Goal: Transaction & Acquisition: Purchase product/service

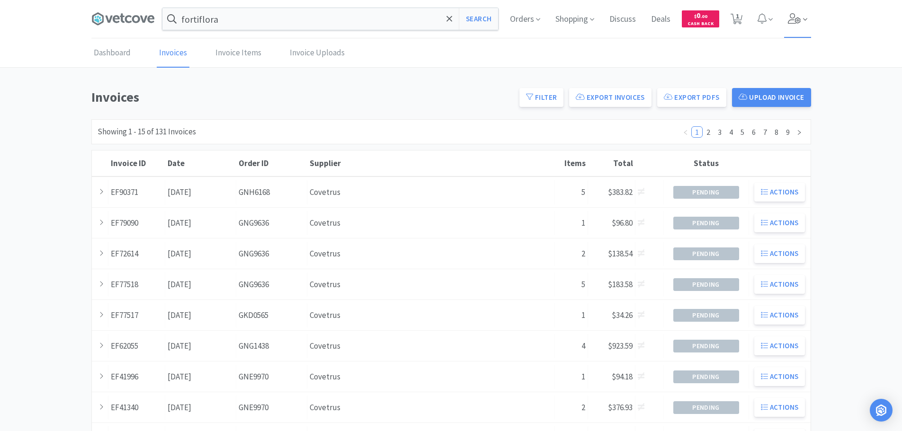
click at [794, 17] on icon at bounding box center [794, 18] width 13 height 10
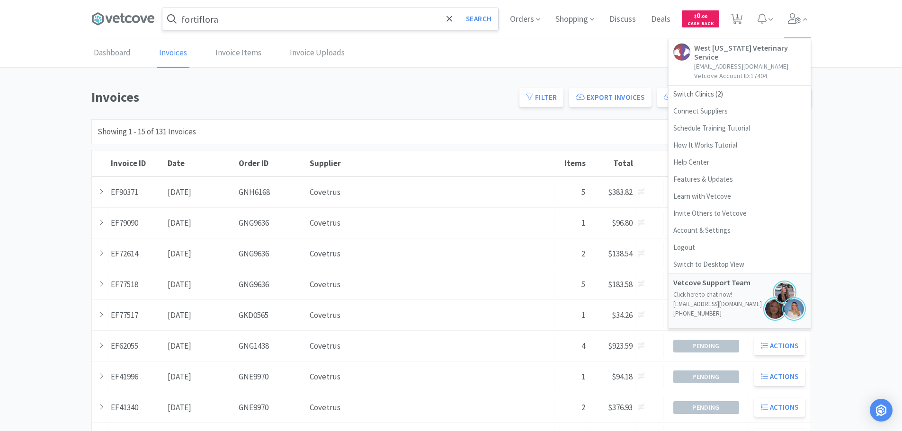
click at [292, 20] on input "fortiflora" at bounding box center [330, 19] width 336 height 22
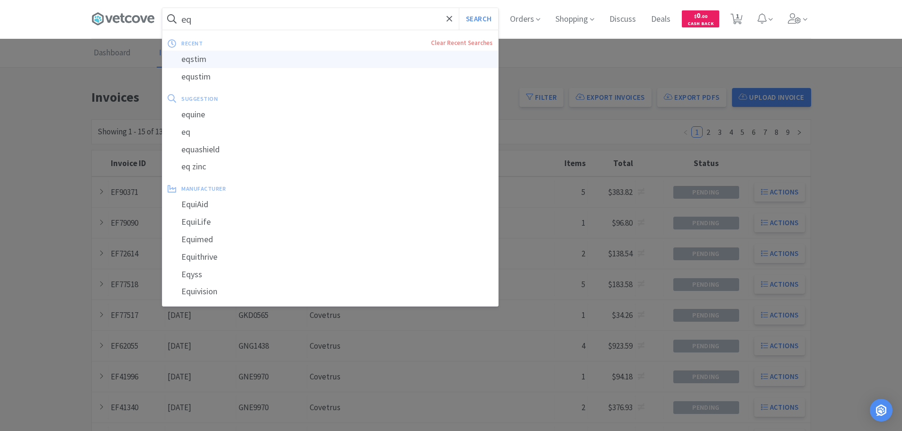
click at [265, 60] on div "eqstim" at bounding box center [330, 60] width 336 height 18
type input "eqstim"
select select "1"
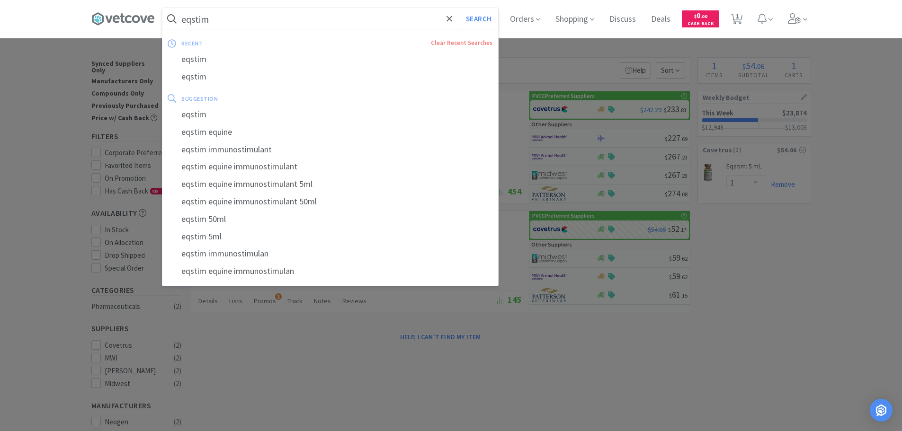
click at [226, 17] on input "eqstim" at bounding box center [330, 19] width 336 height 22
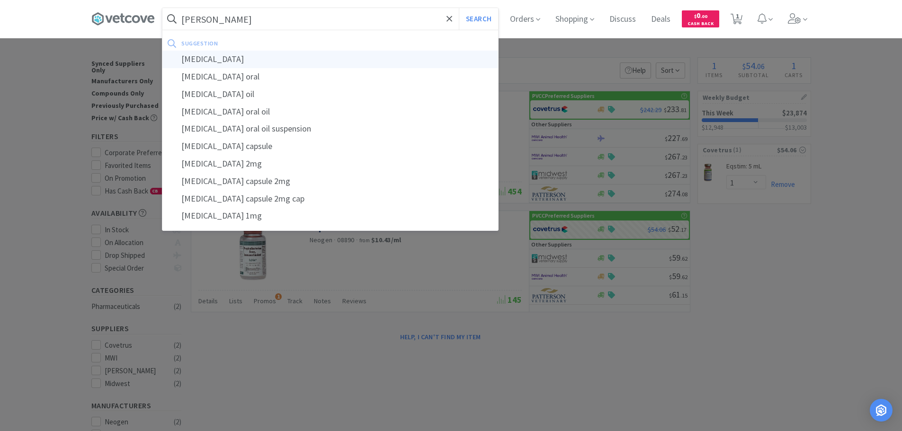
click at [240, 54] on div "[MEDICAL_DATA]" at bounding box center [330, 60] width 336 height 18
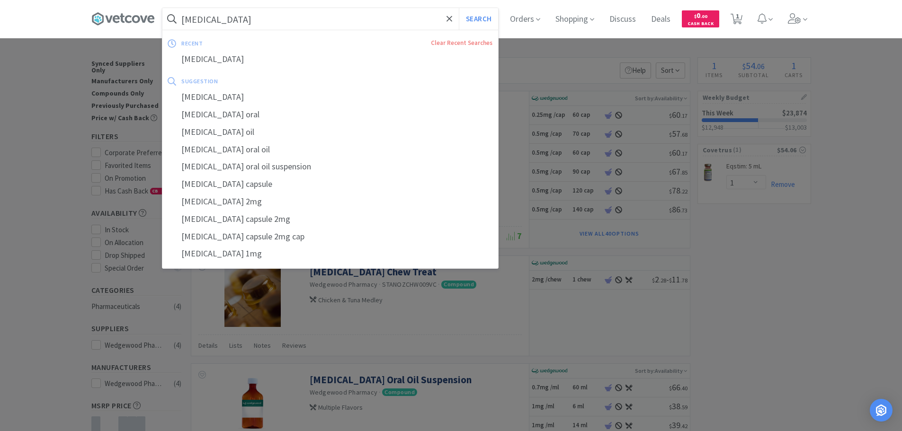
click at [277, 10] on input "[MEDICAL_DATA]" at bounding box center [330, 19] width 336 height 22
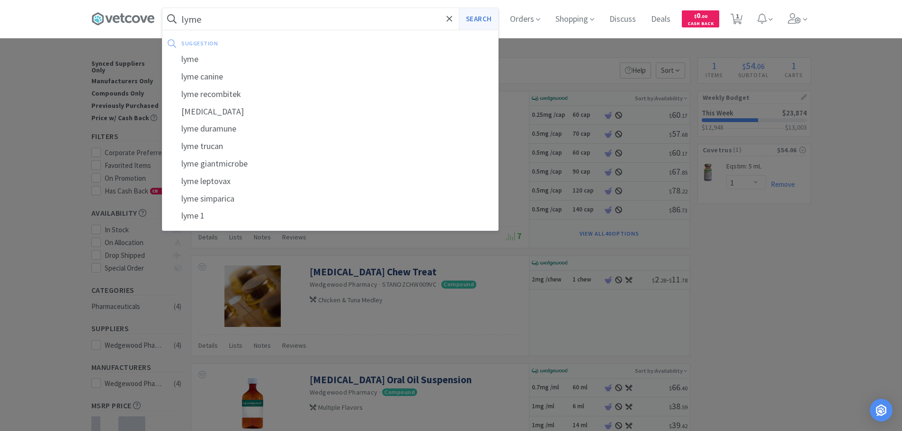
type input "lyme"
click at [482, 15] on button "Search" at bounding box center [478, 19] width 39 height 22
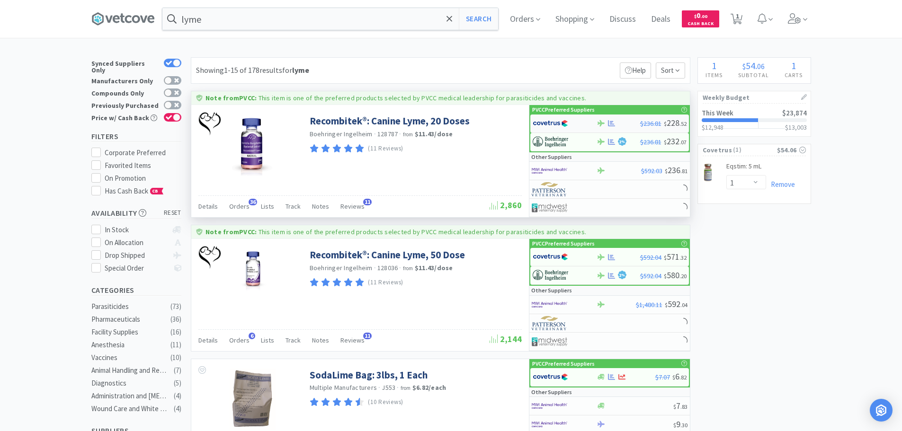
click at [546, 126] on img at bounding box center [551, 123] width 36 height 14
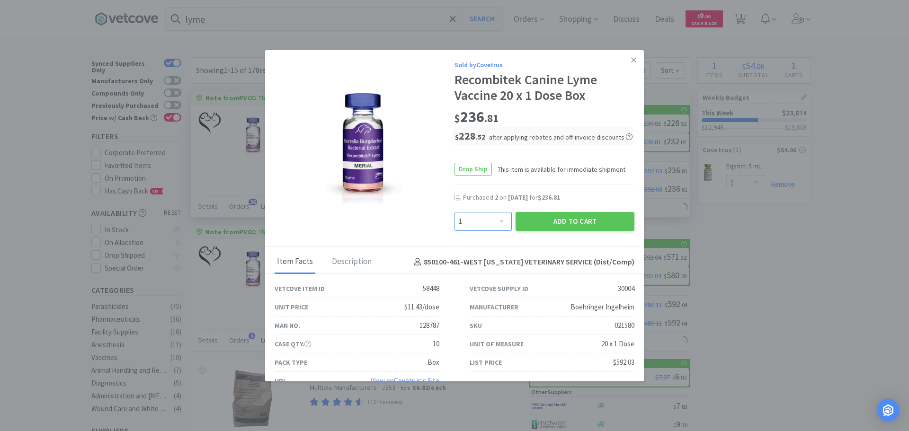
click at [491, 221] on select "Enter Quantity 1 2 3 4 5 6 7 8 9 10 11 12 13 14 15 16 17 18 19 20 Enter Quantity" at bounding box center [483, 221] width 57 height 19
select select "2"
click at [455, 212] on select "Enter Quantity 1 2 3 4 5 6 7 8 9 10 11 12 13 14 15 16 17 18 19 20 Enter Quantity" at bounding box center [483, 221] width 57 height 19
click at [565, 221] on button "Add to Cart" at bounding box center [575, 221] width 119 height 19
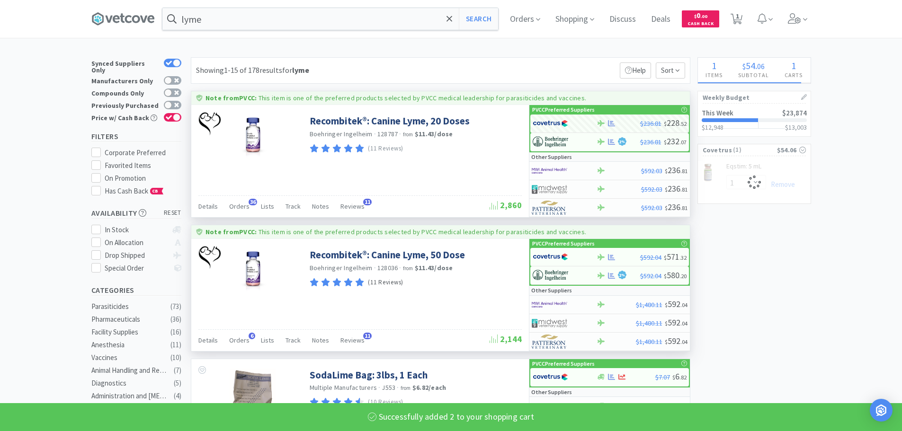
select select "2"
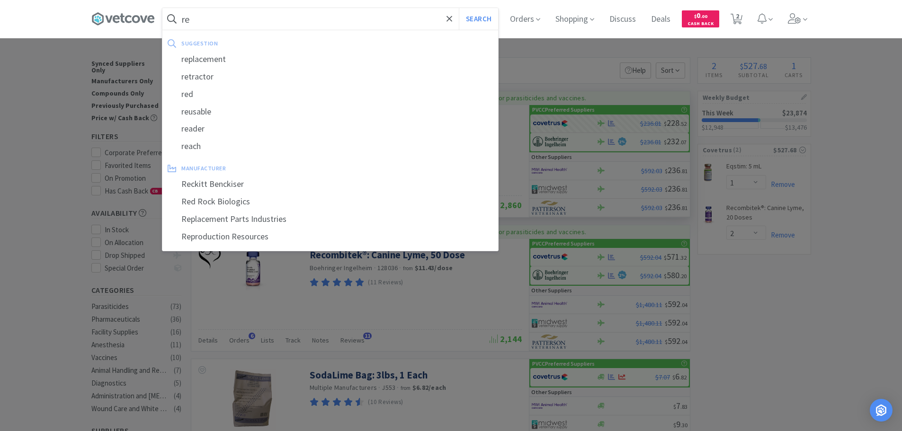
type input "r"
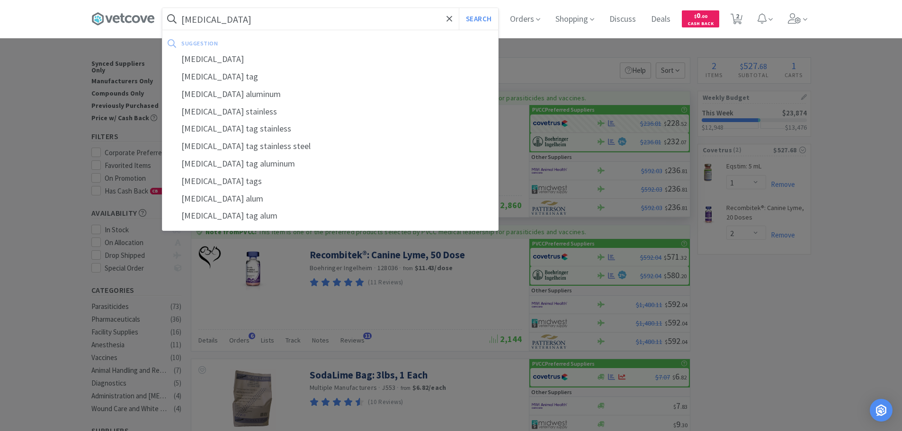
type input "[MEDICAL_DATA]"
click at [459, 8] on button "Search" at bounding box center [478, 19] width 39 height 22
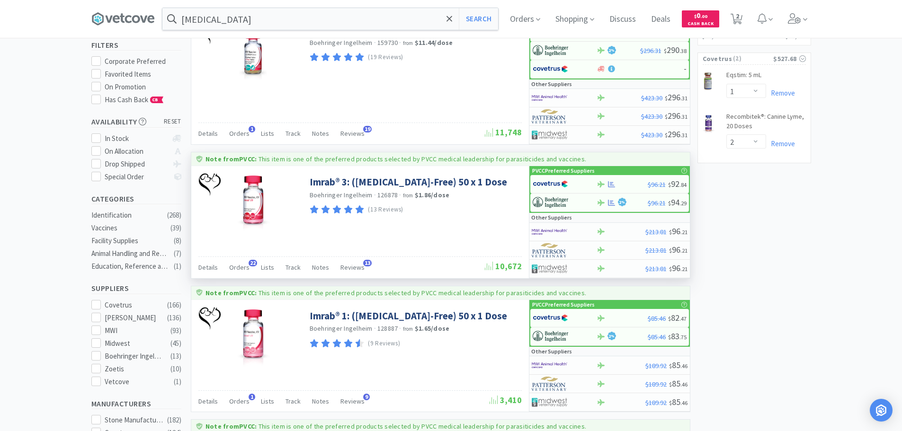
scroll to position [95, 0]
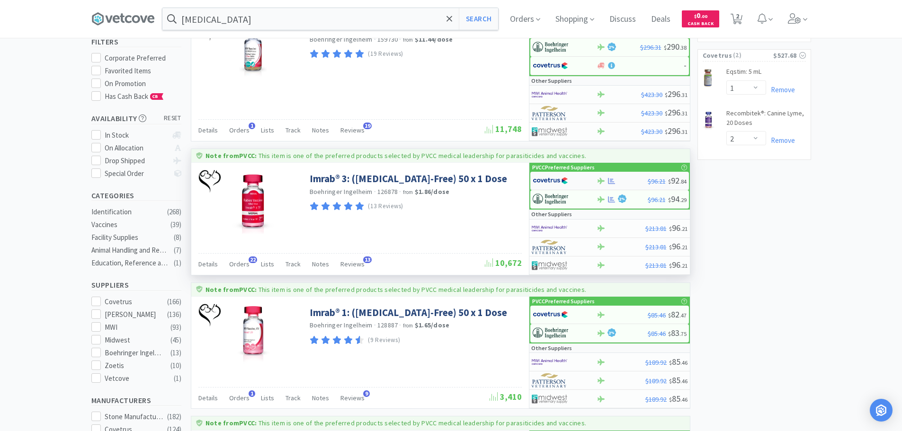
click at [605, 179] on div at bounding box center [601, 181] width 9 height 7
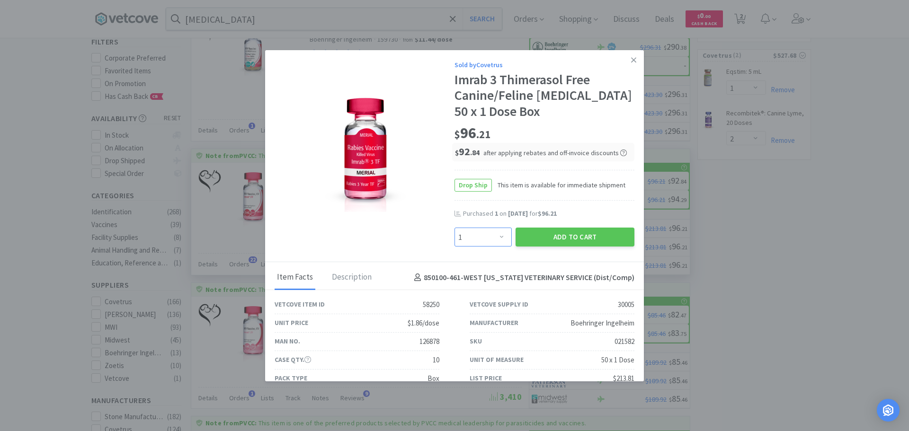
drag, startPoint x: 469, startPoint y: 232, endPoint x: 437, endPoint y: 81, distance: 155.0
click at [469, 232] on select "Enter Quantity 1 2 3 4 5 6 7 8 9 10 11 12 13 14 15 16 17 18 19 20 Enter Quantity" at bounding box center [483, 237] width 57 height 19
select select "2"
click at [455, 228] on select "Enter Quantity 1 2 3 4 5 6 7 8 9 10 11 12 13 14 15 16 17 18 19 20 Enter Quantity" at bounding box center [483, 237] width 57 height 19
click at [556, 240] on button "Add to Cart" at bounding box center [575, 237] width 119 height 19
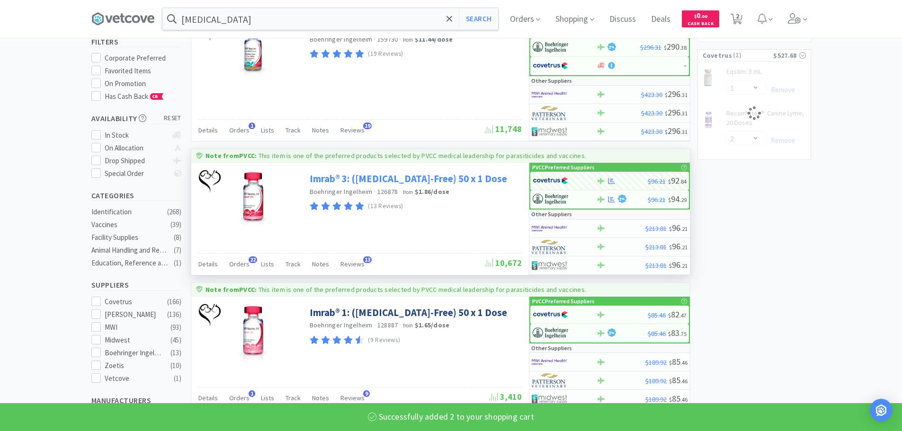
select select "2"
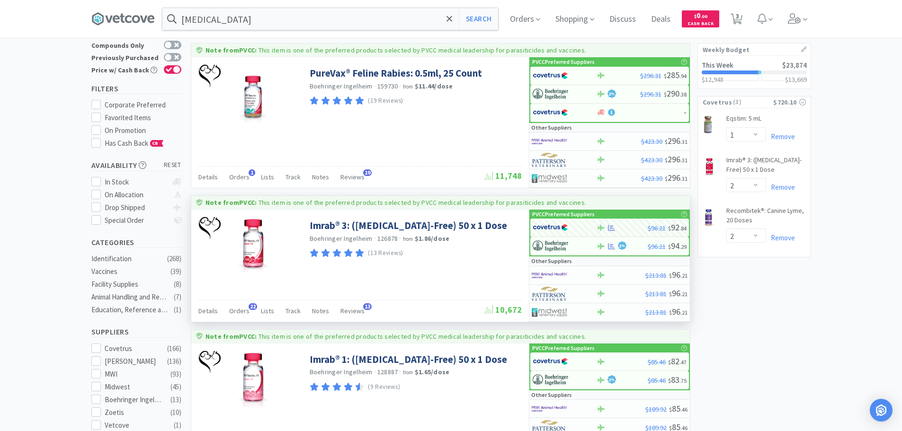
scroll to position [47, 0]
click at [553, 227] on img at bounding box center [551, 228] width 36 height 14
select select "1"
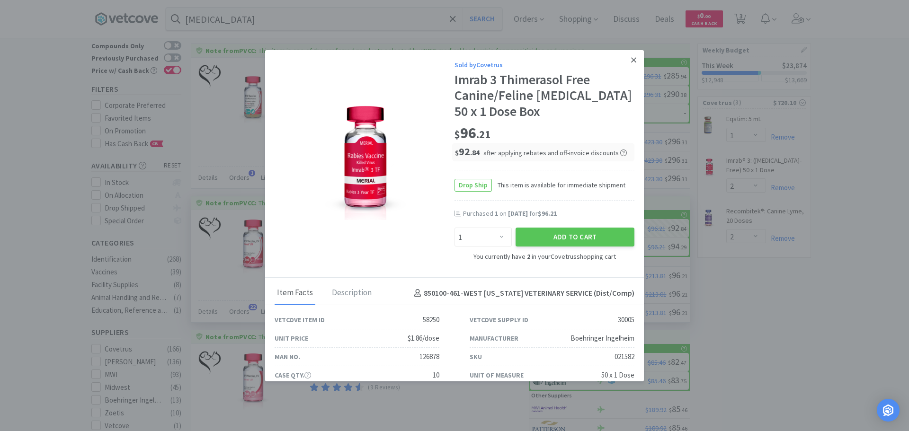
click at [629, 61] on link at bounding box center [633, 60] width 17 height 20
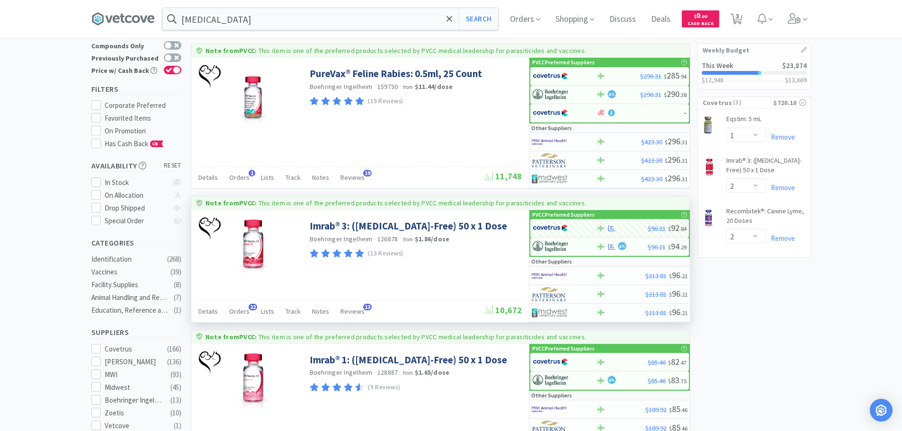
click at [244, 3] on div "[MEDICAL_DATA] Search Orders Shopping Discuss Discuss Deals Deals $ 0 . 00 Cash…" at bounding box center [451, 19] width 720 height 38
click at [253, 17] on input "[MEDICAL_DATA]" at bounding box center [330, 19] width 336 height 22
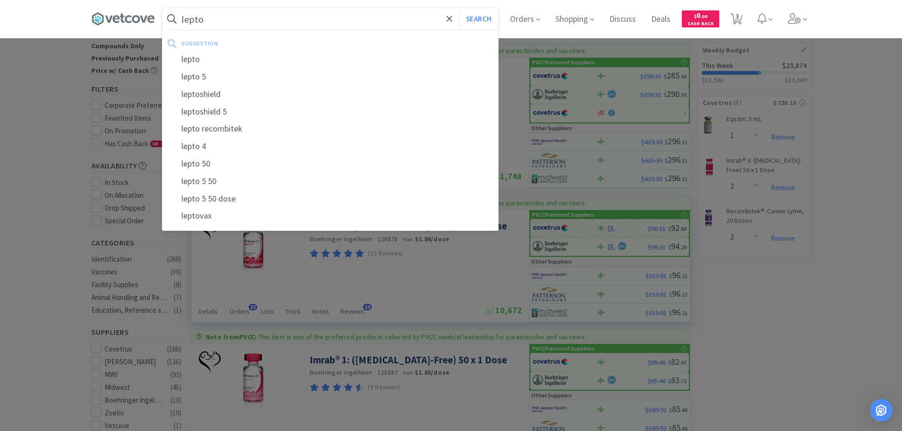
type input "lepto"
click at [459, 8] on button "Search" at bounding box center [478, 19] width 39 height 22
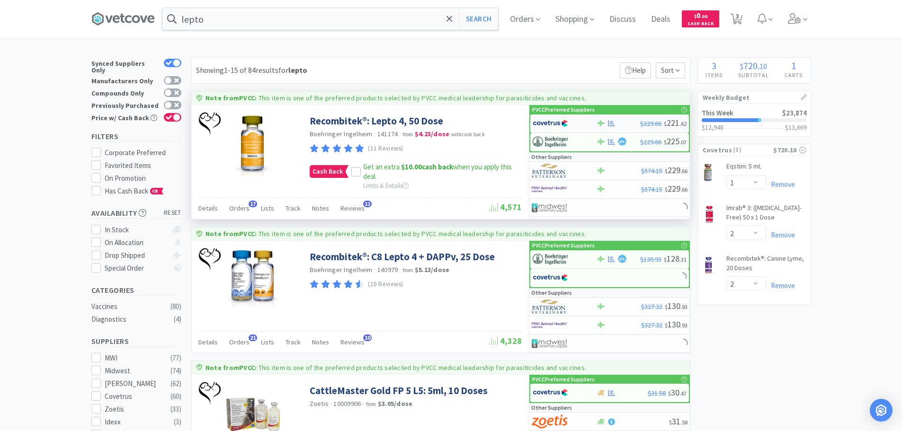
click at [566, 124] on img at bounding box center [551, 123] width 36 height 14
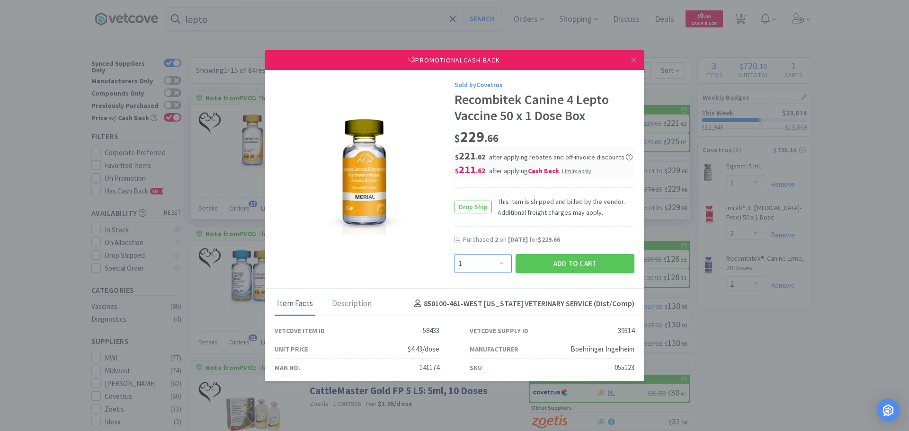
click at [496, 257] on select "Enter Quantity 1 2 3 4 5 6 7 8 9 10 11 12 13 14 15 16 17 18 19 20 Enter Quantity" at bounding box center [483, 263] width 57 height 19
select select "2"
click at [455, 254] on select "Enter Quantity 1 2 3 4 5 6 7 8 9 10 11 12 13 14 15 16 17 18 19 20 Enter Quantity" at bounding box center [483, 263] width 57 height 19
click at [571, 264] on button "Add to Cart" at bounding box center [575, 263] width 119 height 19
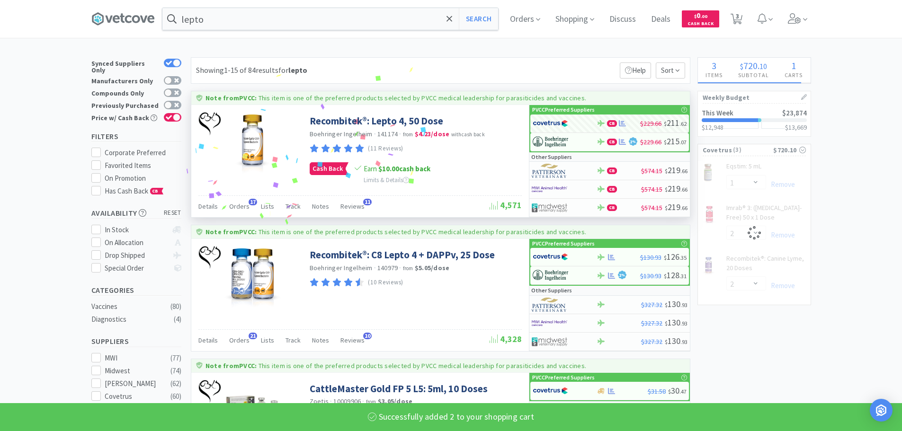
select select "2"
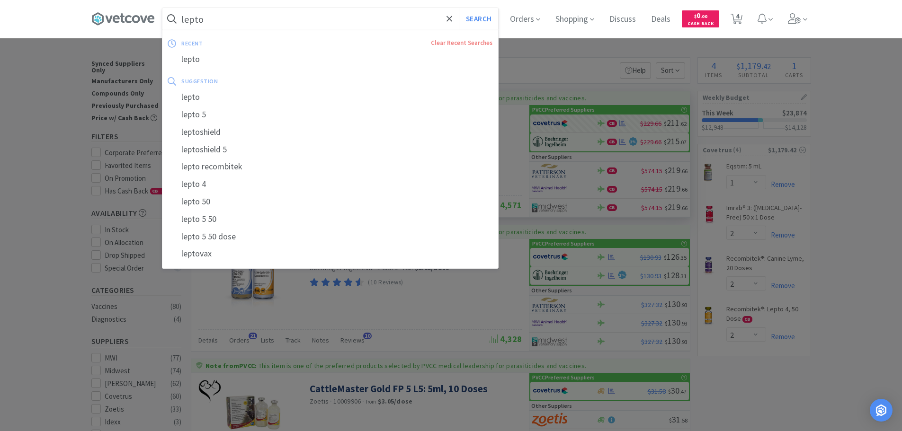
click at [240, 18] on input "lepto" at bounding box center [330, 19] width 336 height 22
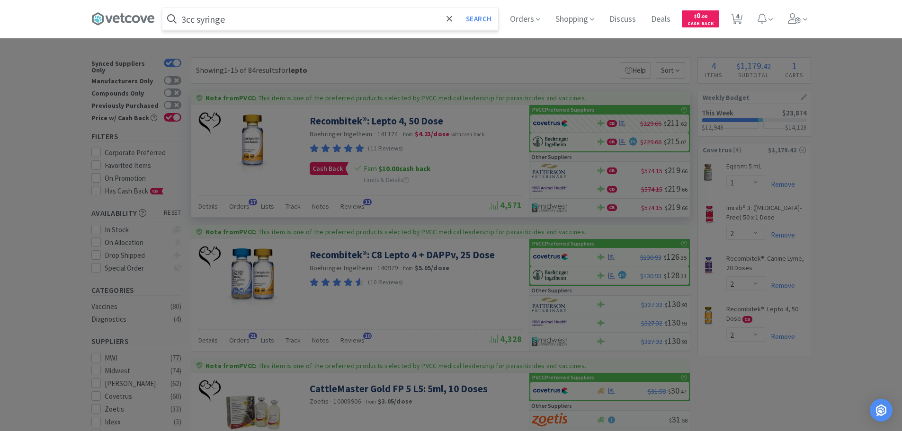
type input "3cc syringe"
click at [459, 8] on button "Search" at bounding box center [478, 19] width 39 height 22
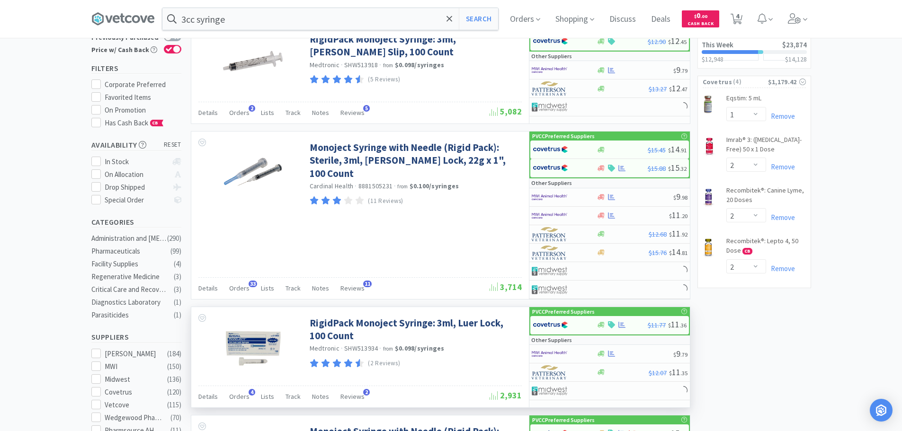
scroll to position [142, 0]
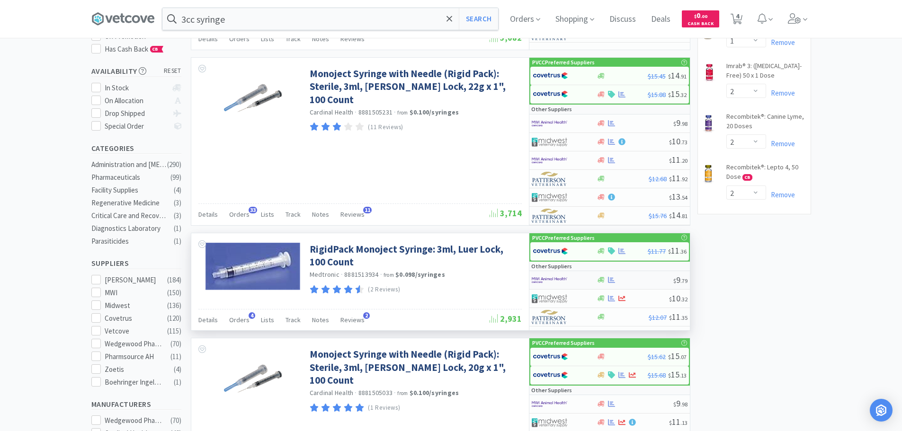
click at [557, 281] on img at bounding box center [550, 280] width 36 height 14
select select "1"
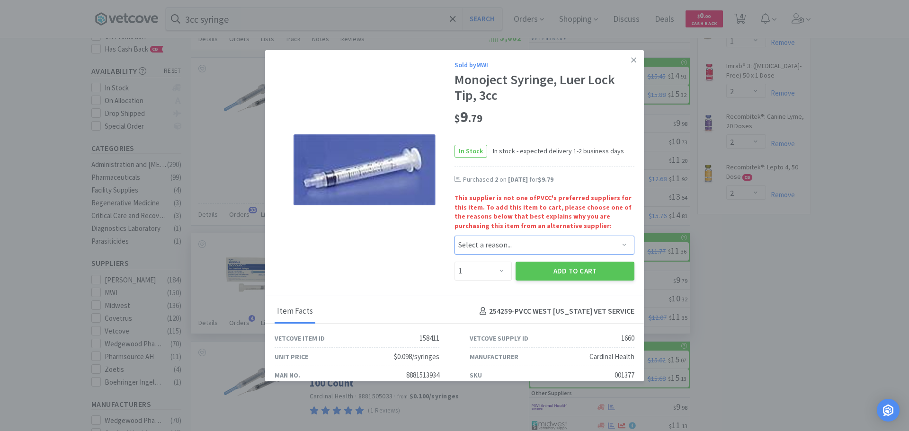
click at [501, 246] on select "Select a reason... Availability - This item is out of stock at the preferred su…" at bounding box center [545, 245] width 180 height 19
click at [455, 236] on select "Select a reason... Availability - This item is out of stock at the preferred su…" at bounding box center [545, 245] width 180 height 19
click at [509, 295] on div "Sold by MWI Monoject Syringe, Luer Lock Tip, 3cc $ 9 . 79 In Stock In stock - e…" at bounding box center [454, 173] width 379 height 246
drag, startPoint x: 497, startPoint y: 248, endPoint x: 496, endPoint y: 252, distance: 4.8
click at [497, 248] on select "Select a reason... Availability - This item is out of stock at the preferred su…" at bounding box center [545, 245] width 180 height 19
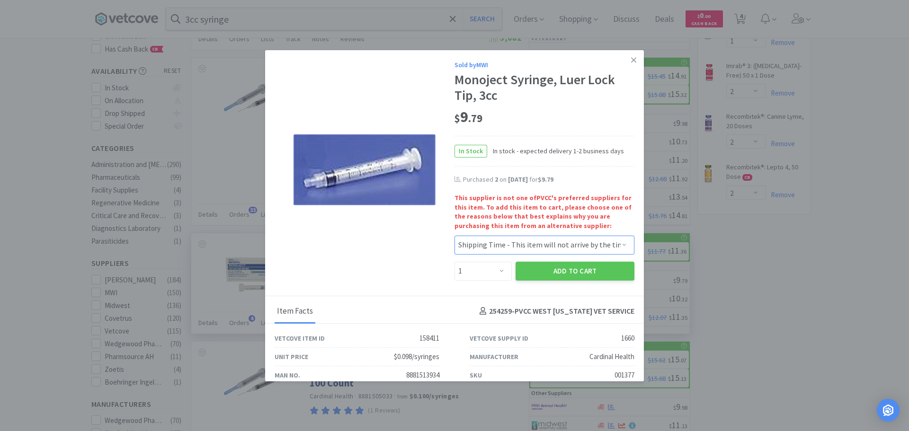
select select "pricing"
click at [455, 236] on select "Select a reason... Availability - This item is out of stock at the preferred su…" at bounding box center [545, 245] width 180 height 19
click at [482, 273] on select "Enter Quantity 1 2 3 4 5 6 7 8 9 10 11 12 13 14 15 16 17 18 19 20 Enter Quantity" at bounding box center [483, 271] width 57 height 19
select select "3"
click at [455, 262] on select "Enter Quantity 1 2 3 4 5 6 7 8 9 10 11 12 13 14 15 16 17 18 19 20 Enter Quantity" at bounding box center [483, 271] width 57 height 19
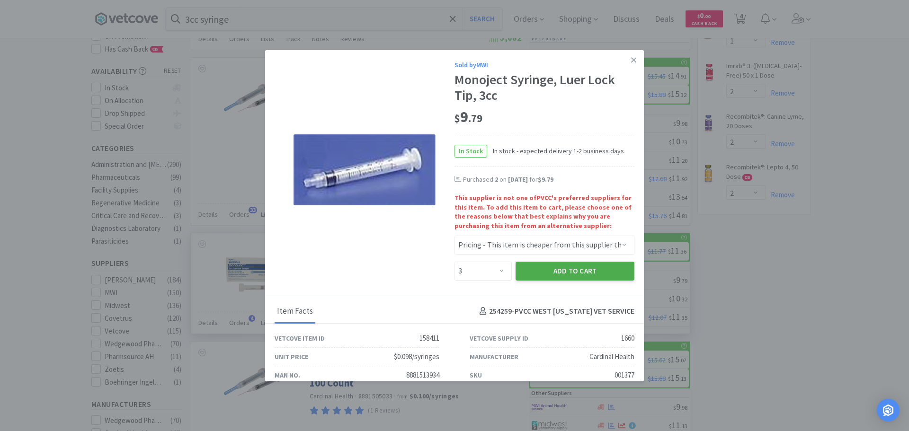
click at [531, 270] on button "Add to Cart" at bounding box center [575, 271] width 119 height 19
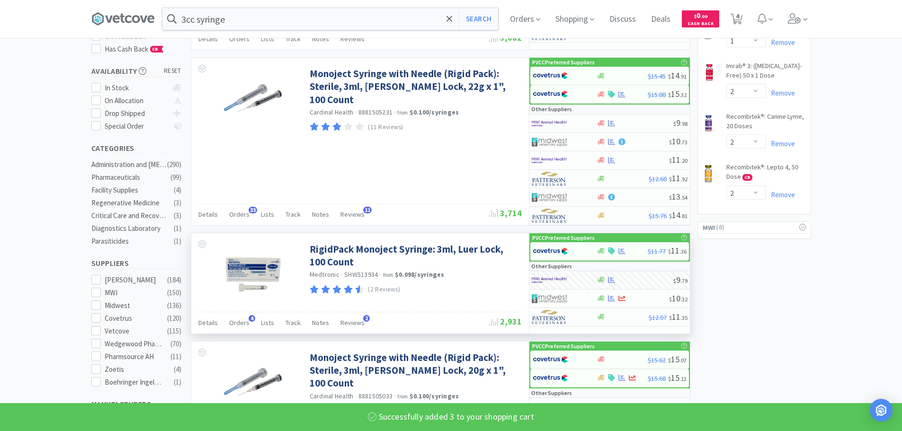
select select "3"
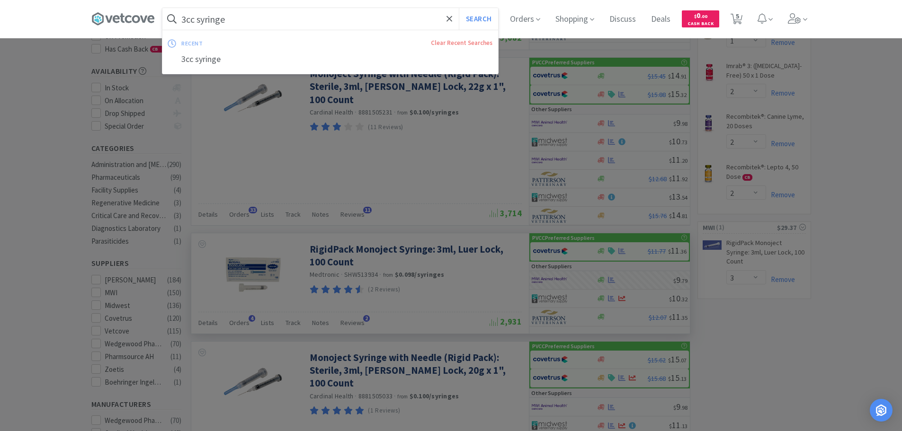
click at [245, 25] on input "3cc syringe" at bounding box center [330, 19] width 336 height 22
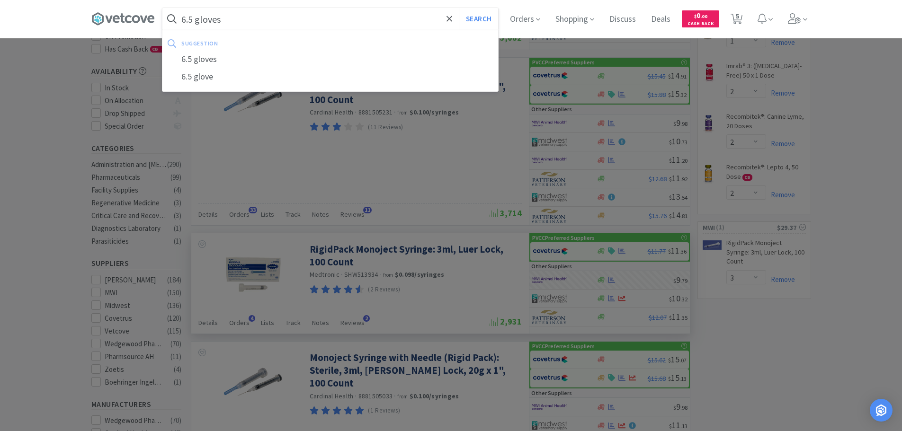
type input "6.5 gloves"
click at [459, 8] on button "Search" at bounding box center [478, 19] width 39 height 22
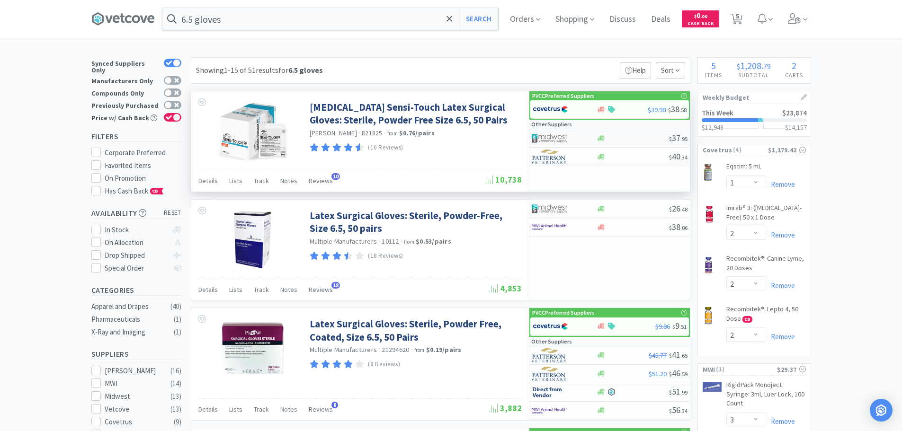
click at [561, 137] on img at bounding box center [550, 138] width 36 height 14
select select "1"
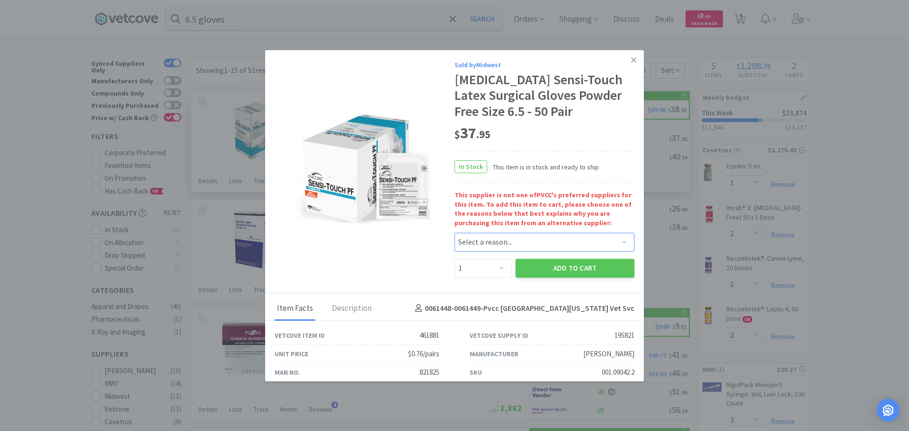
click at [529, 237] on select "Select a reason... Availability - This item is out of stock at the preferred su…" at bounding box center [545, 242] width 180 height 19
select select "availability"
click at [455, 233] on select "Select a reason... Availability - This item is out of stock at the preferred su…" at bounding box center [545, 242] width 180 height 19
click at [536, 271] on button "Add to Cart" at bounding box center [575, 268] width 119 height 19
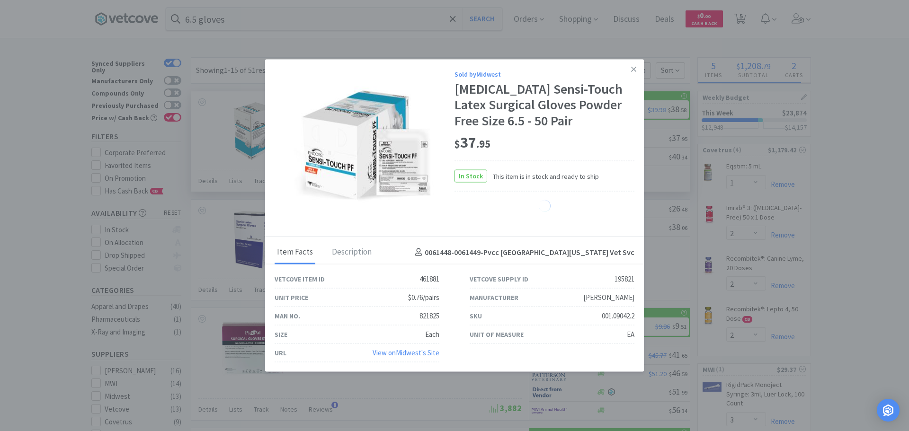
select select "1"
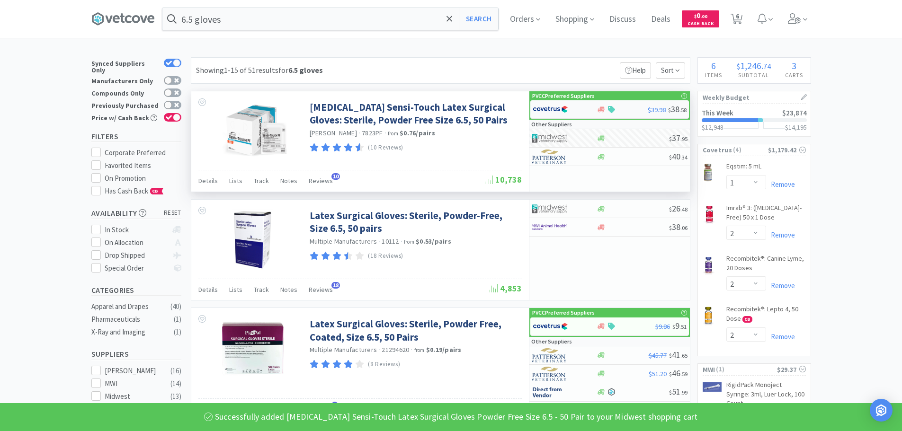
click at [570, 109] on div at bounding box center [559, 109] width 52 height 16
select select "1"
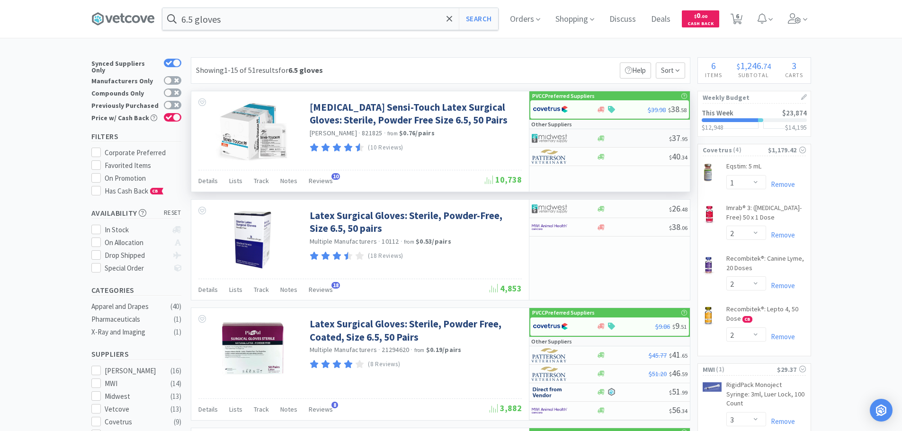
click at [544, 142] on img at bounding box center [550, 138] width 36 height 14
select select "1"
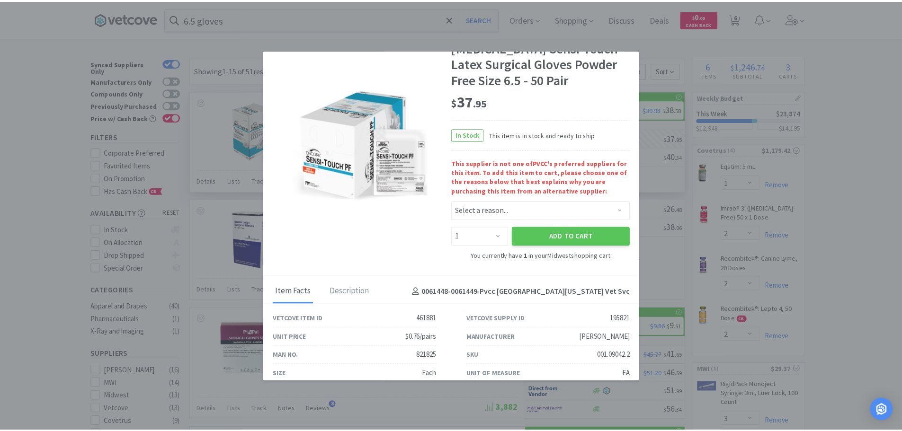
scroll to position [62, 0]
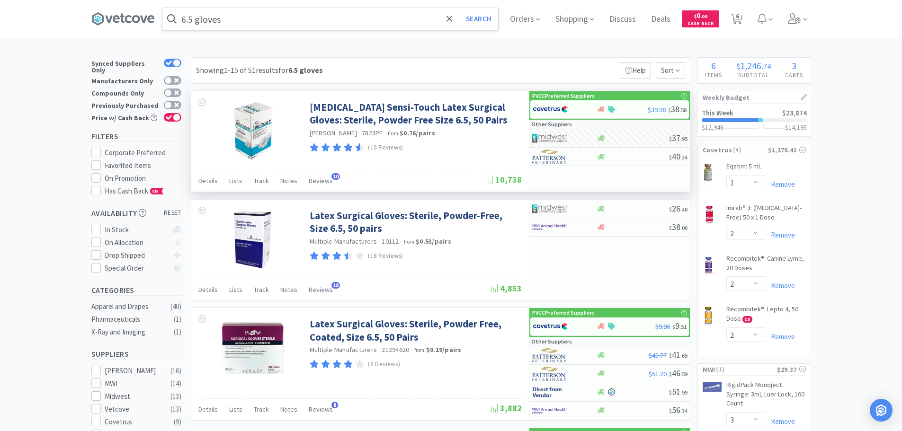
click at [272, 13] on input "6.5 gloves" at bounding box center [330, 19] width 336 height 22
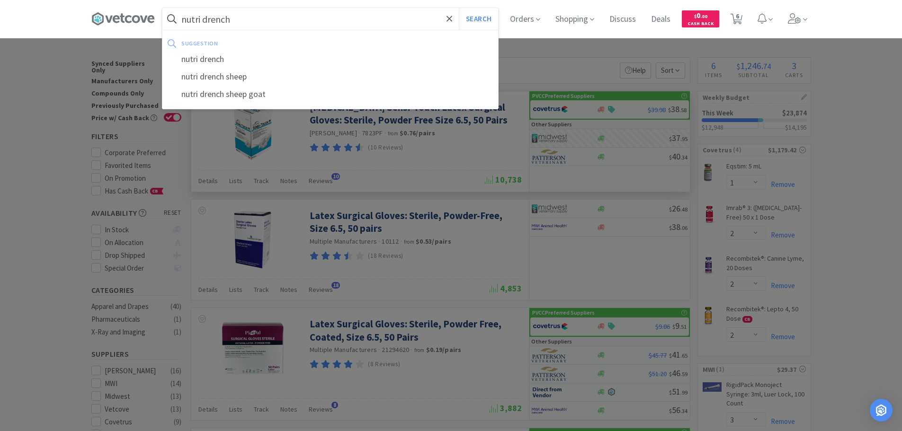
type input "nutri drench"
click at [459, 8] on button "Search" at bounding box center [478, 19] width 39 height 22
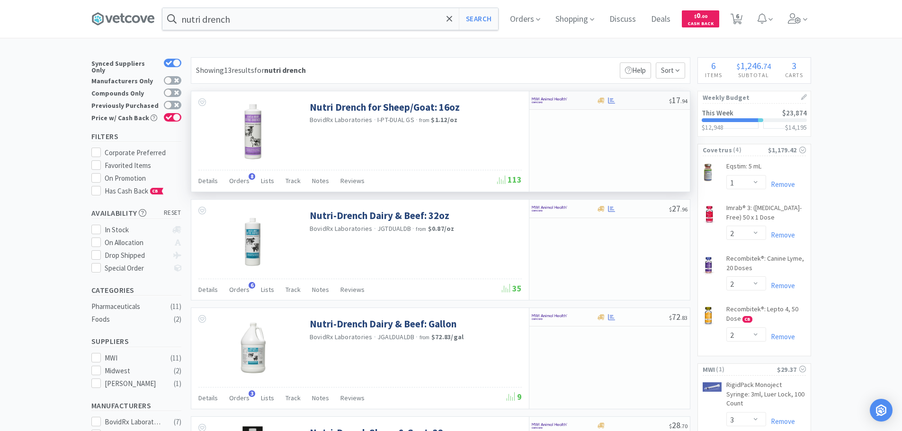
click at [597, 100] on div at bounding box center [601, 100] width 9 height 7
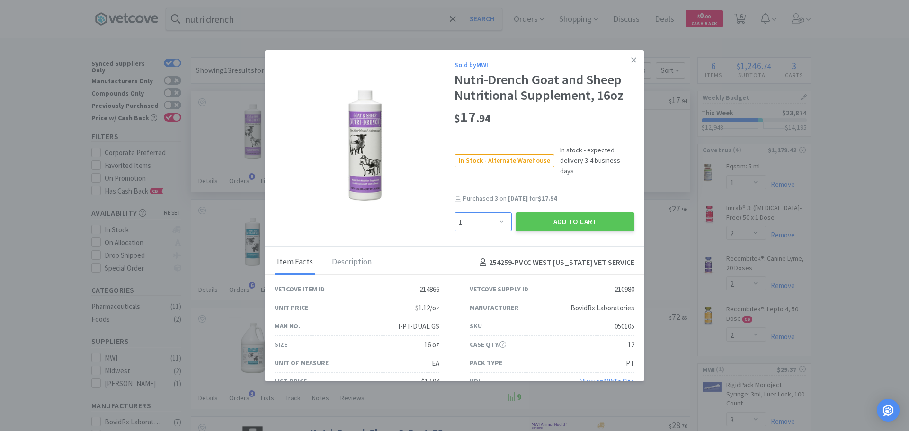
click at [469, 214] on select "Enter Quantity 1 2 3 4 5 6 7 8 9 10 11 12 13 14 15 16 17 18 19 20 Enter Quantity" at bounding box center [483, 222] width 57 height 19
select select "4"
click at [455, 213] on select "Enter Quantity 1 2 3 4 5 6 7 8 9 10 11 12 13 14 15 16 17 18 19 20 Enter Quantity" at bounding box center [483, 222] width 57 height 19
click at [536, 218] on button "Add to Cart" at bounding box center [575, 222] width 119 height 19
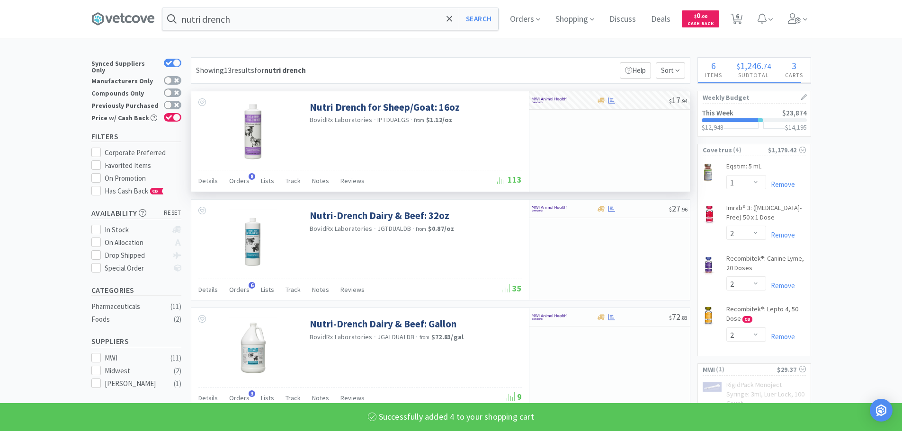
select select "4"
select select "3"
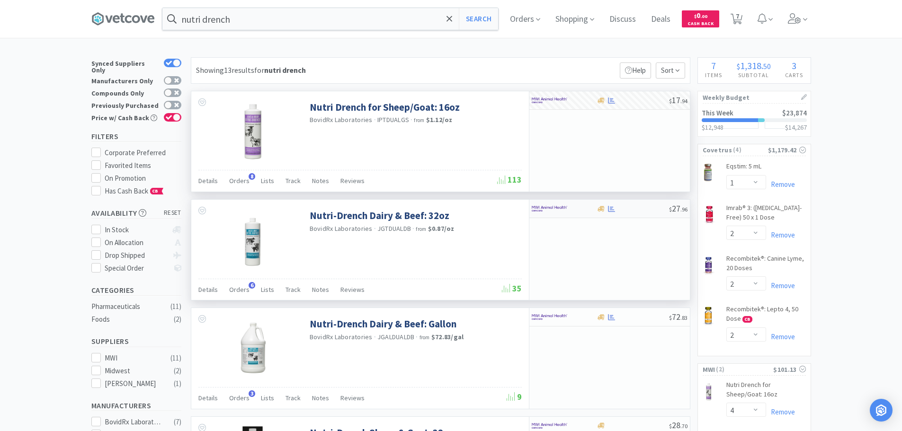
click at [546, 214] on img at bounding box center [550, 209] width 36 height 14
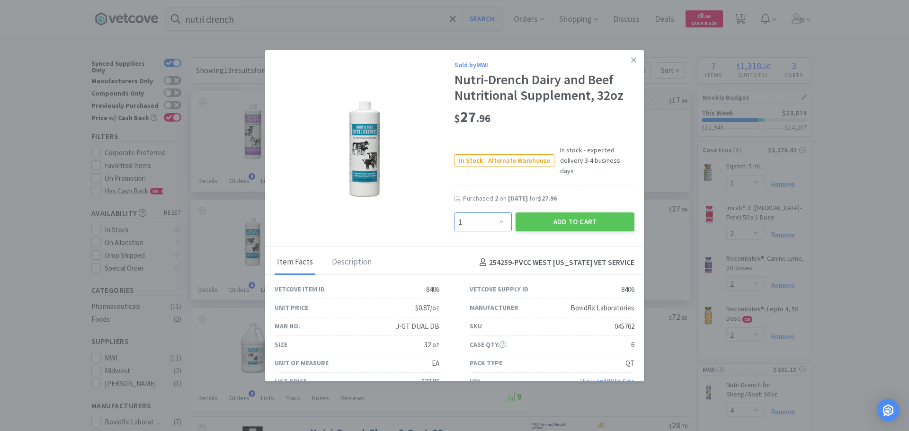
click at [497, 213] on select "Enter Quantity 1 2 3 4 5 6 7 8 9 10 11 12 13 14 15 16 17 18 19 20 Enter Quantity" at bounding box center [483, 222] width 57 height 19
select select "3"
click at [455, 213] on select "Enter Quantity 1 2 3 4 5 6 7 8 9 10 11 12 13 14 15 16 17 18 19 20 Enter Quantity" at bounding box center [483, 222] width 57 height 19
click at [564, 213] on button "Add to Cart" at bounding box center [575, 222] width 119 height 19
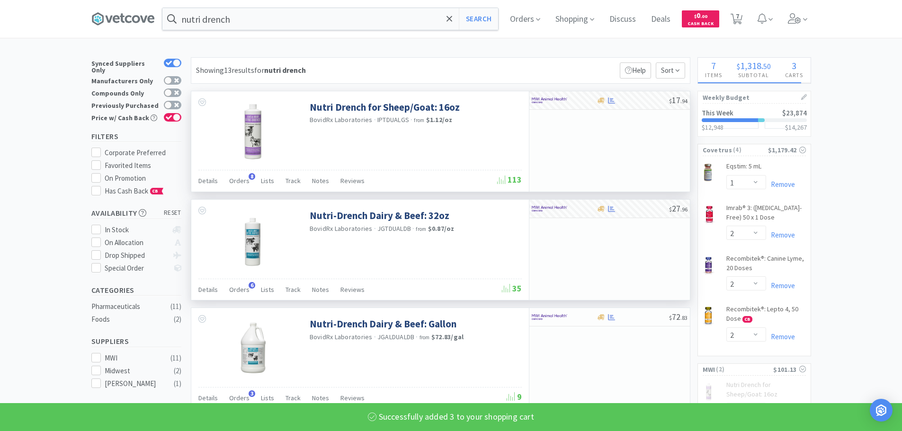
select select "3"
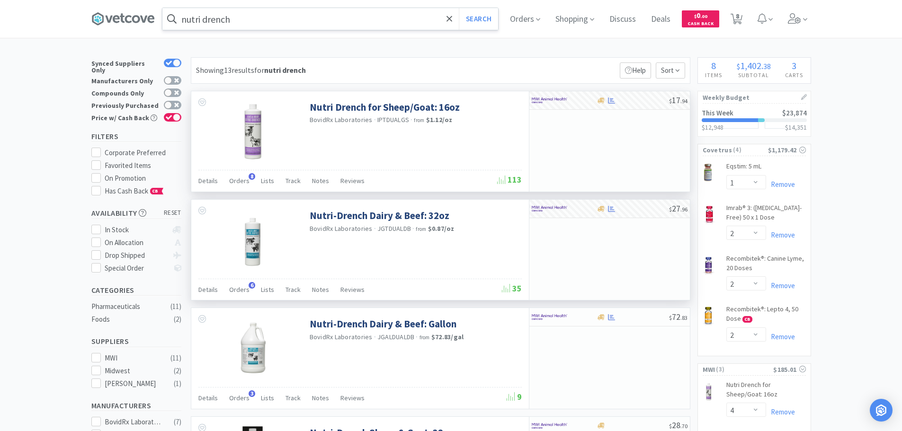
click at [296, 25] on input "nutri drench" at bounding box center [330, 19] width 336 height 22
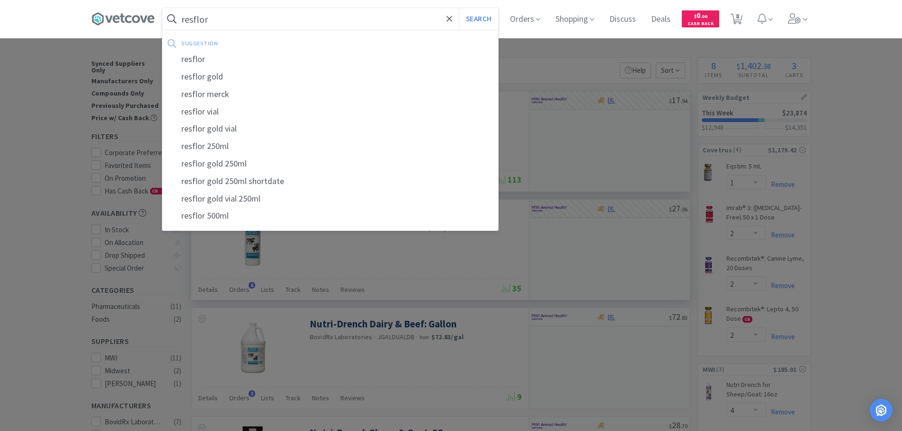
type input "resflor"
click at [459, 8] on button "Search" at bounding box center [478, 19] width 39 height 22
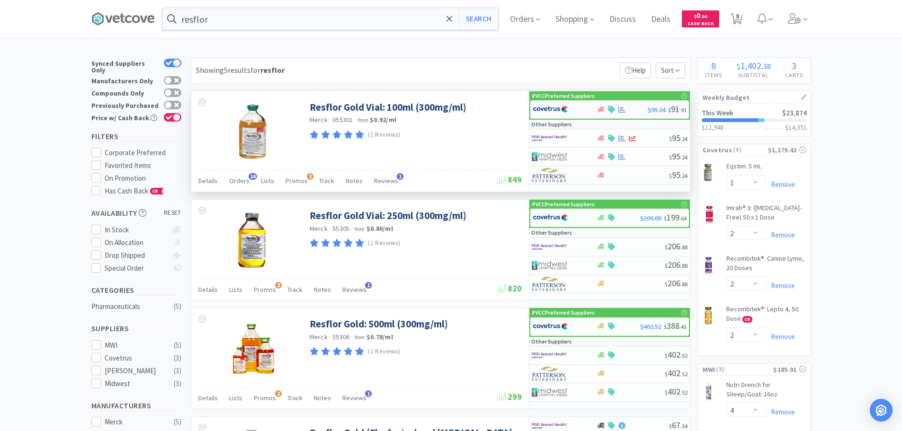
click at [550, 111] on img at bounding box center [551, 109] width 36 height 14
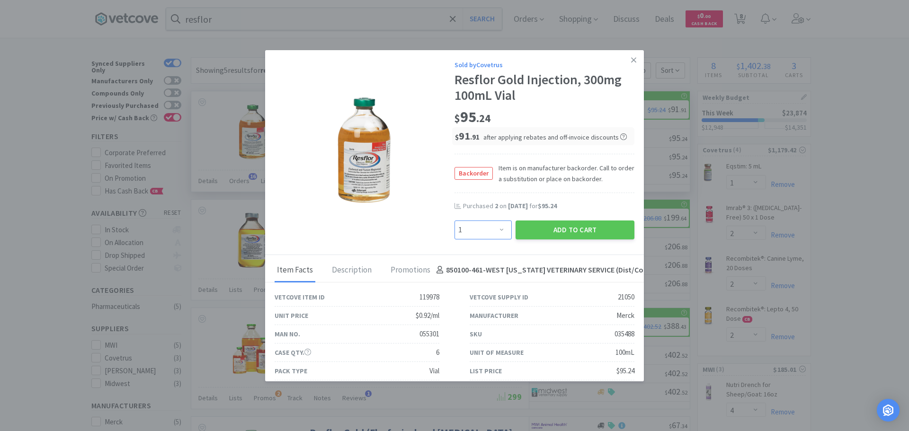
click at [479, 232] on select "Enter Quantity 1 2 3 4 5 6 7 8 9 10 11 12 13 14 15 16 17 18 19 20 Enter Quantity" at bounding box center [483, 230] width 57 height 19
select select "4"
click at [455, 221] on select "Enter Quantity 1 2 3 4 5 6 7 8 9 10 11 12 13 14 15 16 17 18 19 20 Enter Quantity" at bounding box center [483, 230] width 57 height 19
click at [568, 234] on button "Add to Cart" at bounding box center [575, 230] width 119 height 19
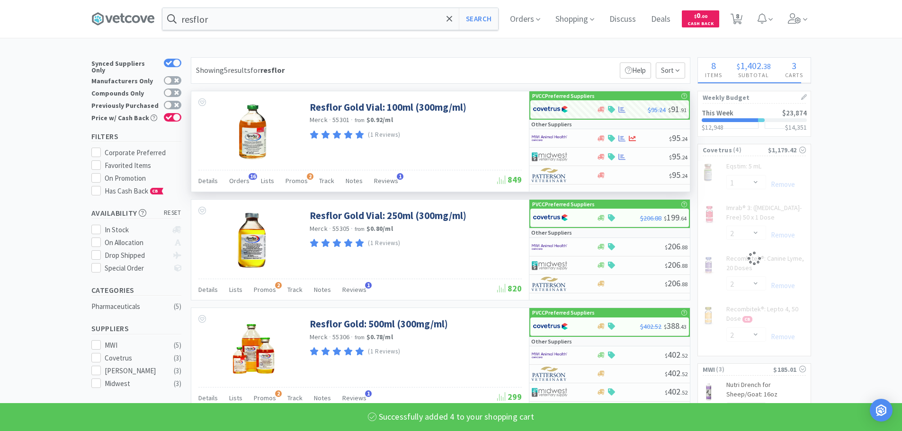
select select "4"
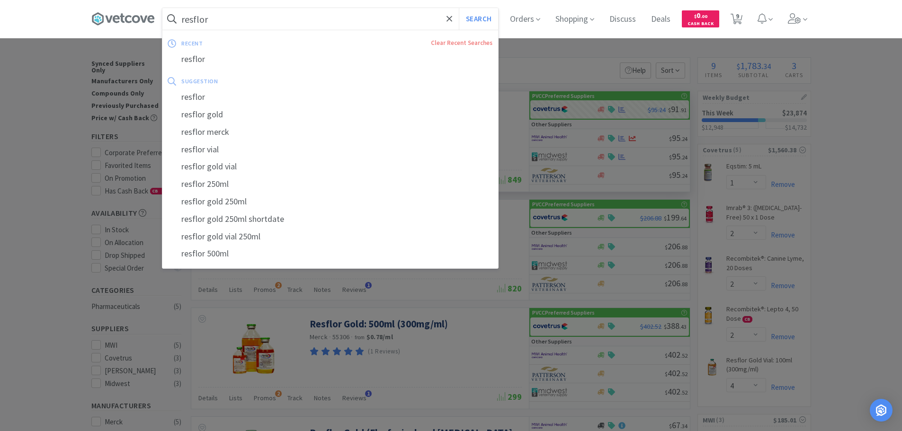
click at [298, 21] on input "resflor" at bounding box center [330, 19] width 336 height 22
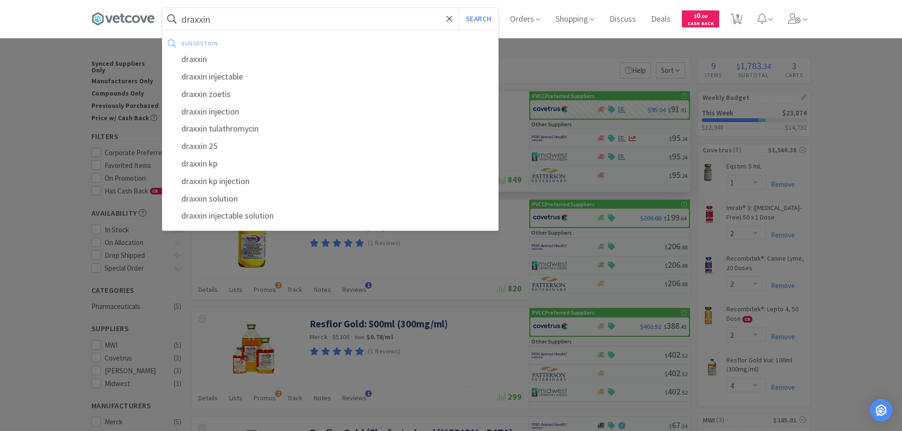
type input "draxxin"
click at [459, 8] on button "Search" at bounding box center [478, 19] width 39 height 22
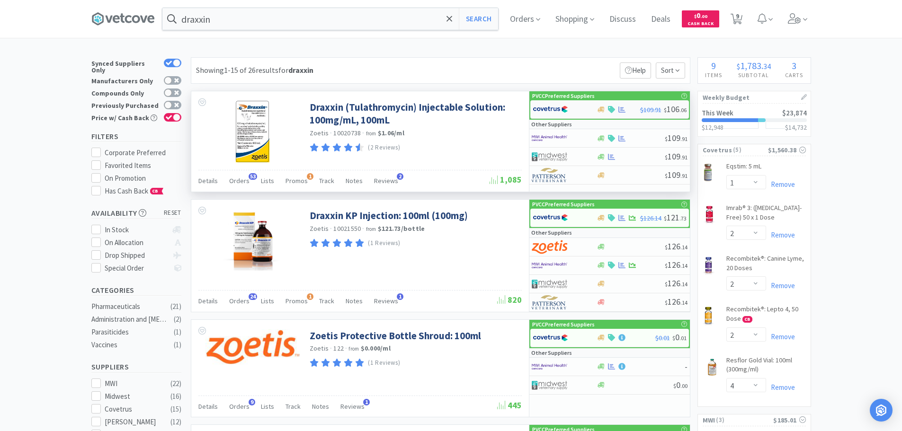
click at [538, 107] on img at bounding box center [551, 109] width 36 height 14
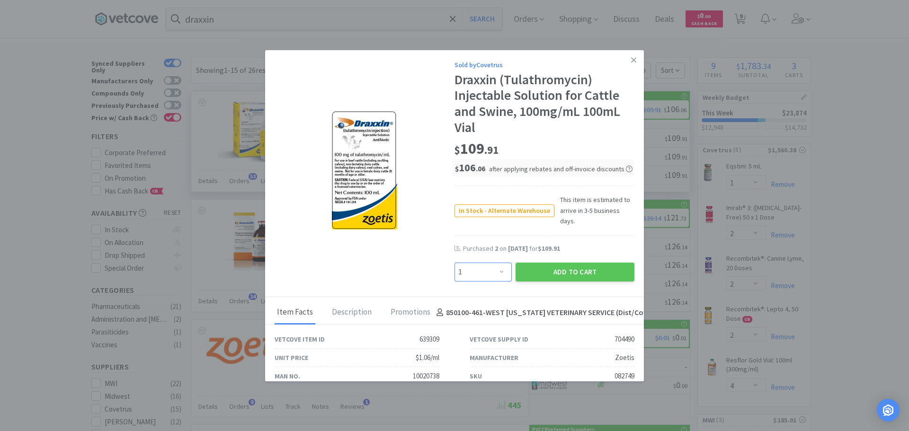
drag, startPoint x: 482, startPoint y: 260, endPoint x: 476, endPoint y: 256, distance: 7.9
click at [482, 263] on select "Enter Quantity 1 2 3 4 5 6 7 8 9 10 11 12 13 14 15 16 17 18 19 20 Enter Quantity" at bounding box center [483, 272] width 57 height 19
select select "3"
click at [455, 263] on select "Enter Quantity 1 2 3 4 5 6 7 8 9 10 11 12 13 14 15 16 17 18 19 20 Enter Quantity" at bounding box center [483, 272] width 57 height 19
click at [557, 263] on button "Add to Cart" at bounding box center [575, 272] width 119 height 19
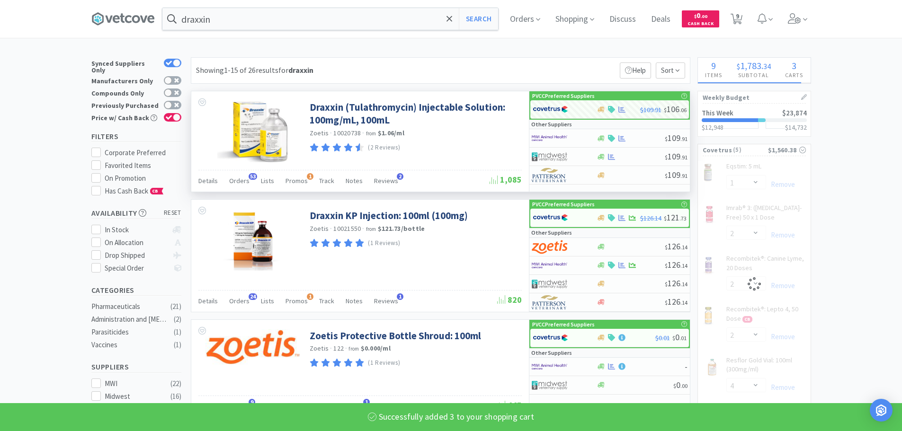
select select "3"
select select "1"
select select "2"
select select "4"
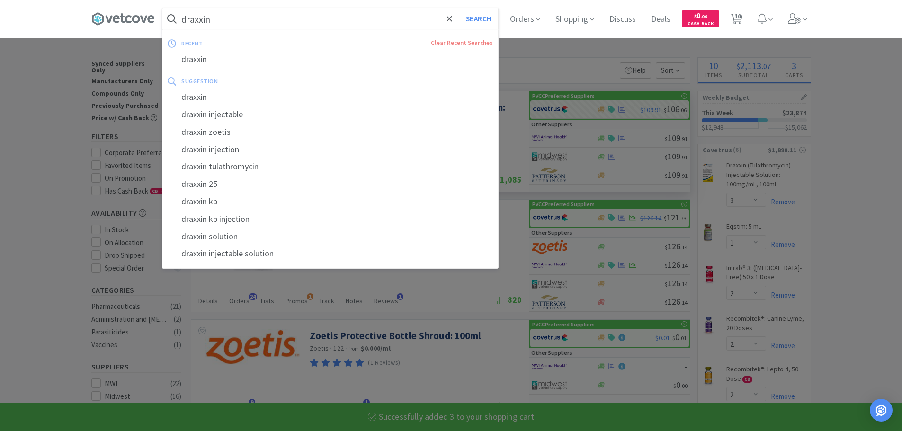
click at [372, 28] on input "draxxin" at bounding box center [330, 19] width 336 height 22
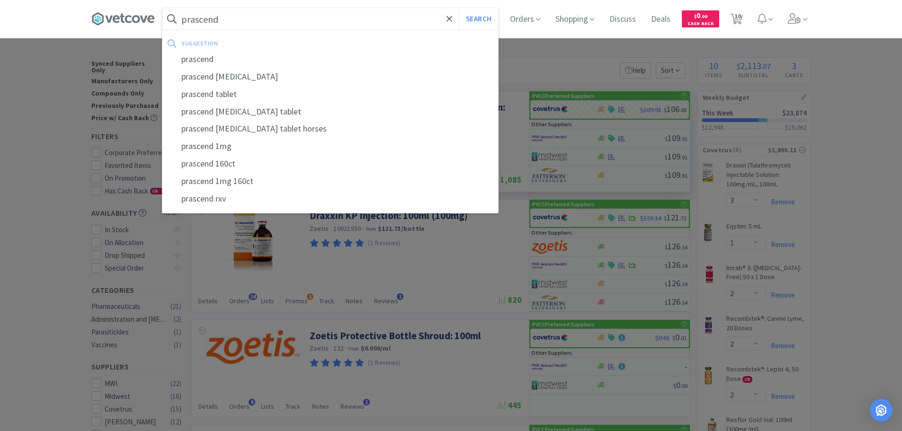
type input "prascend"
click at [459, 8] on button "Search" at bounding box center [478, 19] width 39 height 22
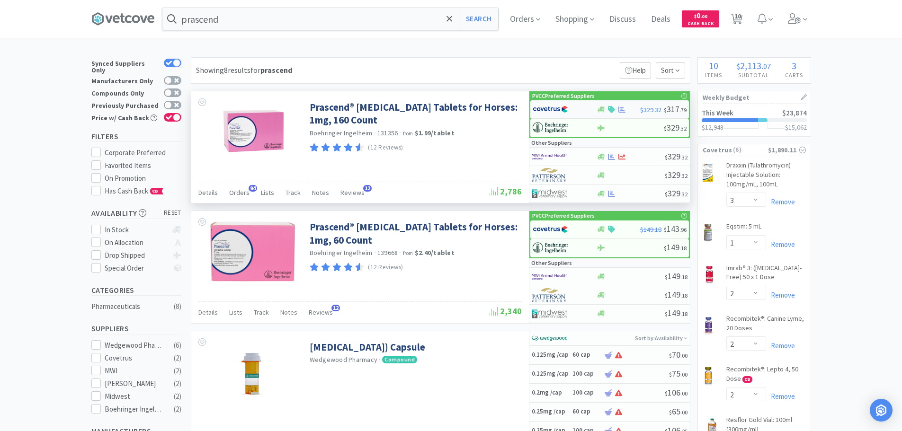
click at [562, 108] on img at bounding box center [551, 109] width 36 height 14
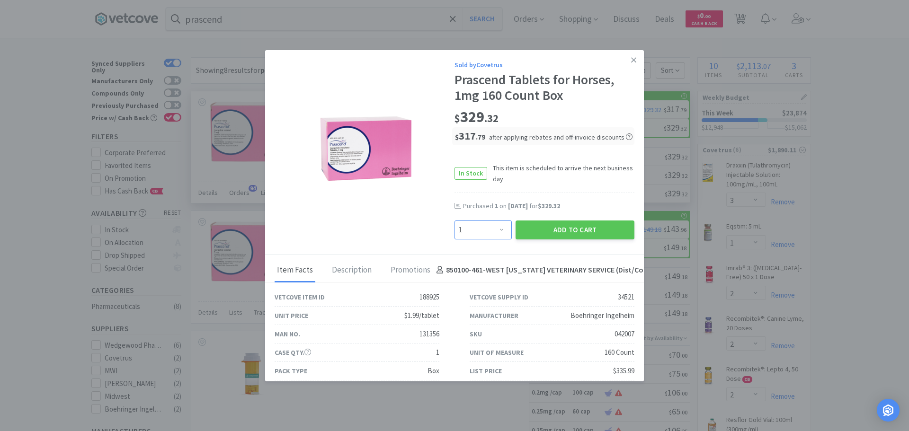
drag, startPoint x: 499, startPoint y: 236, endPoint x: 492, endPoint y: 223, distance: 14.6
click at [499, 236] on select "Enter Quantity 1 2 3 4 5 6 7 8 9 10 11 12 13 14 15 16 17 18 19 20 Enter Quantity" at bounding box center [483, 230] width 57 height 19
select select "2"
click at [455, 221] on select "Enter Quantity 1 2 3 4 5 6 7 8 9 10 11 12 13 14 15 16 17 18 19 20 Enter Quantity" at bounding box center [483, 230] width 57 height 19
click at [534, 231] on button "Add to Cart" at bounding box center [575, 230] width 119 height 19
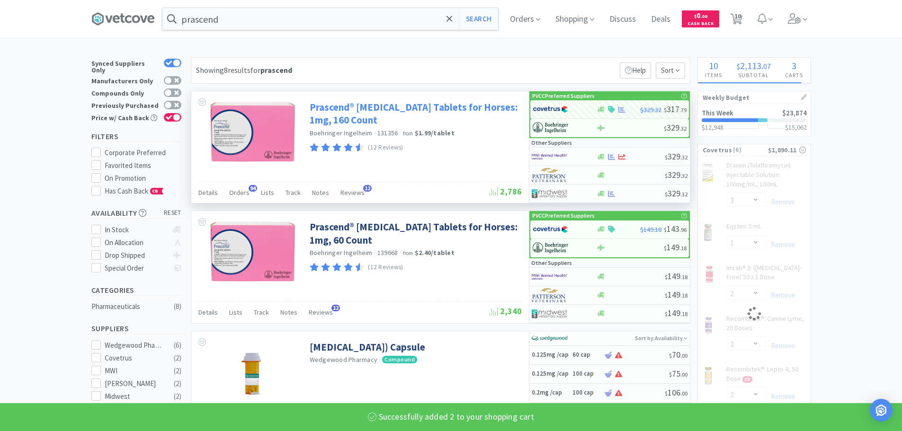
select select "2"
select select "4"
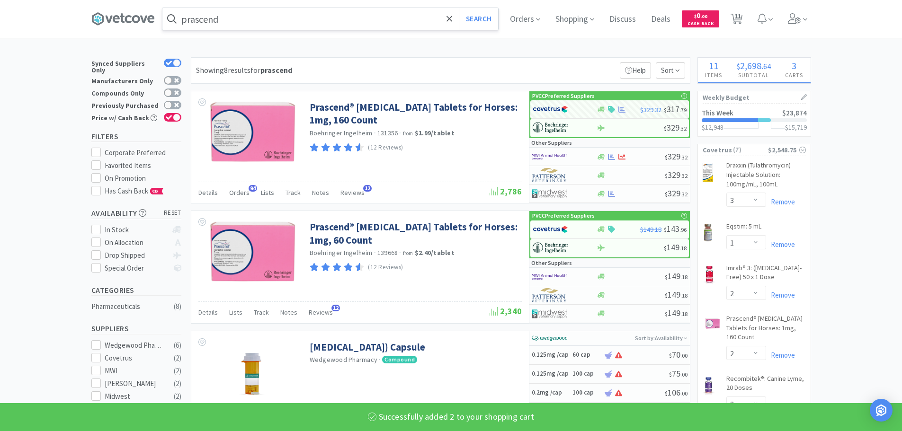
click at [265, 17] on input "prascend" at bounding box center [330, 19] width 336 height 22
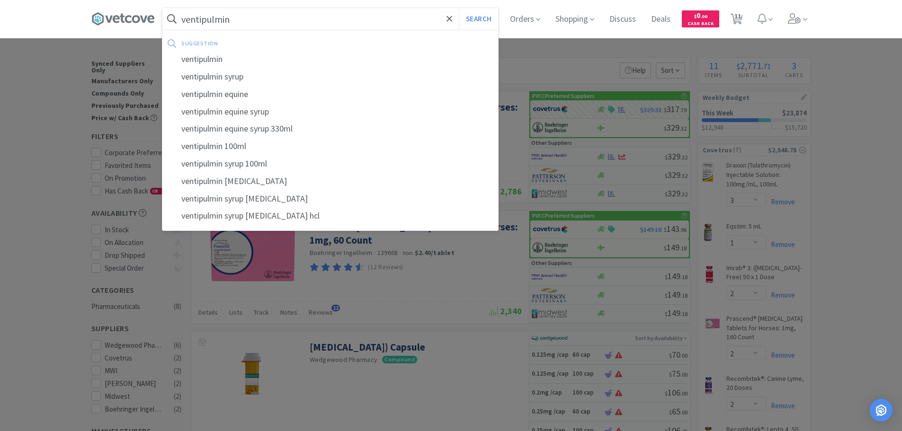
type input "ventipulmin"
click at [459, 8] on button "Search" at bounding box center [478, 19] width 39 height 22
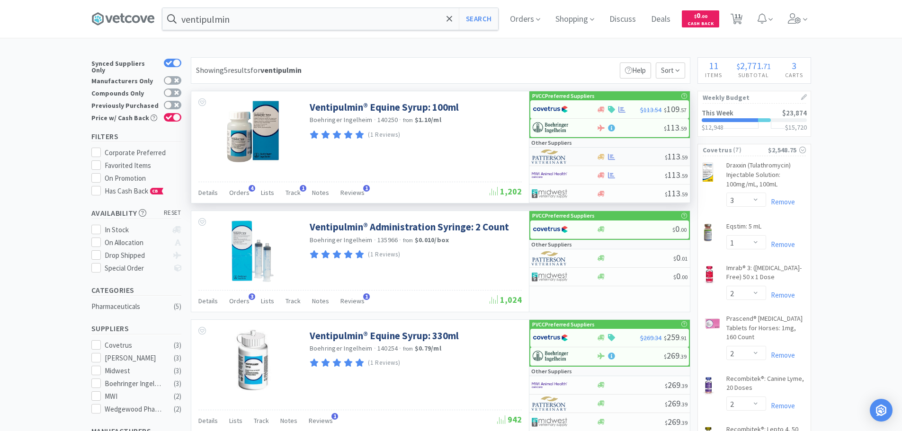
click at [562, 155] on img at bounding box center [550, 157] width 36 height 14
select select "1"
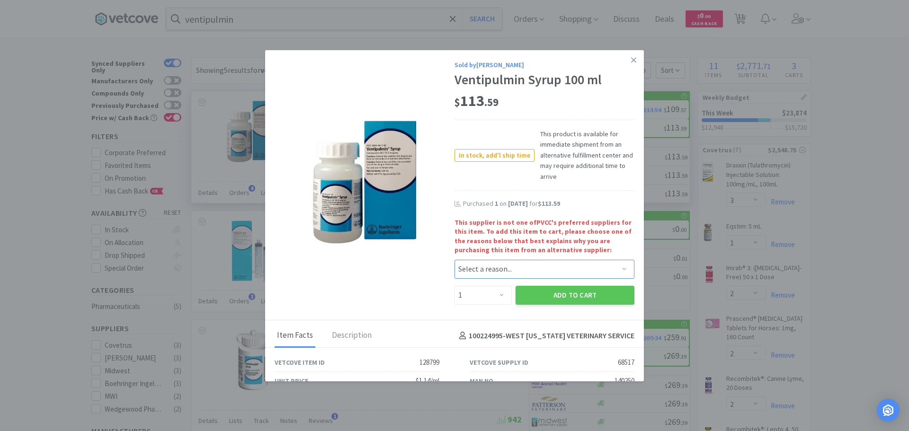
click at [554, 264] on select "Select a reason... Availability - This item is out of stock at the preferred su…" at bounding box center [545, 269] width 180 height 19
select select "availability"
click at [455, 260] on select "Select a reason... Availability - This item is out of stock at the preferred su…" at bounding box center [545, 269] width 180 height 19
click at [545, 297] on button "Add to Cart" at bounding box center [575, 295] width 119 height 19
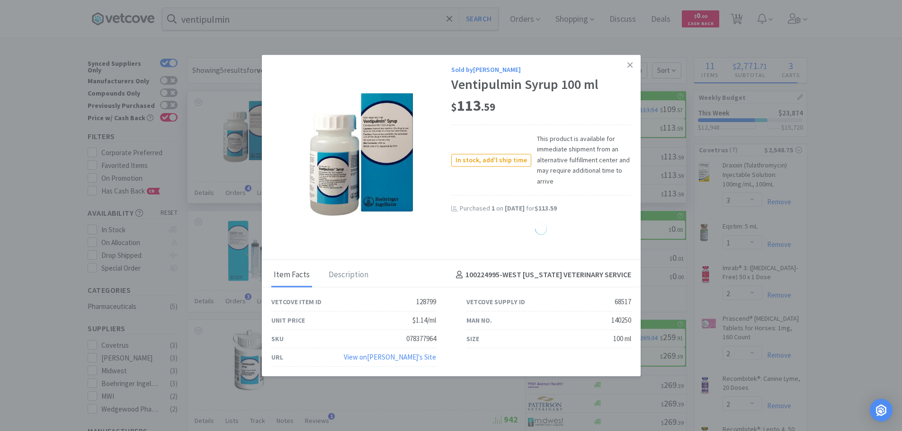
select select "1"
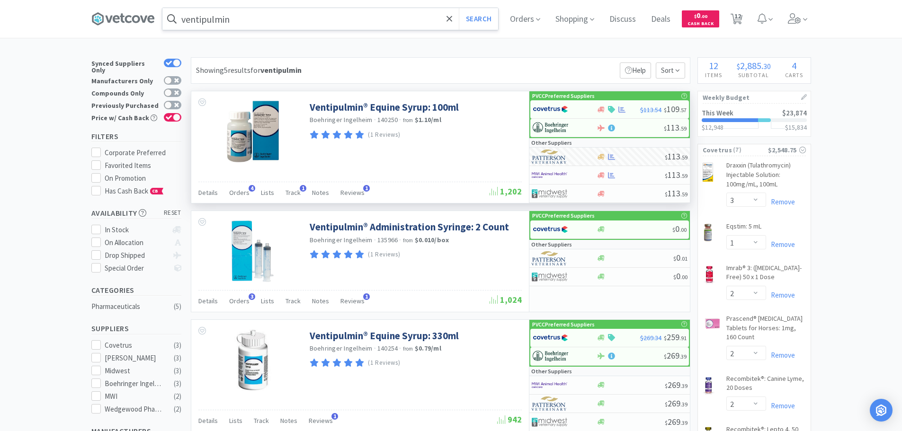
click at [206, 22] on input "ventipulmin" at bounding box center [330, 19] width 336 height 22
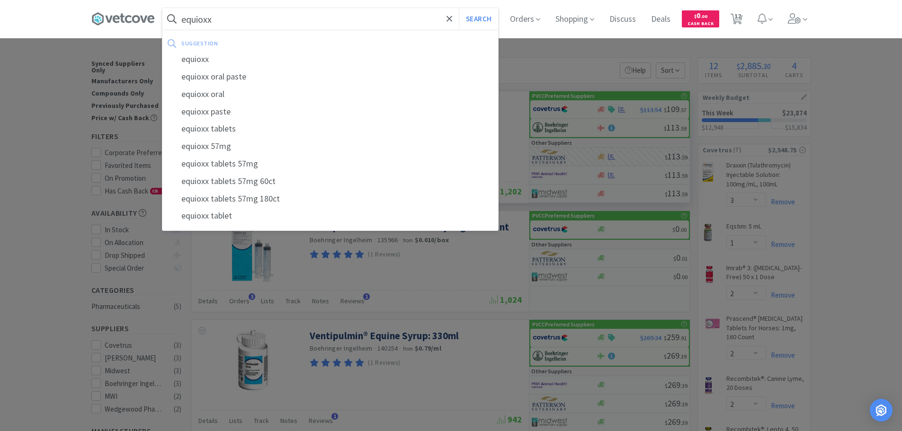
type input "equioxx"
click at [459, 8] on button "Search" at bounding box center [478, 19] width 39 height 22
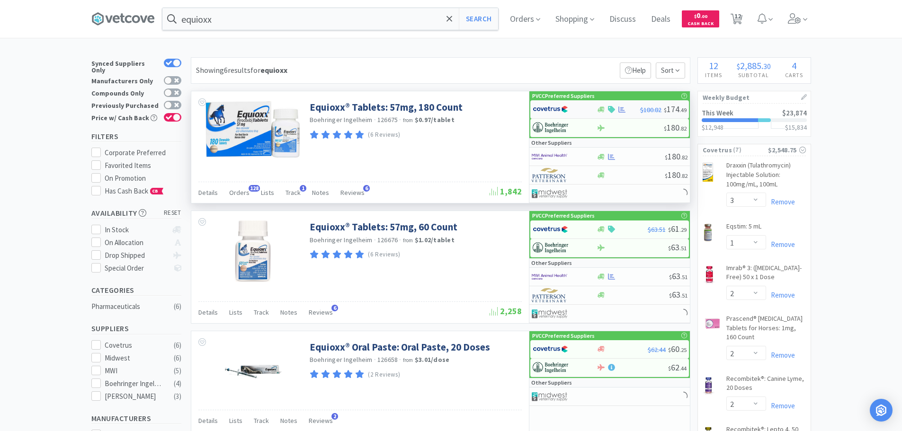
click at [553, 111] on img at bounding box center [551, 109] width 36 height 14
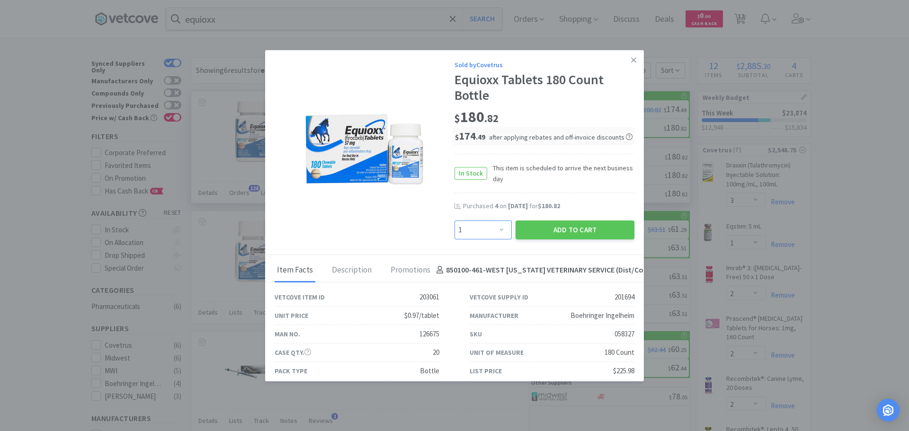
click at [478, 224] on select "Enter Quantity 1 2 3 4 5 6 7 8 9 10 11 12 13 14 15 16 17 18 19 20 Enter Quantity" at bounding box center [483, 230] width 57 height 19
select select "4"
click at [455, 221] on select "Enter Quantity 1 2 3 4 5 6 7 8 9 10 11 12 13 14 15 16 17 18 19 20 Enter Quantity" at bounding box center [483, 230] width 57 height 19
click at [575, 227] on button "Add to Cart" at bounding box center [575, 230] width 119 height 19
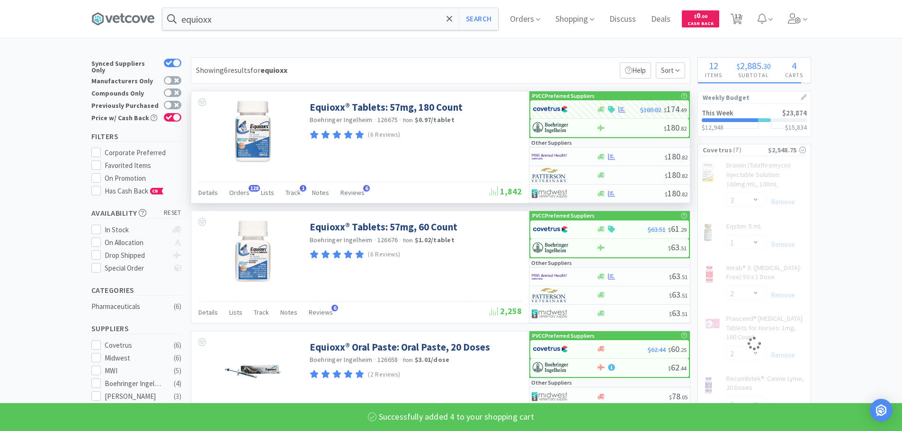
select select "4"
select select "2"
select select "4"
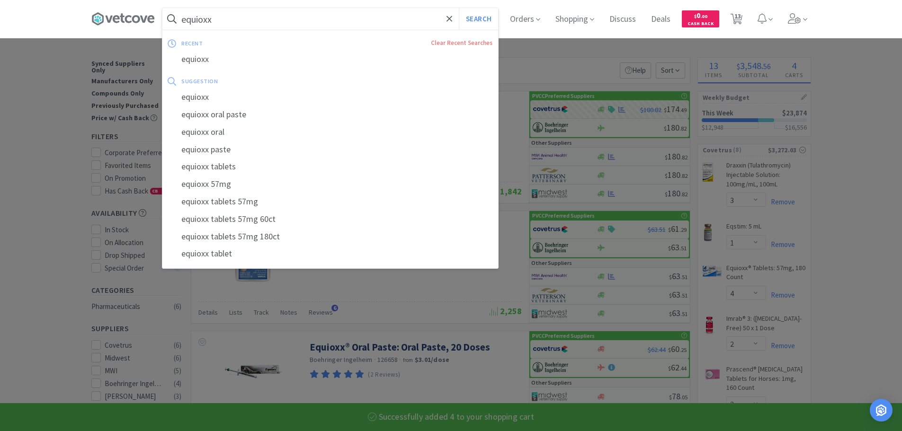
click at [290, 23] on input "equioxx" at bounding box center [330, 19] width 336 height 22
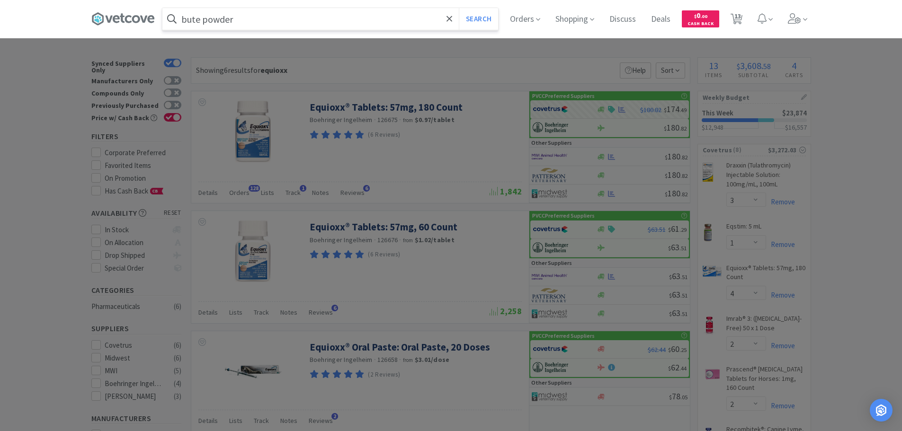
type input "bute powder"
click at [459, 8] on button "Search" at bounding box center [478, 19] width 39 height 22
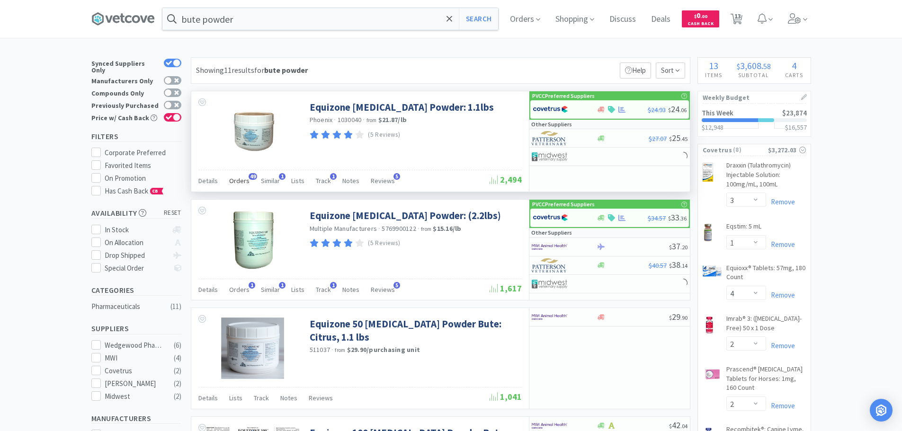
click at [236, 182] on span "Orders" at bounding box center [239, 181] width 20 height 9
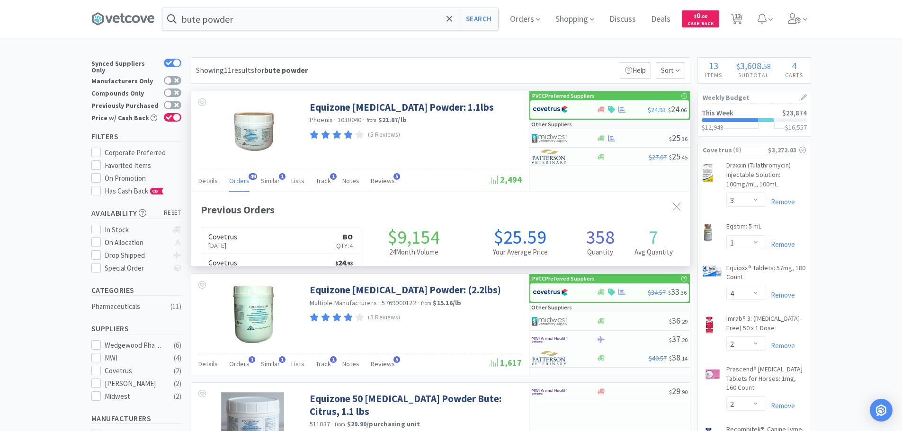
scroll to position [254, 499]
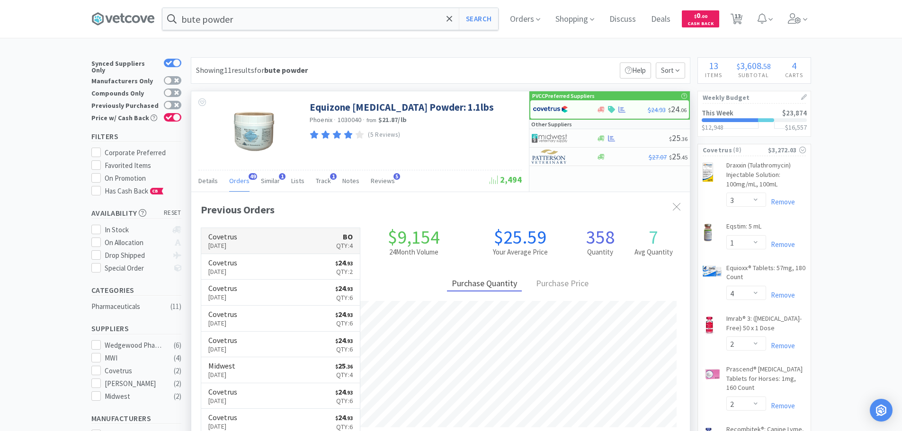
click at [255, 242] on link "Covetrus [DATE] BO Qty: 4" at bounding box center [280, 241] width 159 height 26
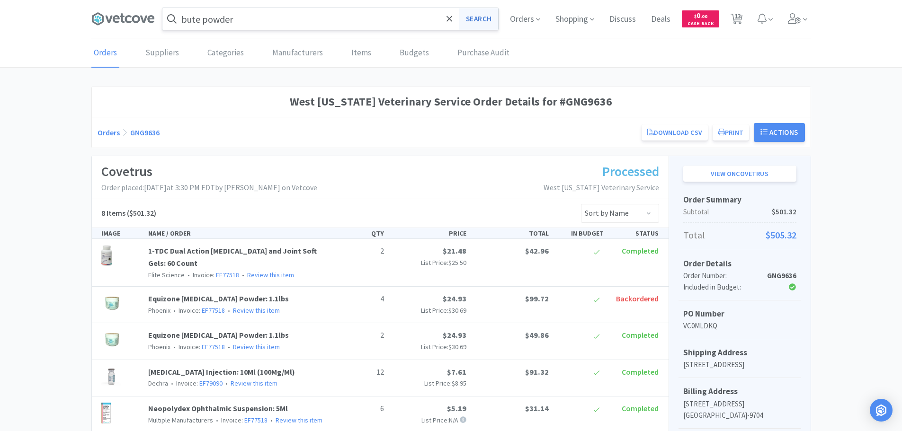
click at [475, 15] on button "Search" at bounding box center [478, 19] width 39 height 22
select select "3"
select select "1"
select select "4"
select select "2"
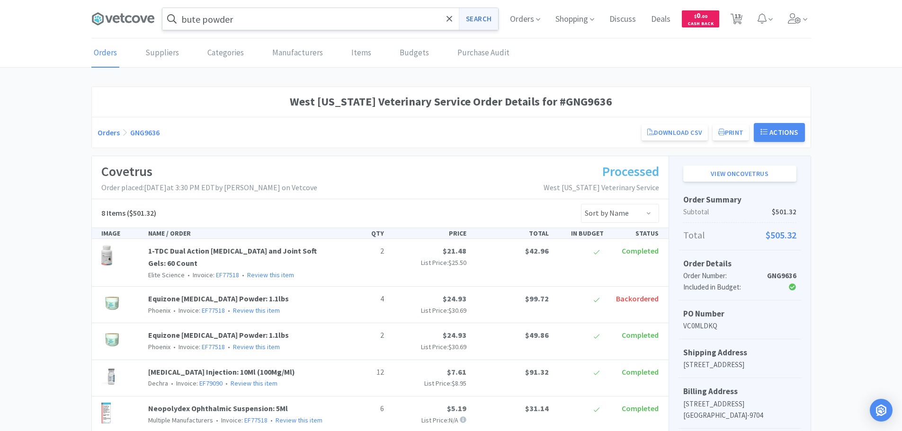
select select "2"
select select "4"
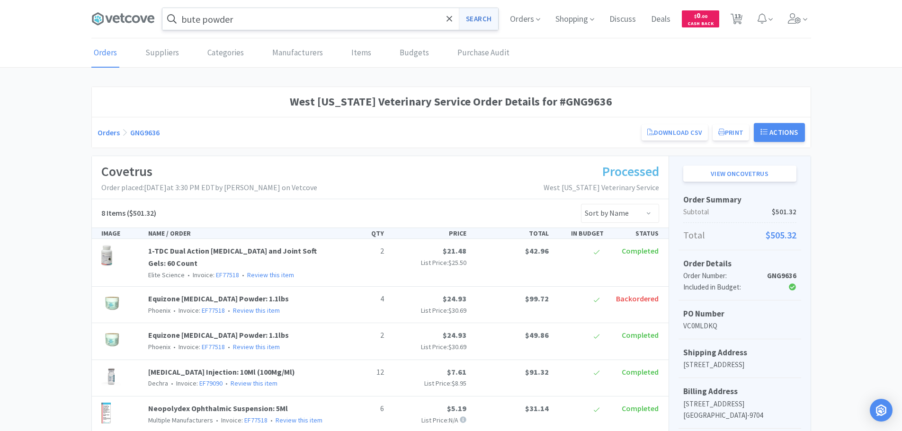
select select "3"
select select "1"
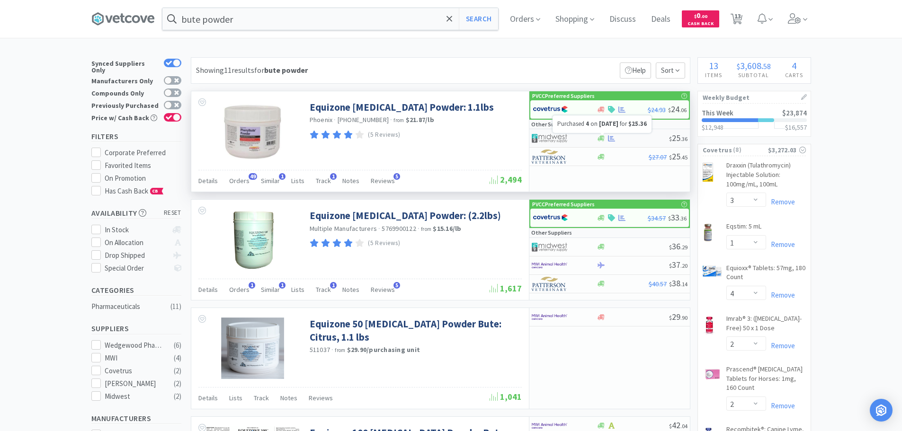
click at [608, 135] on icon at bounding box center [611, 138] width 7 height 7
select select "1"
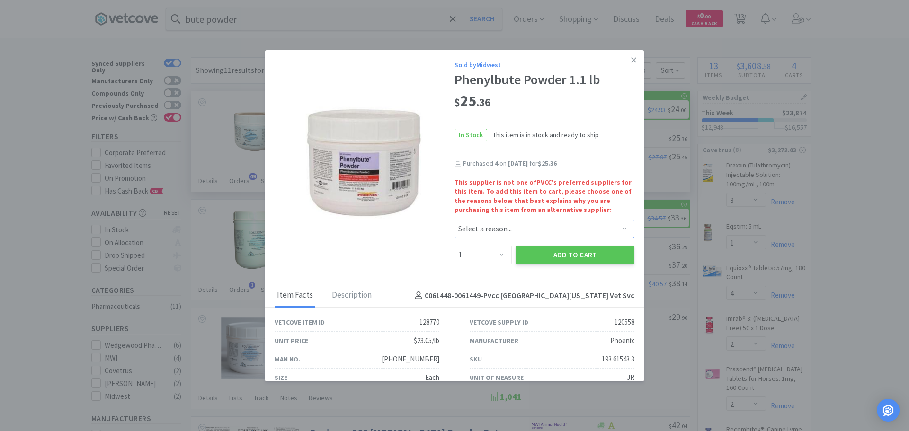
click at [482, 231] on select "Select a reason... Availability - This item is out of stock at the preferred su…" at bounding box center [545, 229] width 180 height 19
select select "availability"
click at [455, 220] on select "Select a reason... Availability - This item is out of stock at the preferred su…" at bounding box center [545, 229] width 180 height 19
click at [488, 255] on select "Enter Quantity 1 2 3 4 5 6 7 8 9 10 11 12 13 14 15 16 17 18 19 20 Enter Quantity" at bounding box center [483, 255] width 57 height 19
select select "6"
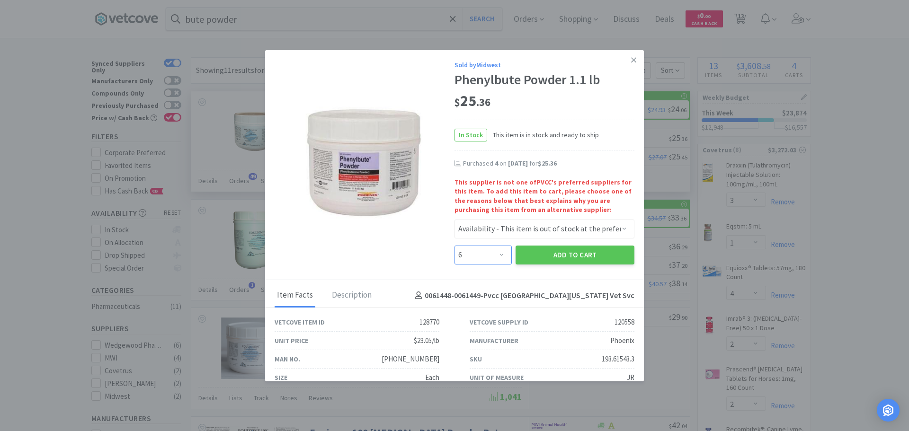
click at [455, 246] on select "Enter Quantity 1 2 3 4 5 6 7 8 9 10 11 12 13 14 15 16 17 18 19 20 Enter Quantity" at bounding box center [483, 255] width 57 height 19
click at [538, 264] on button "Add to Cart" at bounding box center [575, 255] width 119 height 19
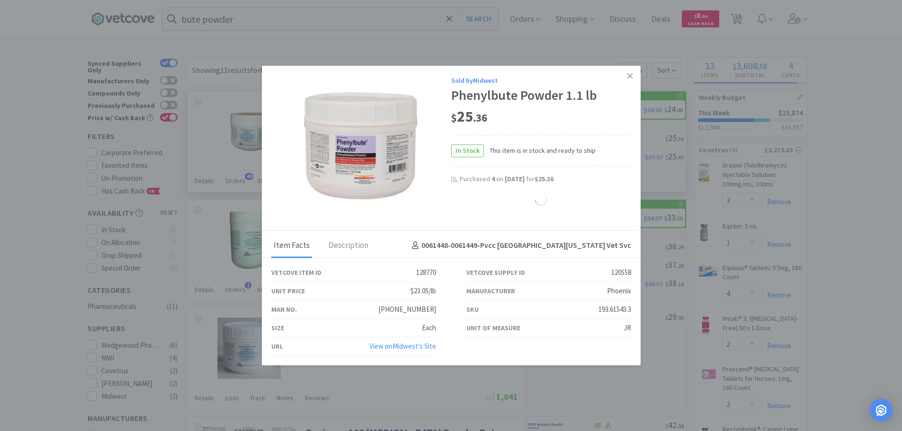
select select "6"
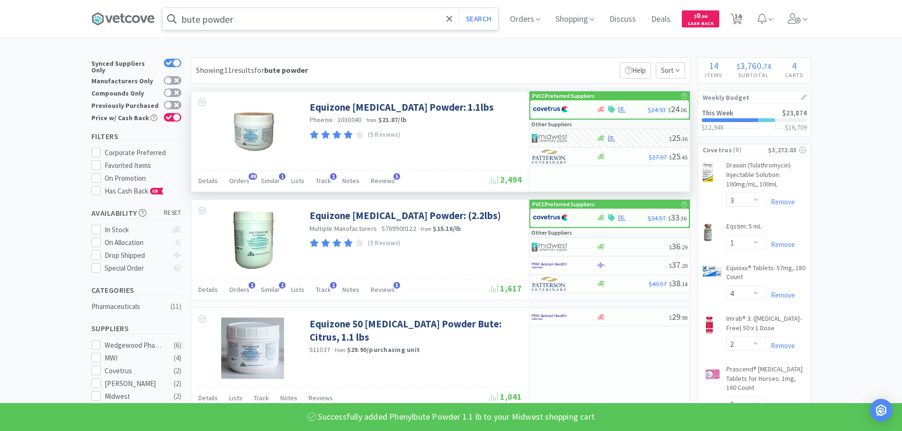
click at [239, 26] on input "bute powder" at bounding box center [330, 19] width 336 height 22
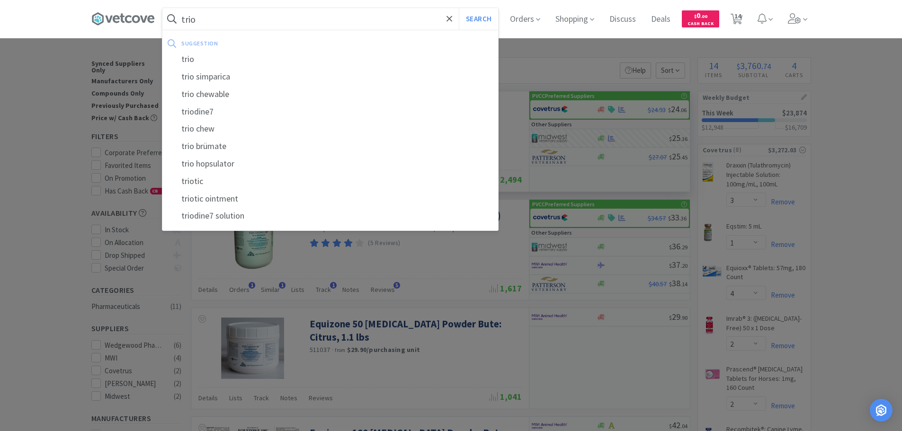
type input "trio"
click at [459, 8] on button "Search" at bounding box center [478, 19] width 39 height 22
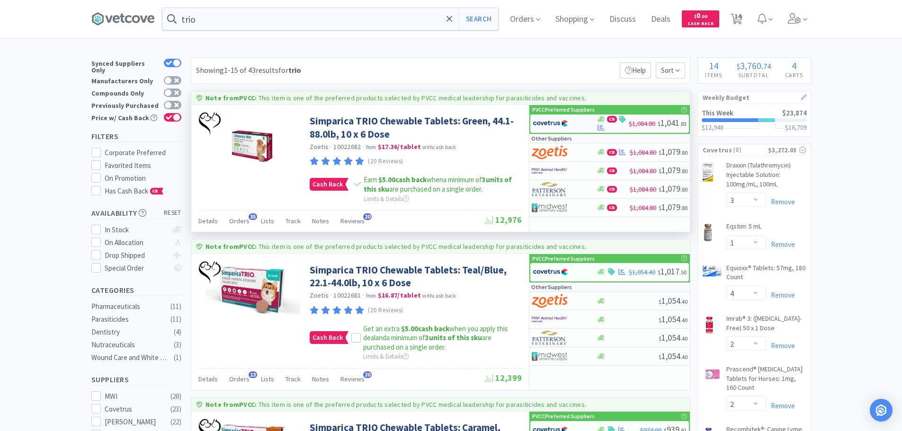
click at [575, 121] on div at bounding box center [559, 124] width 52 height 16
select select "2"
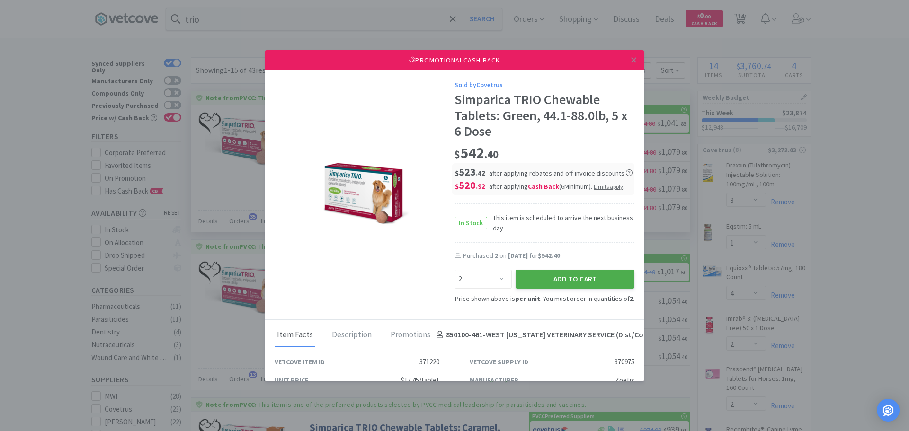
click at [553, 281] on button "Add to Cart" at bounding box center [575, 279] width 119 height 19
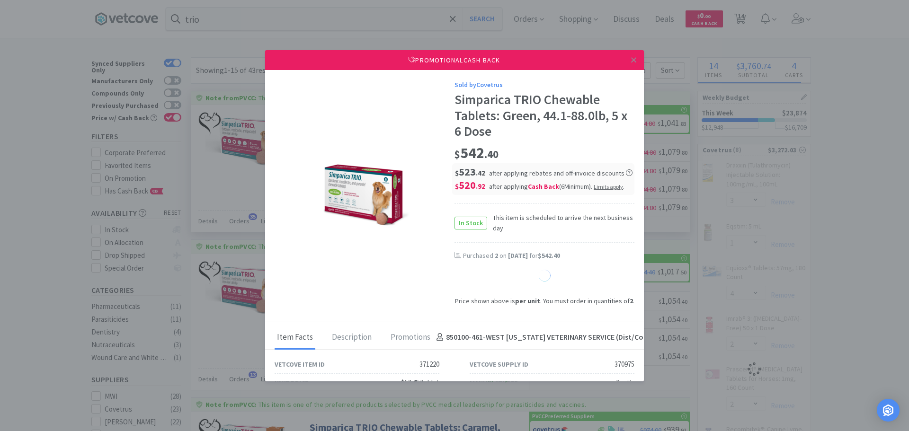
select select "1"
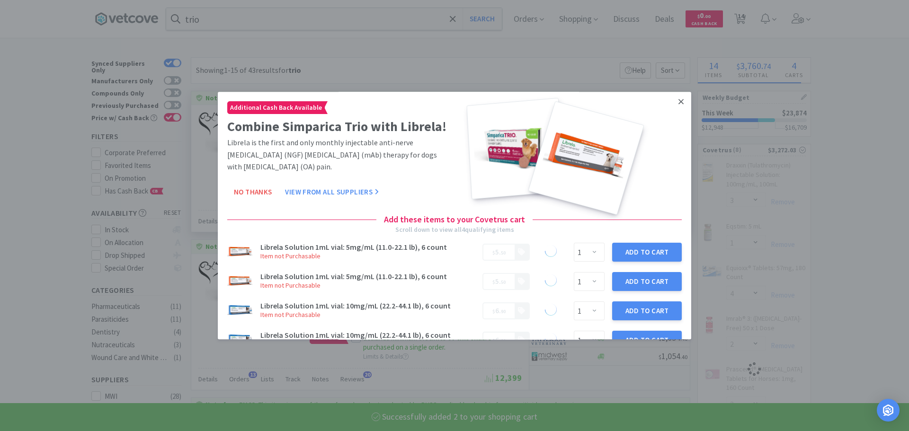
select select "2"
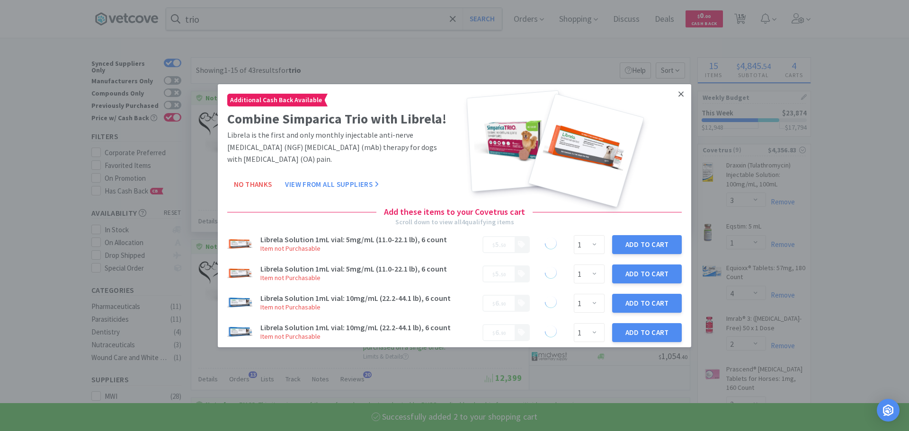
click at [679, 97] on icon at bounding box center [681, 93] width 5 height 9
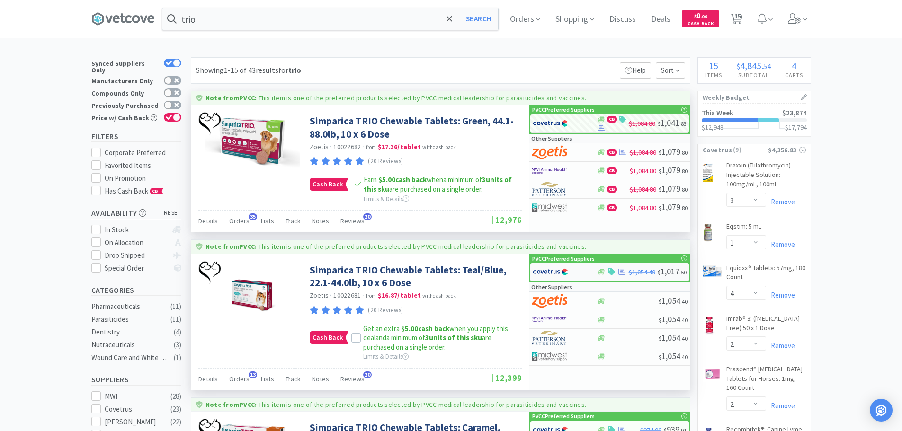
click at [550, 272] on img at bounding box center [551, 272] width 36 height 14
select select "2"
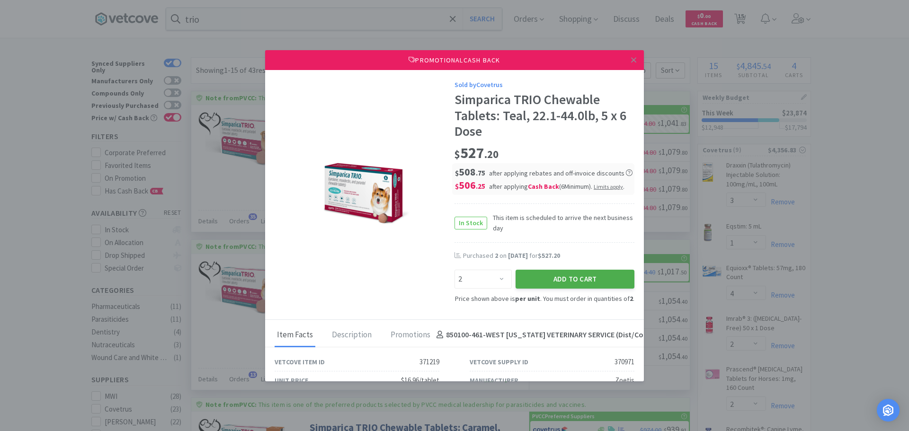
click at [558, 279] on button "Add to Cart" at bounding box center [575, 279] width 119 height 19
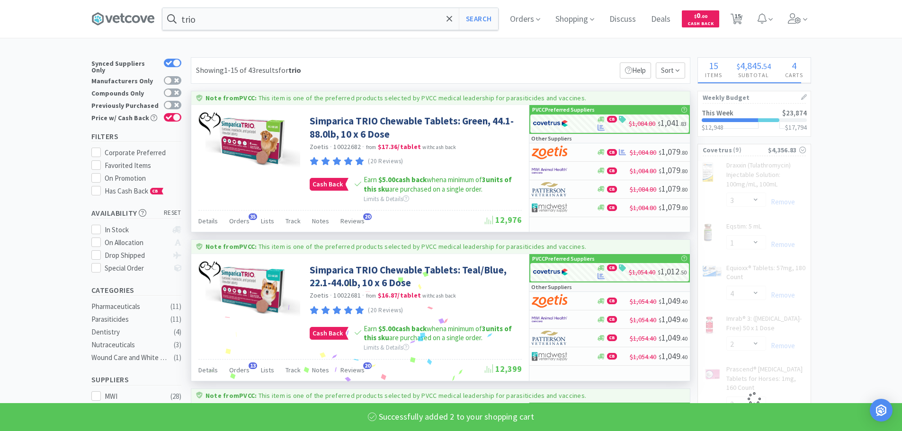
select select "2"
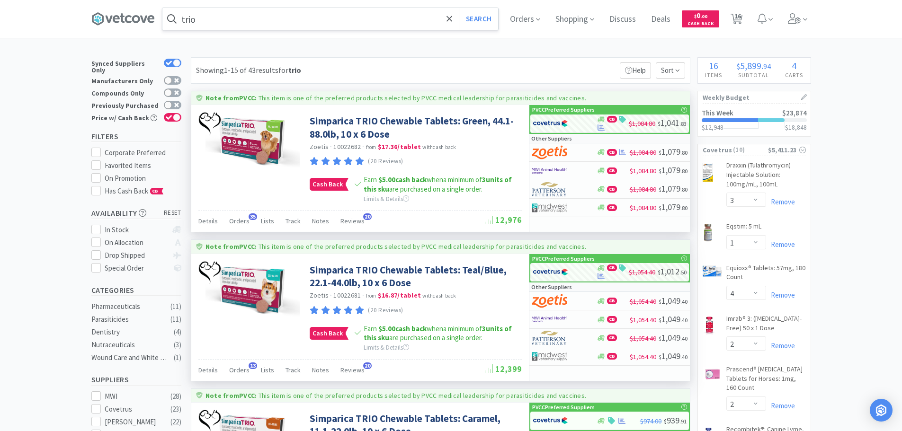
click at [301, 19] on input "trio" at bounding box center [330, 19] width 336 height 22
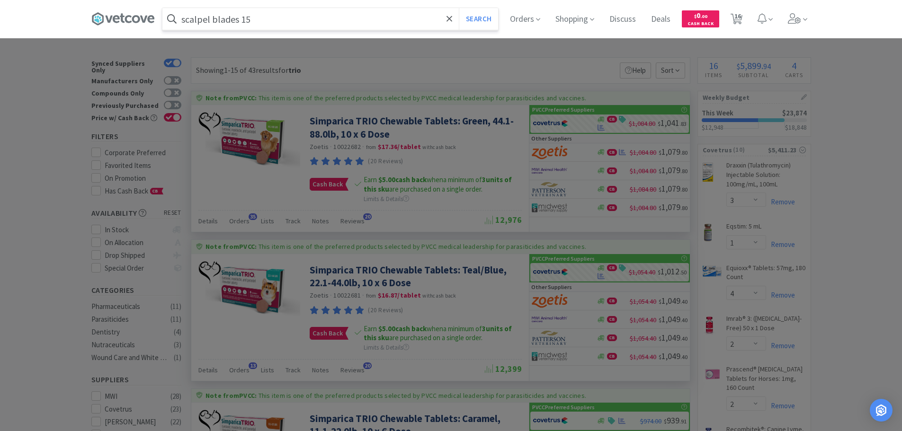
type input "scalpel blades 15"
click at [459, 8] on button "Search" at bounding box center [478, 19] width 39 height 22
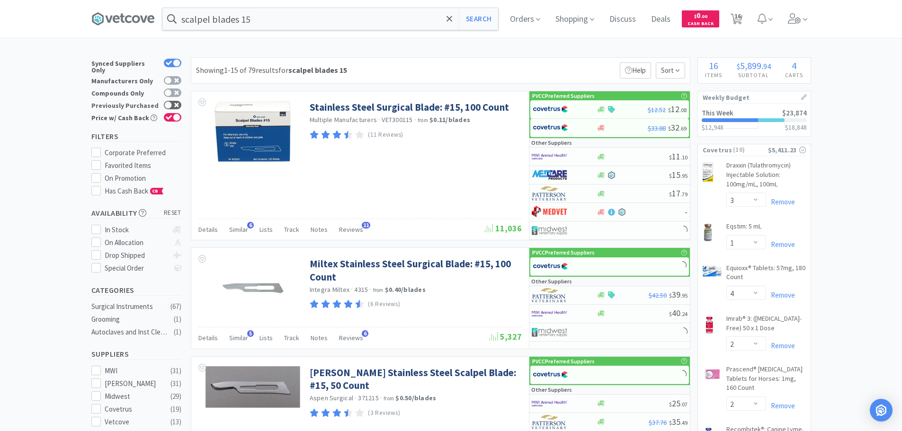
click at [173, 101] on div at bounding box center [173, 105] width 18 height 9
checkbox input "true"
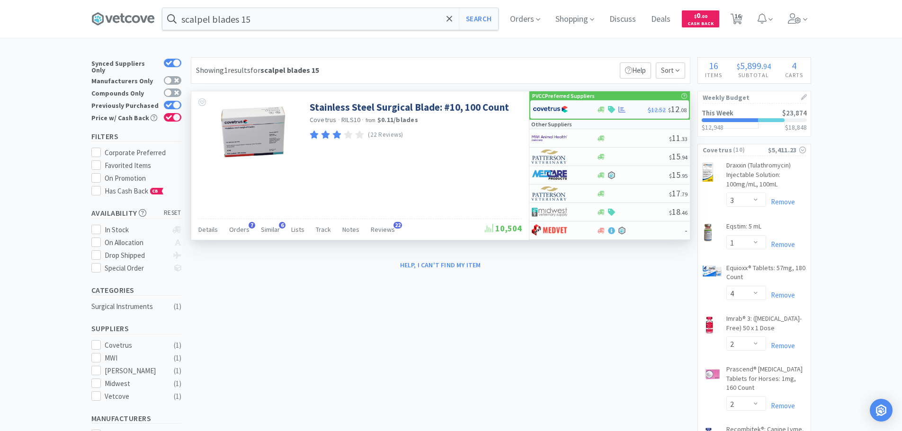
click at [588, 110] on div at bounding box center [565, 109] width 64 height 16
select select "1"
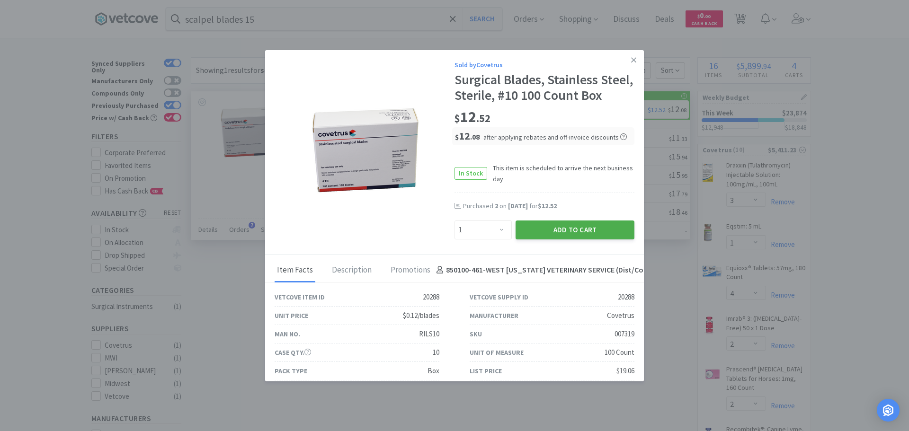
click at [598, 240] on button "Add to Cart" at bounding box center [575, 230] width 119 height 19
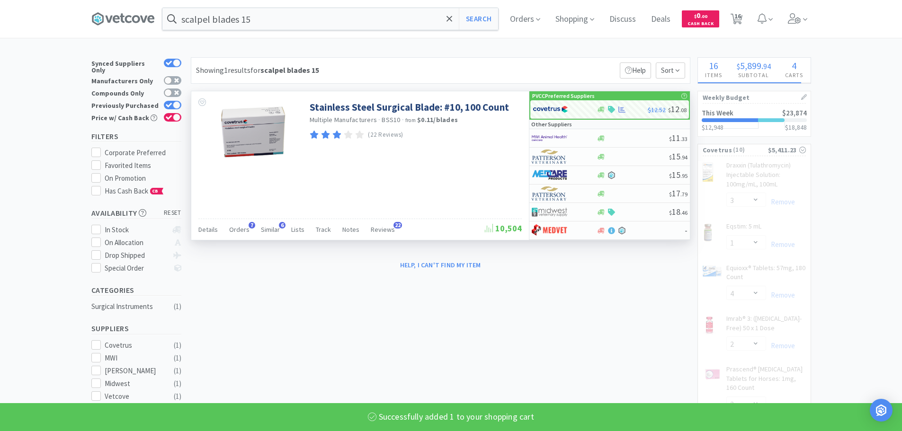
select select "1"
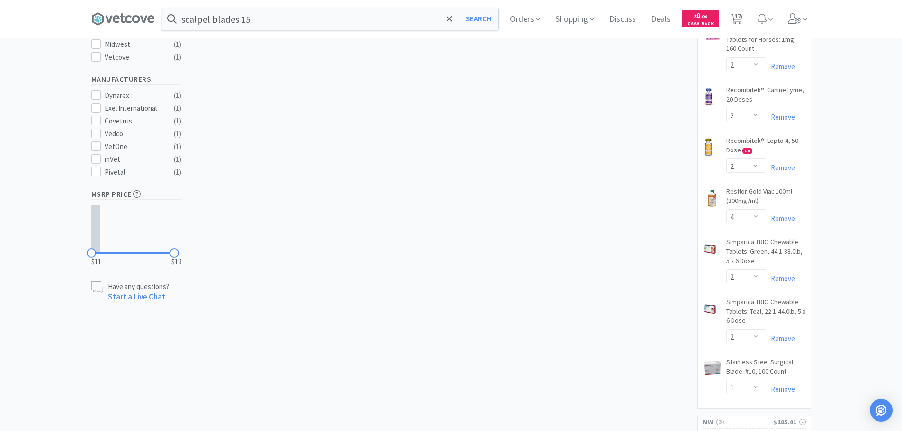
scroll to position [379, 0]
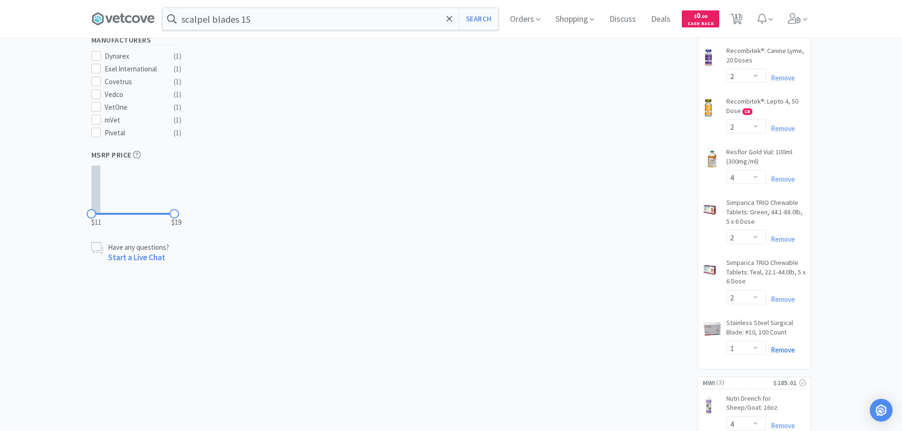
click at [785, 346] on link "Remove" at bounding box center [780, 350] width 29 height 9
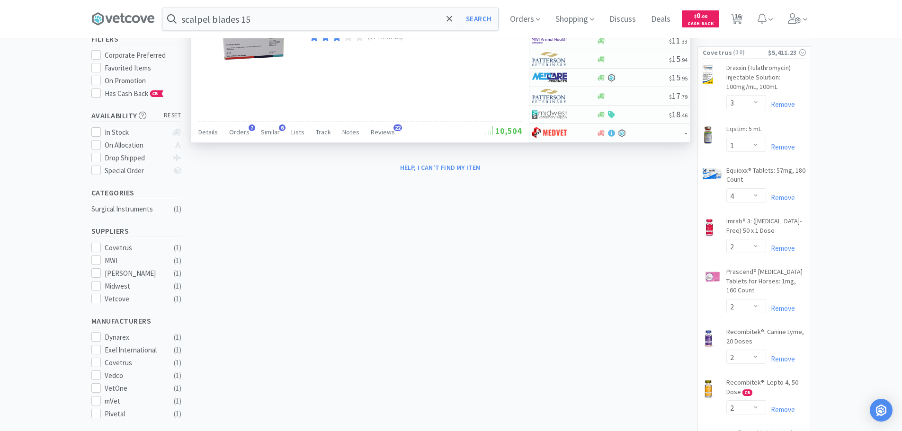
scroll to position [0, 0]
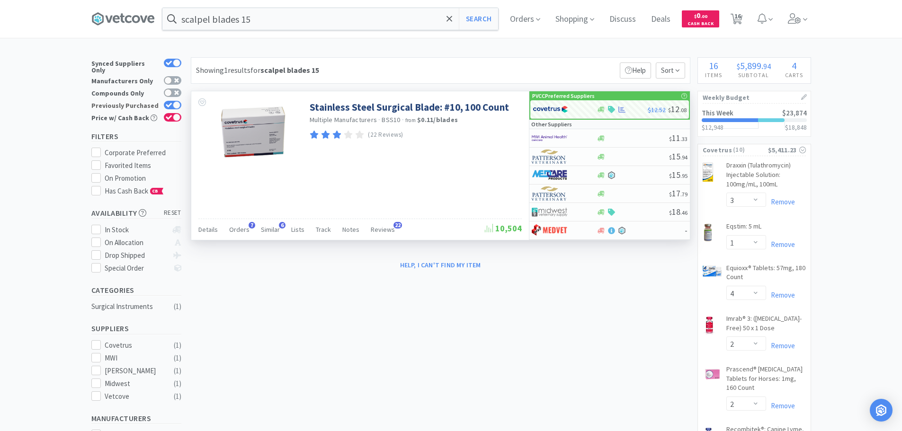
click at [176, 101] on div at bounding box center [177, 105] width 8 height 8
checkbox input "false"
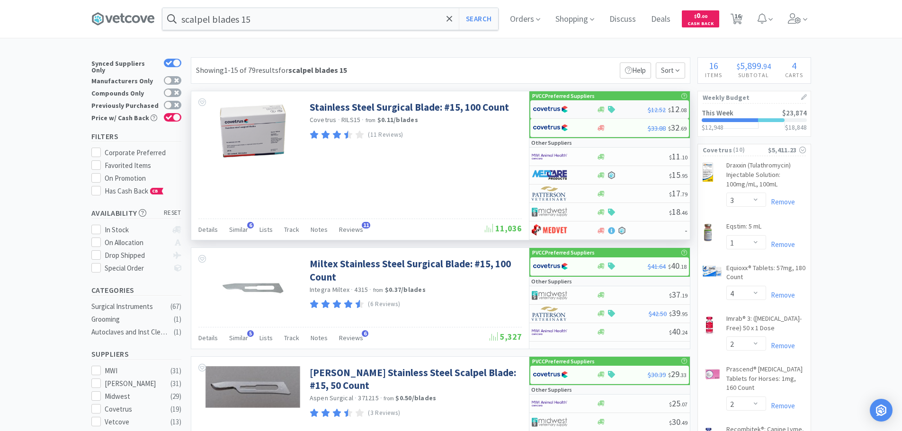
click at [578, 109] on div at bounding box center [559, 109] width 52 height 16
select select "1"
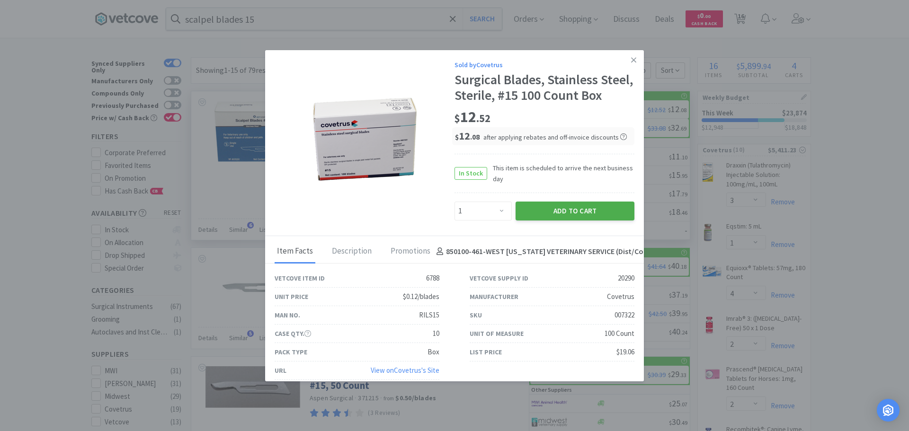
click at [581, 221] on button "Add to Cart" at bounding box center [575, 211] width 119 height 19
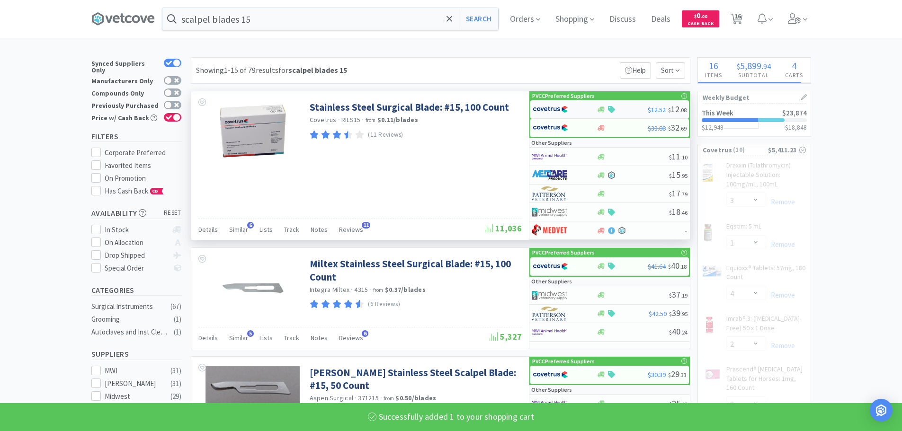
select select "1"
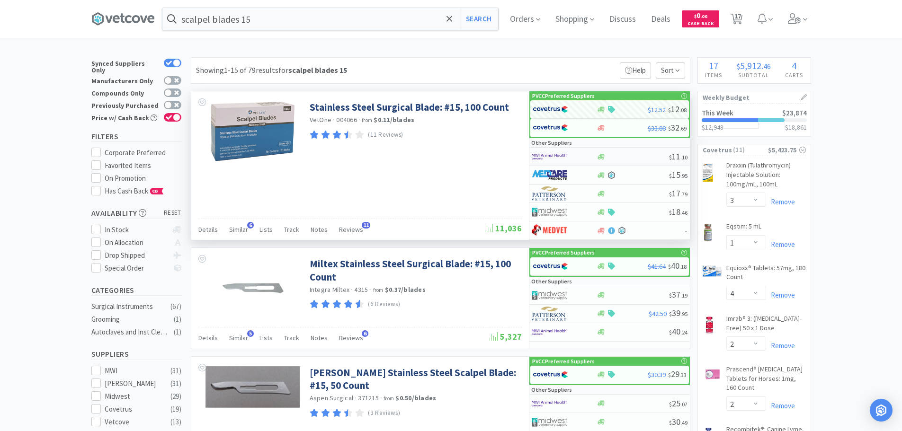
click at [574, 156] on div at bounding box center [558, 157] width 52 height 16
select select "1"
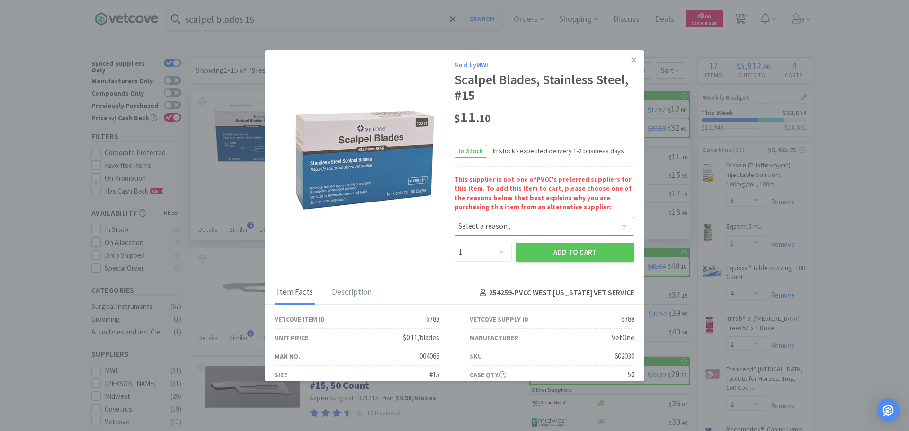
click at [470, 224] on select "Select a reason... Availability - This item is out of stock at the preferred su…" at bounding box center [545, 226] width 180 height 19
click at [415, 224] on div "Sold by MWI Scalpel Blades, Stainless Steel, #15 $ 11 . 10 In Stock In stock - …" at bounding box center [454, 164] width 379 height 228
click at [490, 232] on select "Select a reason... Availability - This item is out of stock at the preferred su…" at bounding box center [545, 226] width 180 height 19
select select "pricing"
click at [455, 217] on select "Select a reason... Availability - This item is out of stock at the preferred su…" at bounding box center [545, 226] width 180 height 19
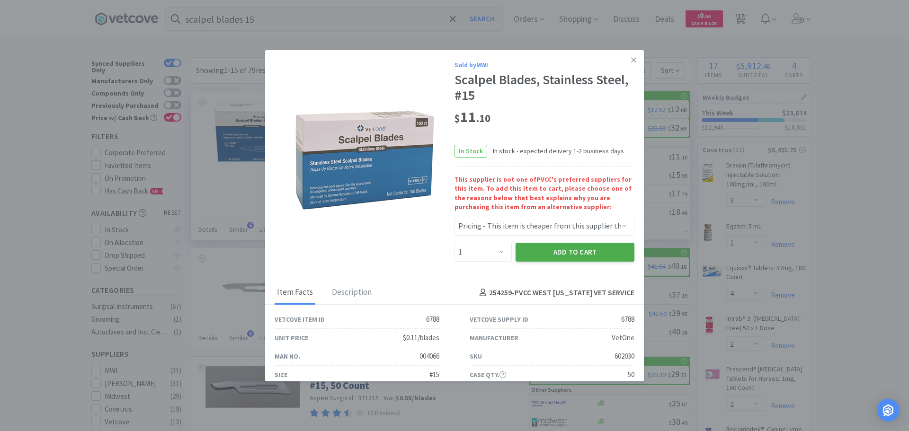
click at [536, 261] on button "Add to Cart" at bounding box center [575, 252] width 119 height 19
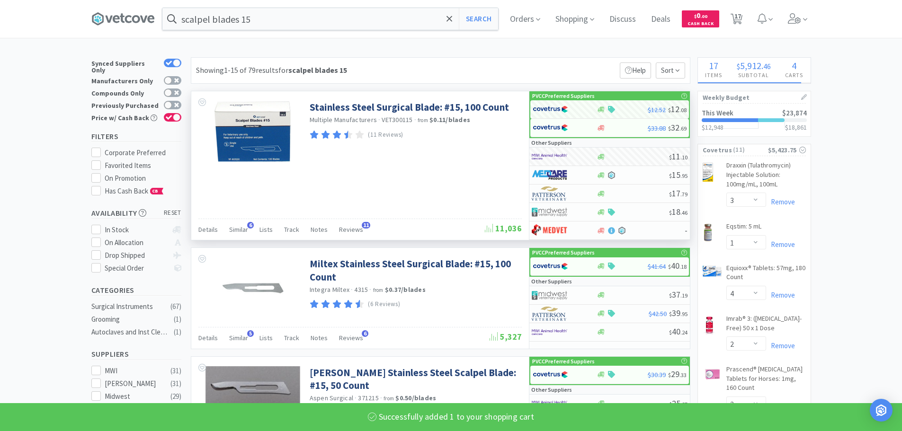
select select "1"
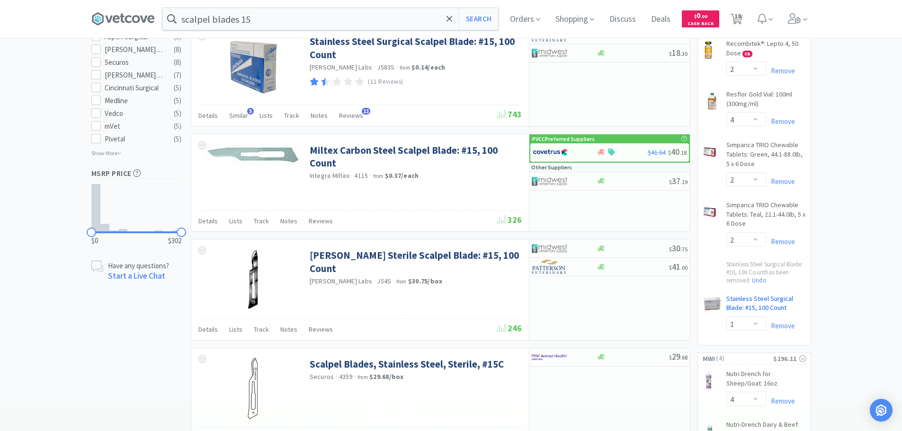
scroll to position [521, 0]
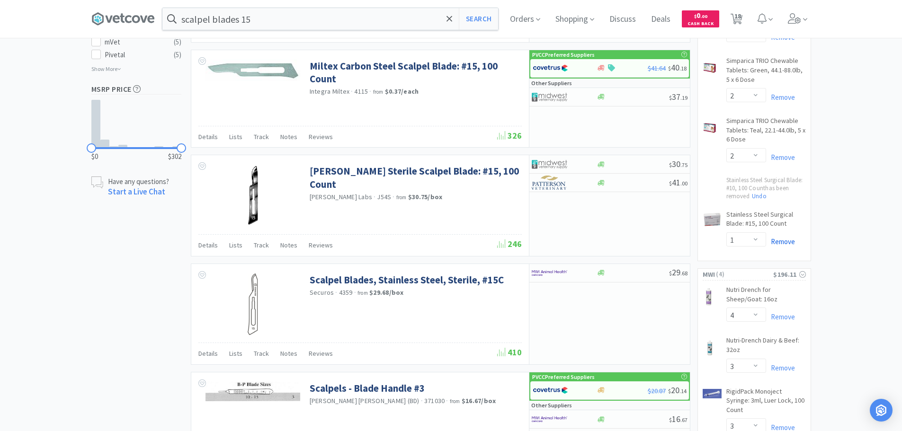
click at [781, 237] on link "Remove" at bounding box center [780, 241] width 29 height 9
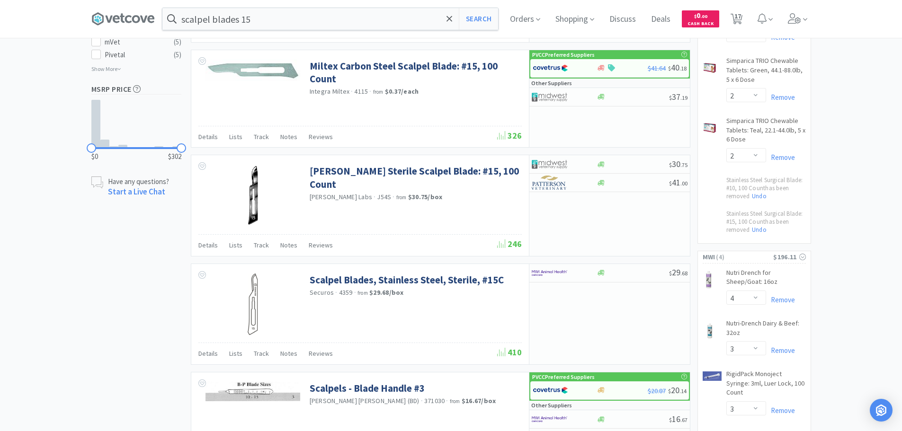
scroll to position [379, 0]
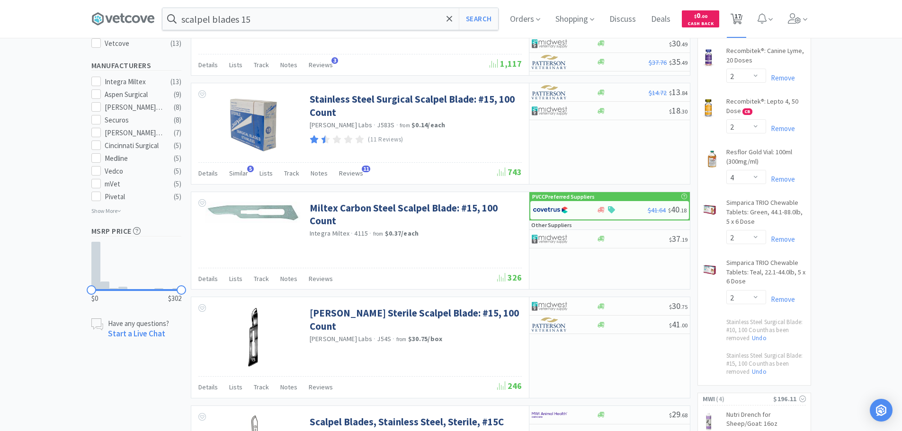
click at [741, 18] on span "17" at bounding box center [737, 16] width 7 height 38
select select "3"
select select "1"
select select "4"
select select "2"
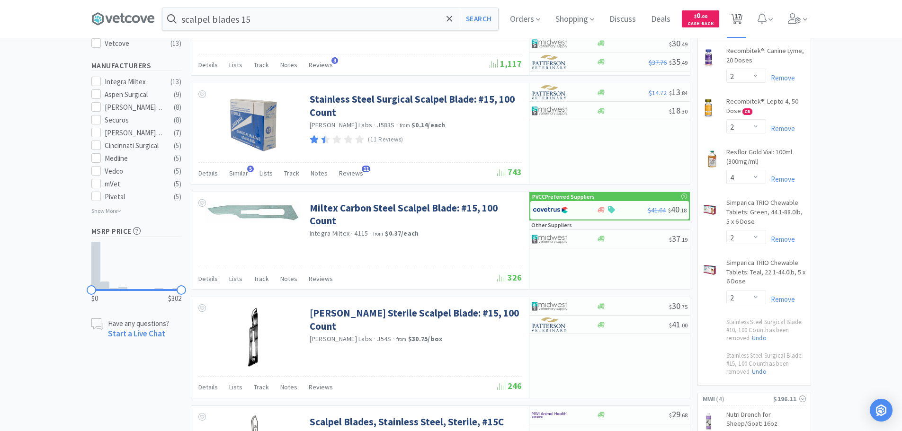
select select "2"
select select "4"
select select "2"
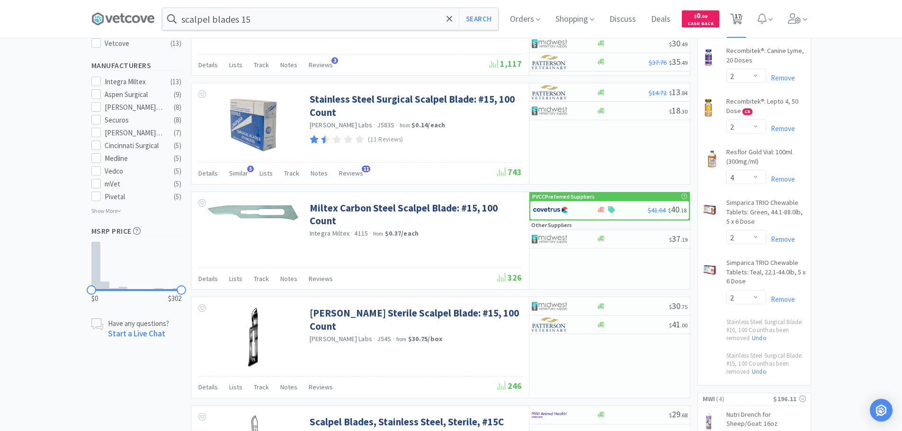
select select "2"
select select "4"
select select "3"
select select "1"
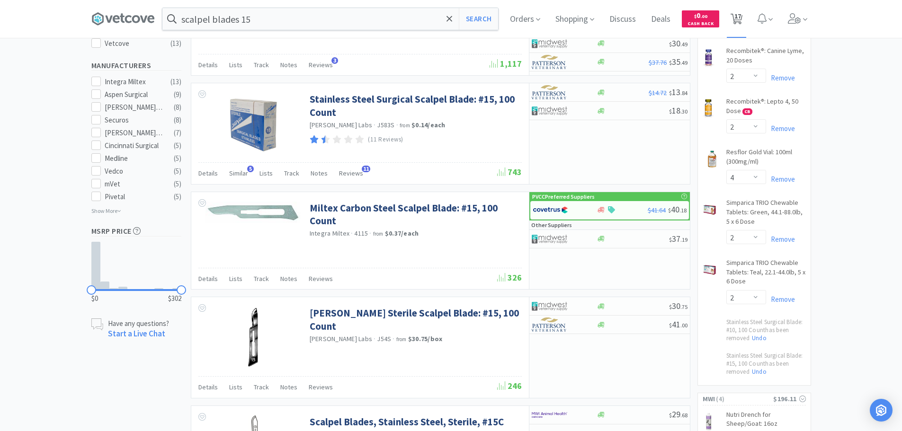
select select "1"
select select "6"
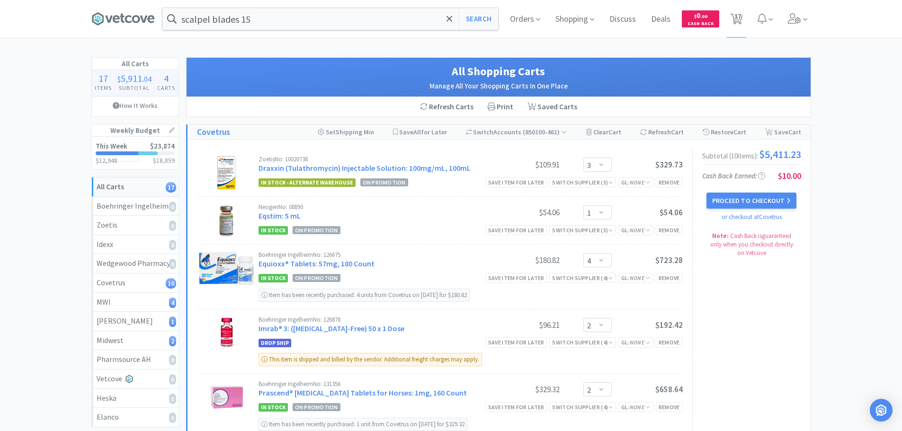
scroll to position [189, 0]
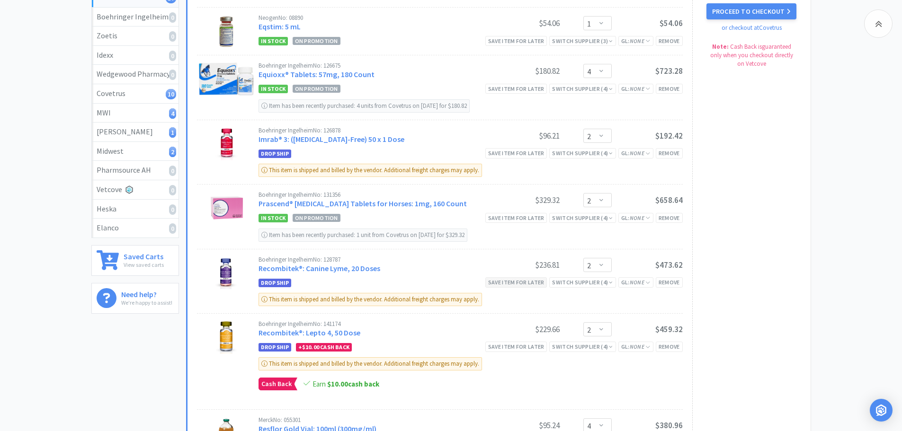
click at [502, 281] on div "Save item for later" at bounding box center [516, 282] width 62 height 10
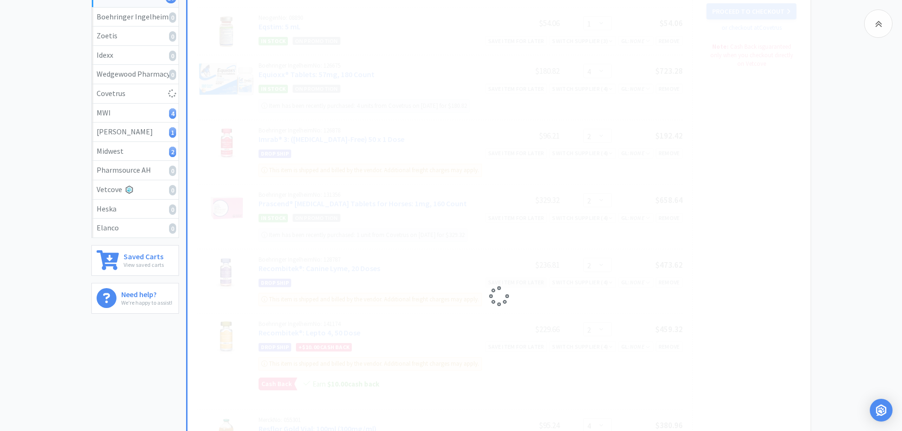
select select "4"
select select "2"
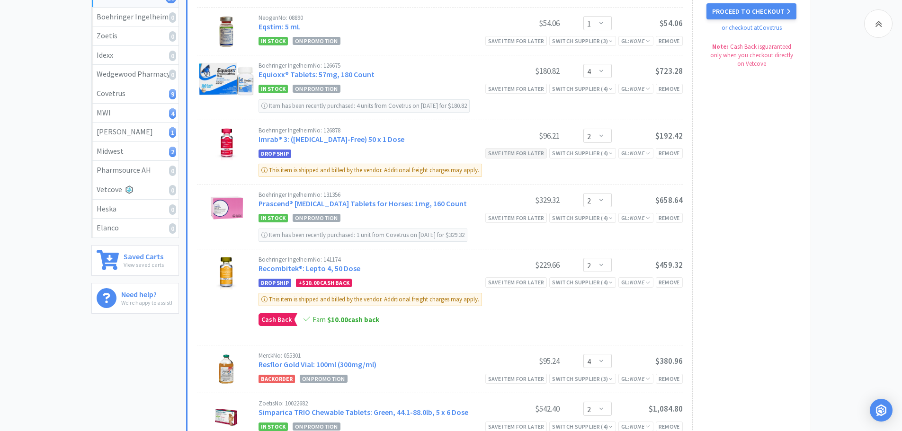
click at [532, 153] on div "Save item for later" at bounding box center [516, 153] width 62 height 10
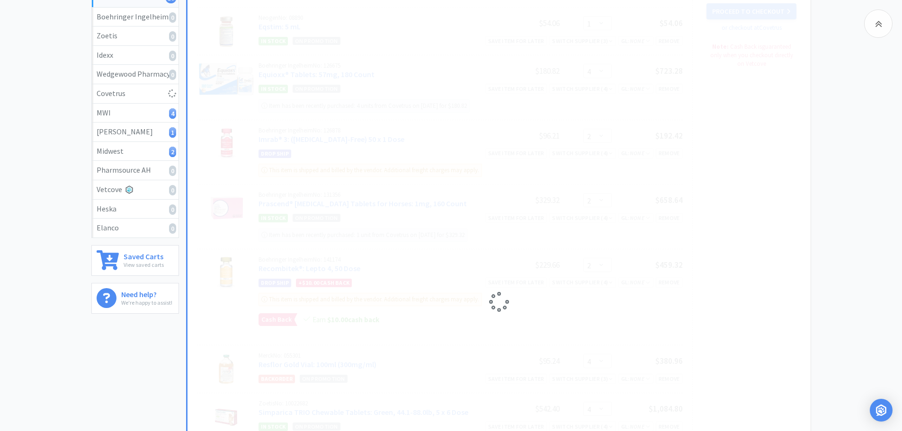
select select "4"
select select "2"
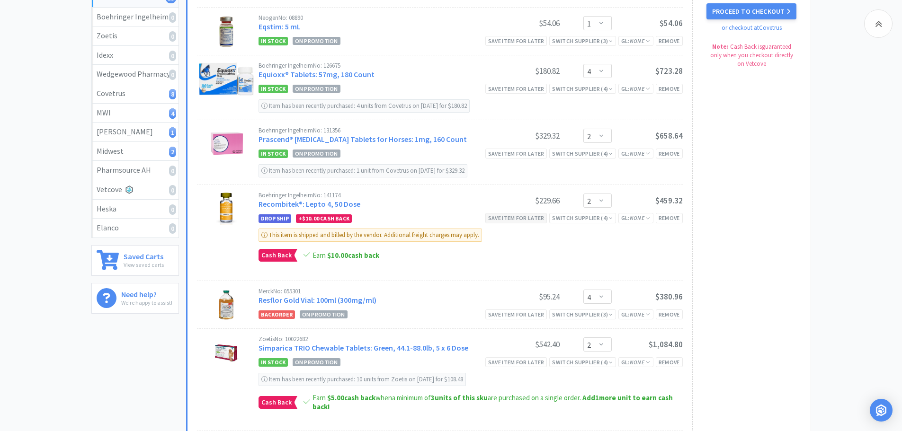
click at [502, 215] on div "Save item for later" at bounding box center [516, 218] width 62 height 10
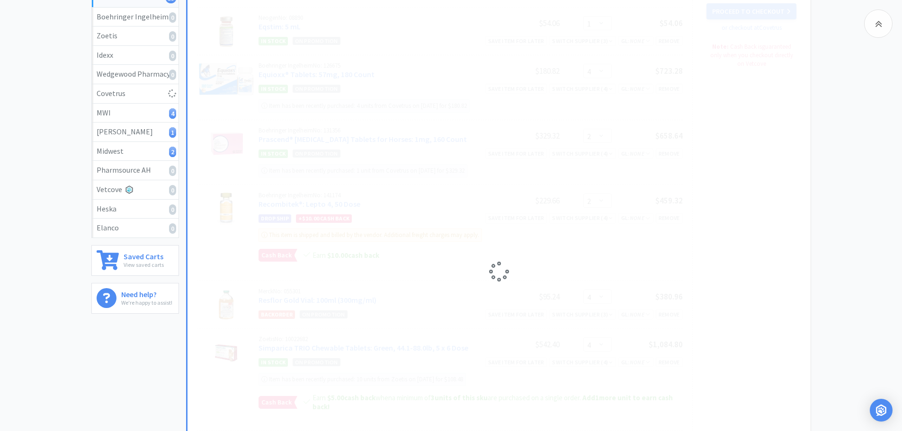
select select "4"
select select "2"
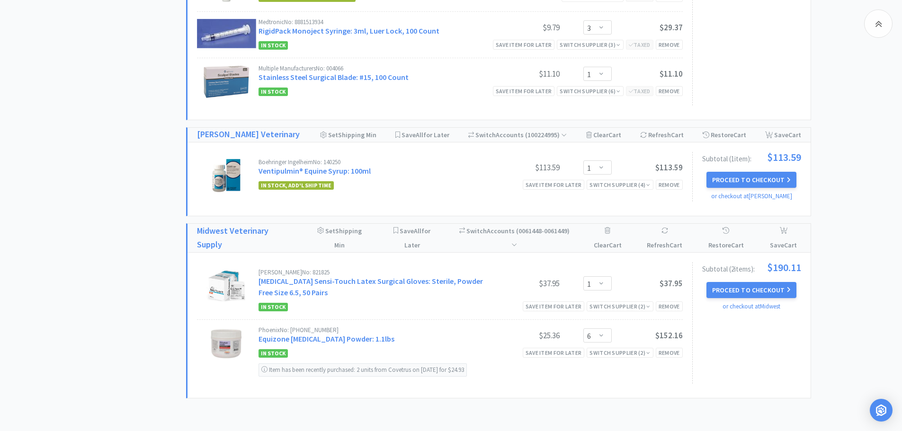
scroll to position [898, 0]
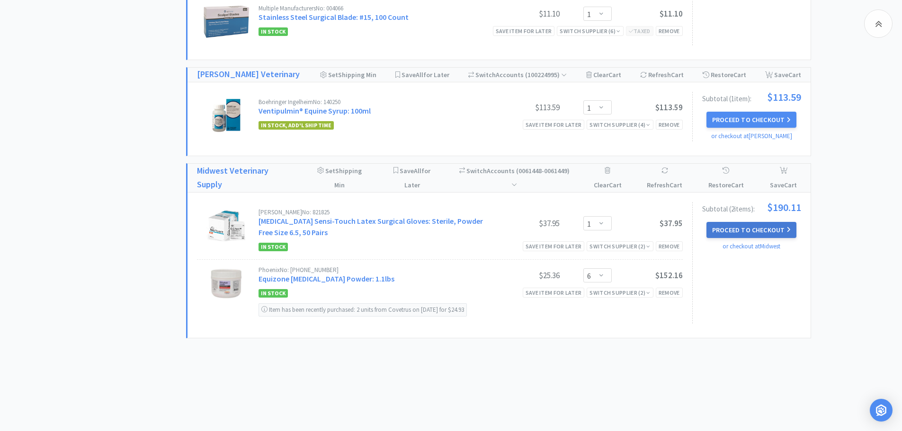
click at [738, 223] on button "Proceed to Checkout" at bounding box center [751, 230] width 90 height 16
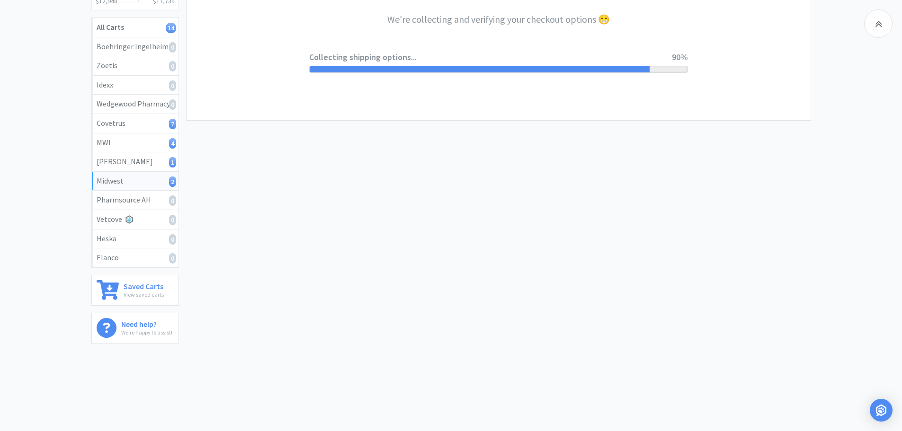
select select "0"
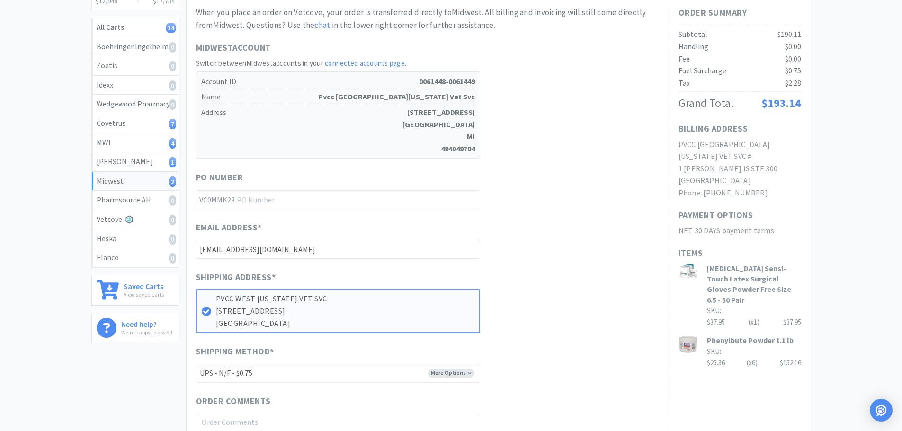
scroll to position [0, 0]
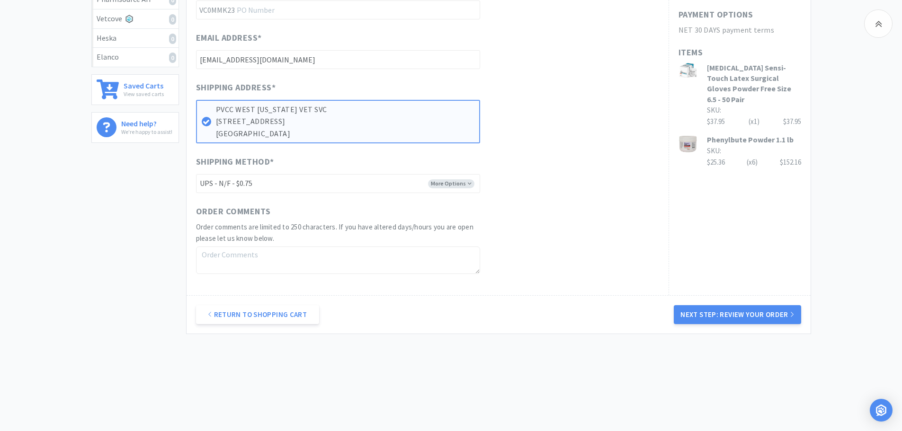
click at [748, 311] on button "Next Step: Review Your Order" at bounding box center [737, 314] width 127 height 19
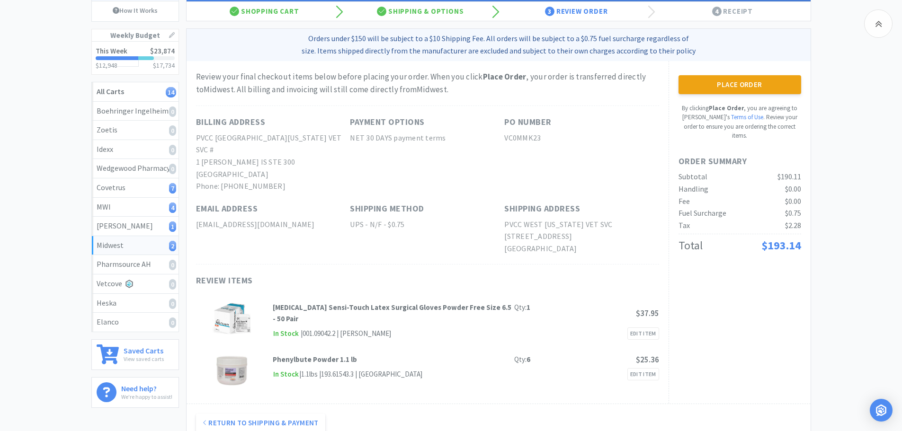
scroll to position [95, 0]
click at [744, 92] on button "Place Order" at bounding box center [740, 85] width 123 height 19
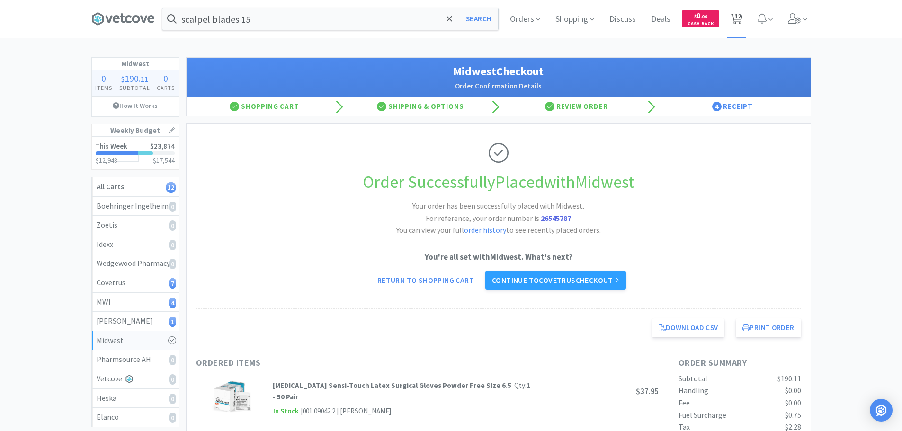
click at [735, 16] on span "12" at bounding box center [737, 16] width 7 height 38
select select "3"
select select "1"
select select "4"
select select "2"
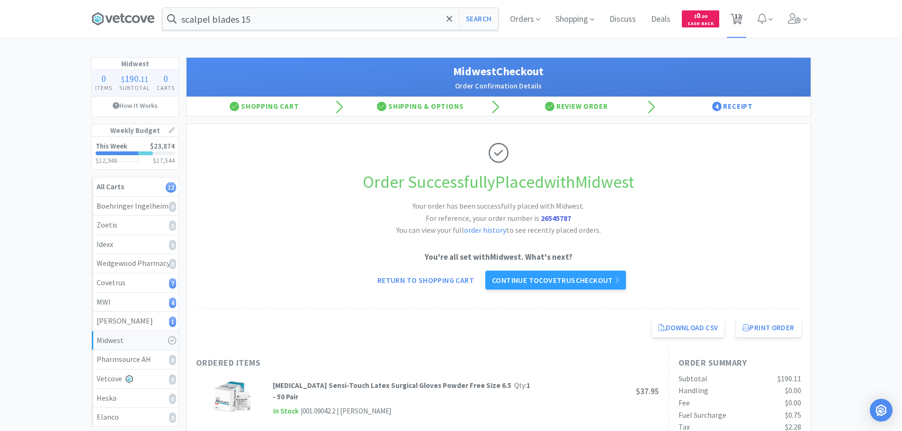
select select "4"
select select "2"
select select "4"
select select "3"
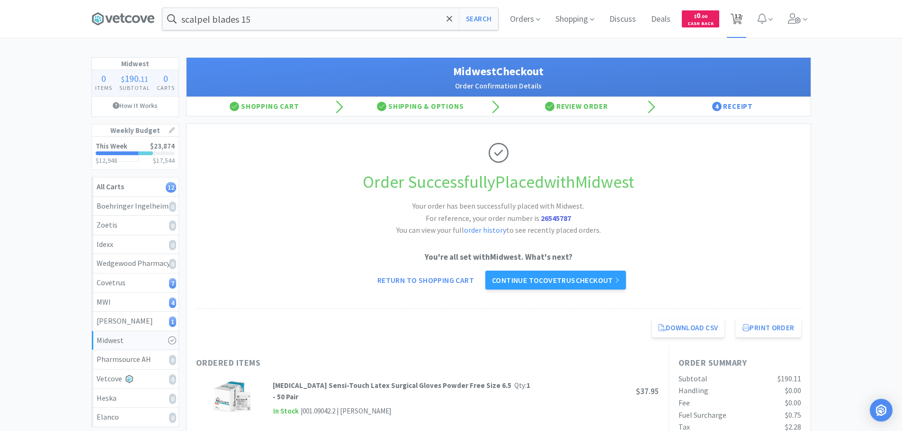
select select "3"
select select "1"
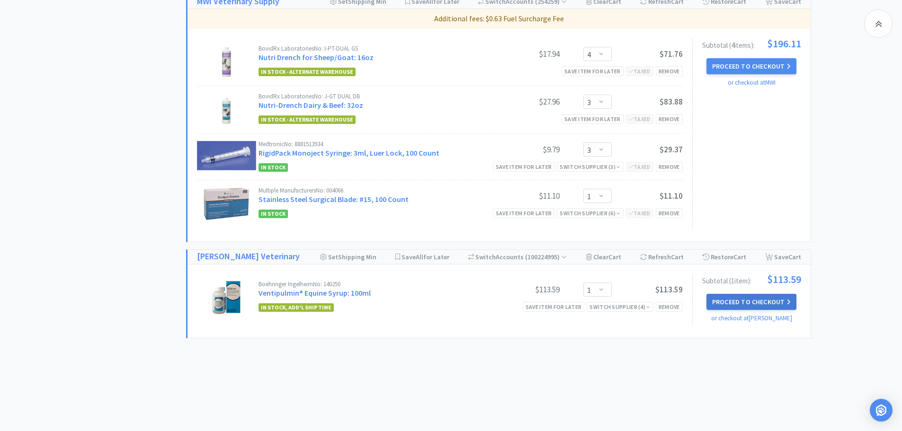
click at [749, 294] on button "Proceed to Checkout" at bounding box center [751, 302] width 90 height 16
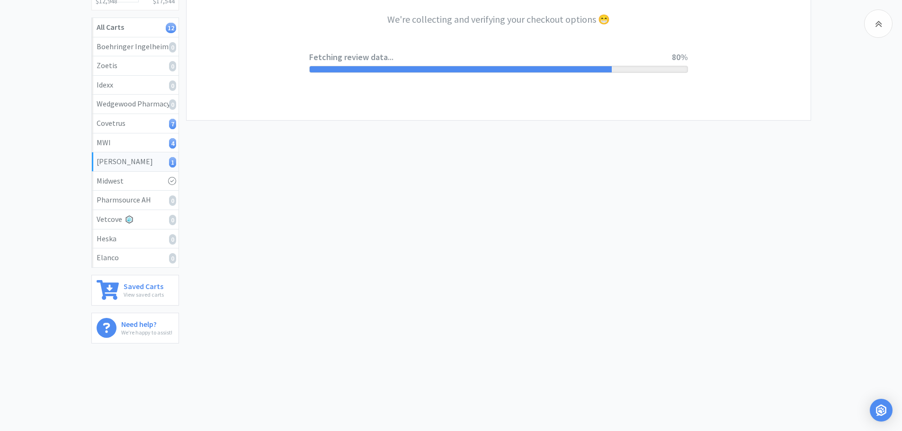
select select "1"
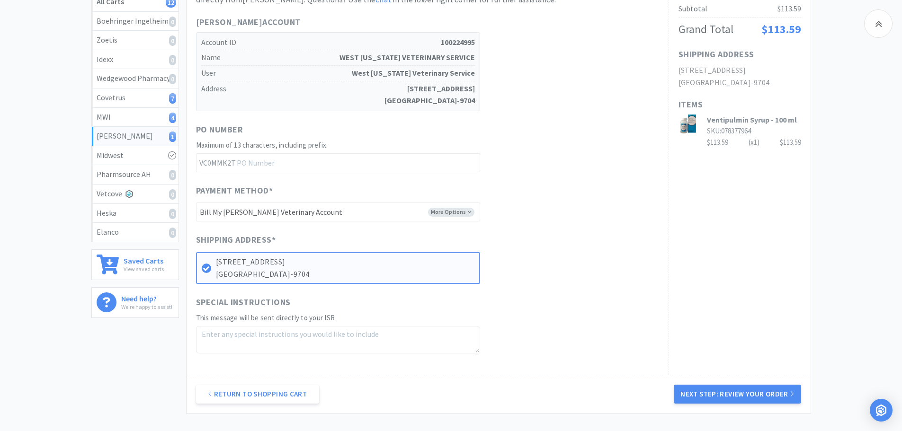
scroll to position [189, 0]
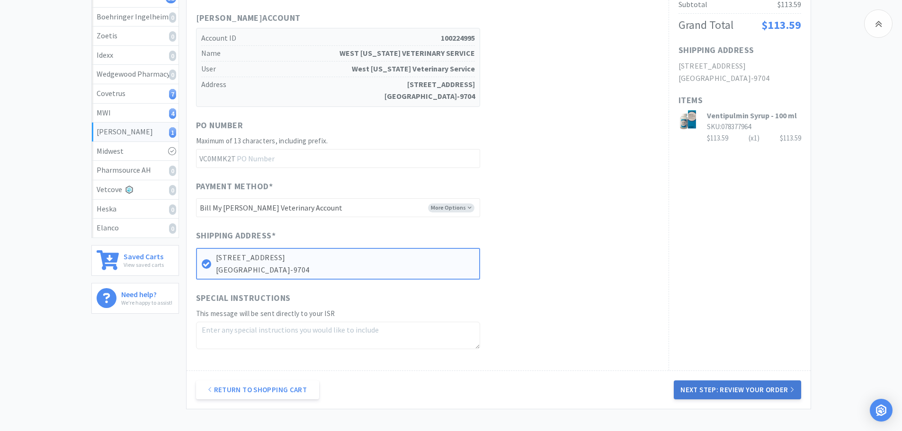
click at [724, 392] on button "Next Step: Review Your Order" at bounding box center [737, 390] width 127 height 19
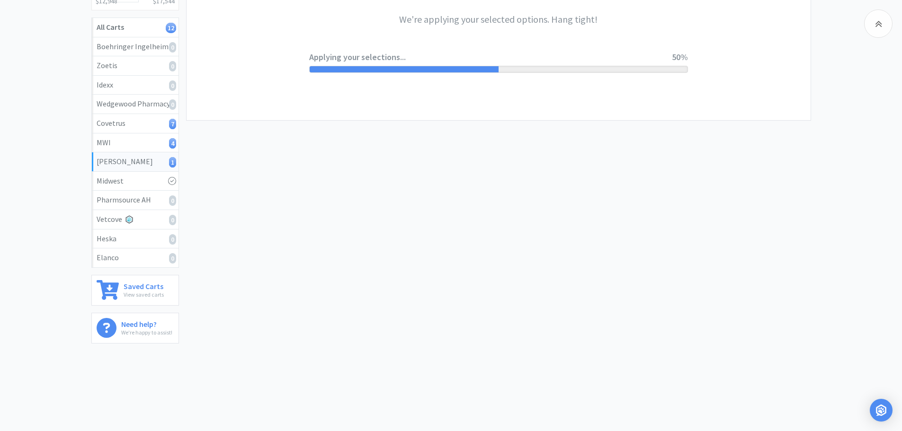
scroll to position [0, 0]
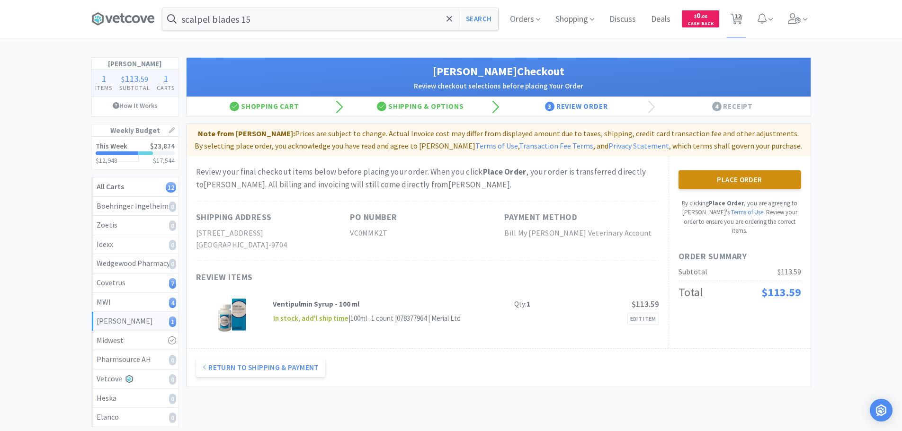
click at [760, 174] on button "Place Order" at bounding box center [740, 179] width 123 height 19
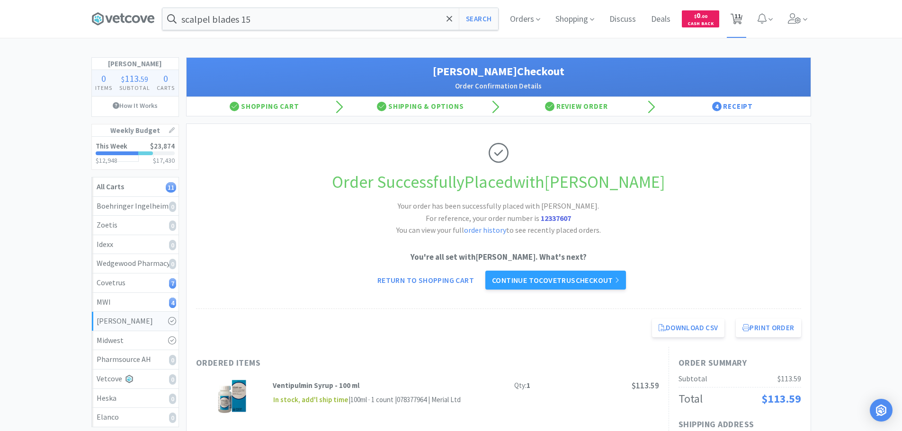
click at [734, 14] on span "11" at bounding box center [737, 16] width 7 height 38
select select "3"
select select "1"
select select "4"
select select "2"
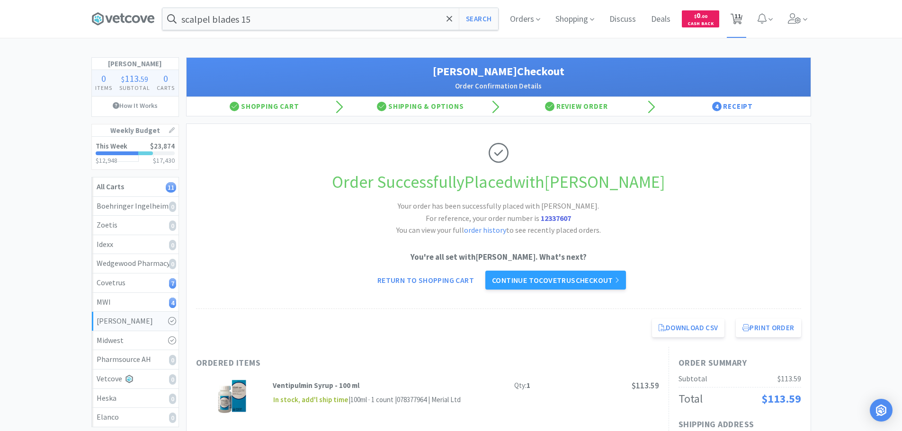
select select "4"
select select "2"
select select "4"
select select "3"
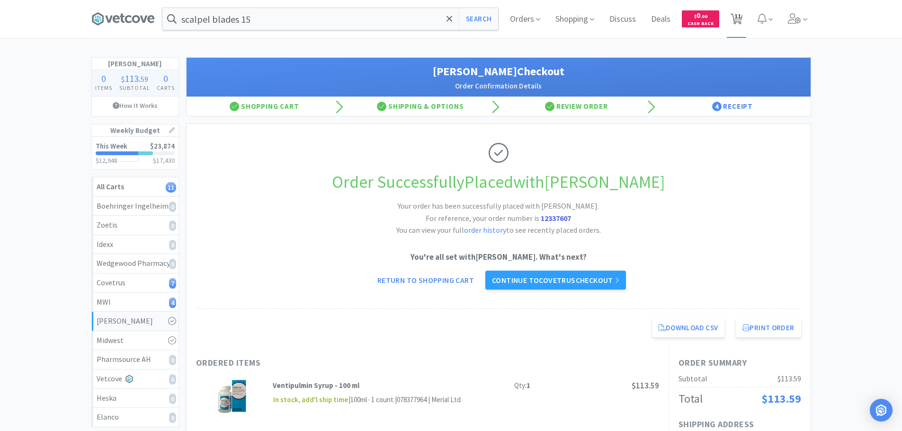
select select "3"
select select "1"
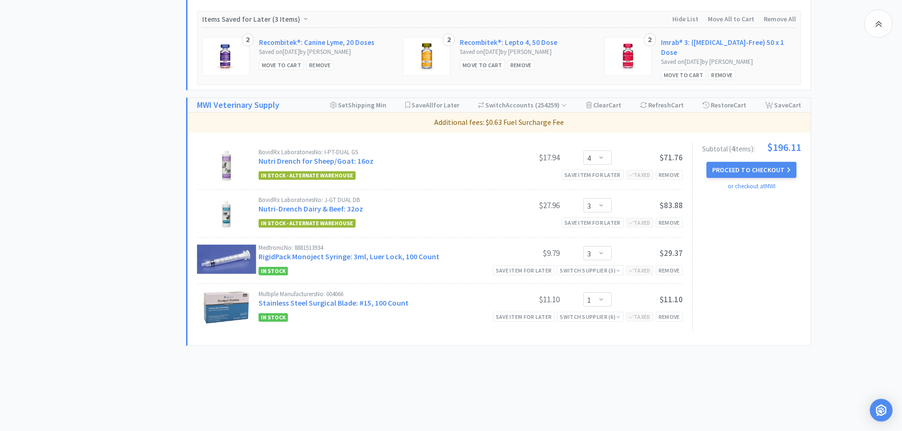
scroll to position [616, 0]
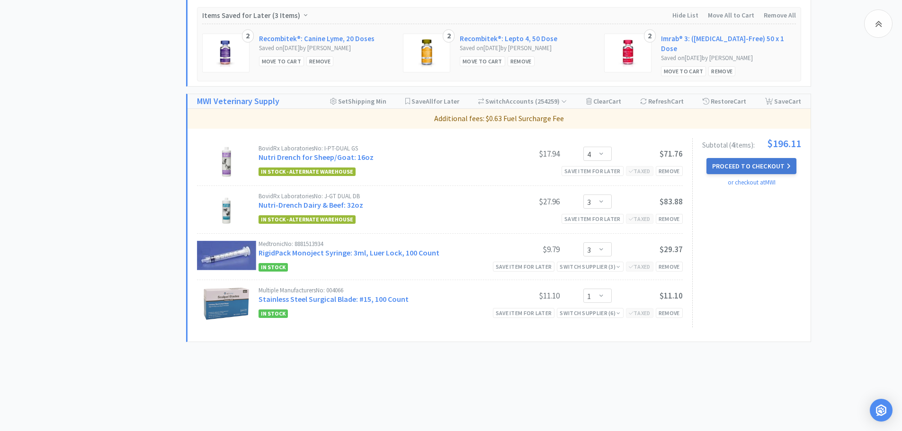
click at [759, 158] on button "Proceed to Checkout" at bounding box center [751, 166] width 90 height 16
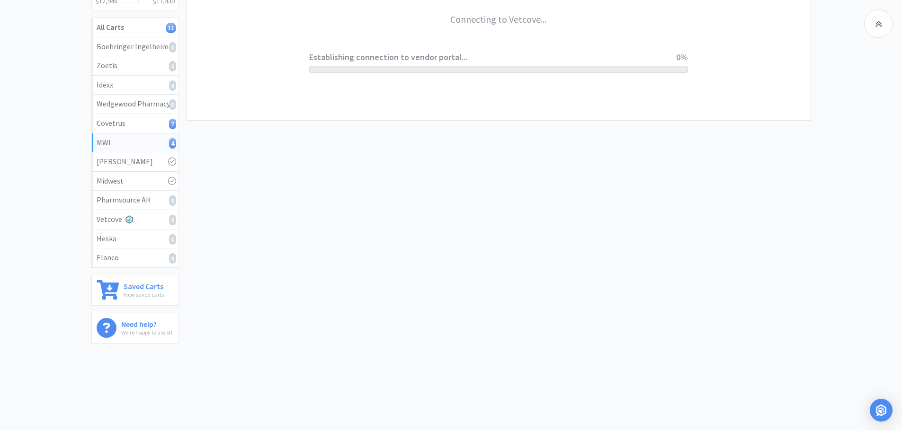
scroll to position [160, 0]
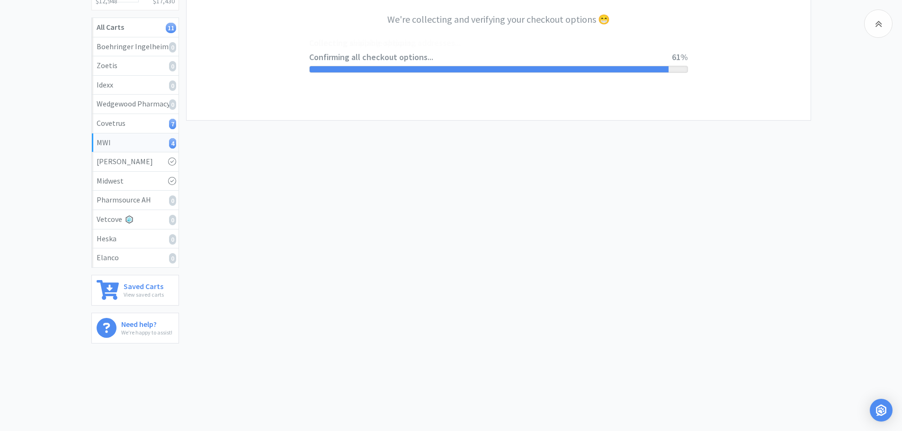
select select "STD_"
select select "FMI"
select select "RPS"
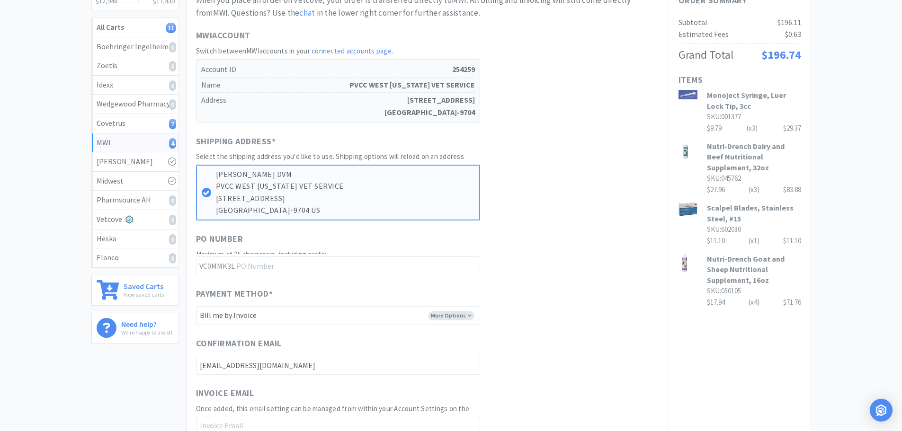
scroll to position [0, 0]
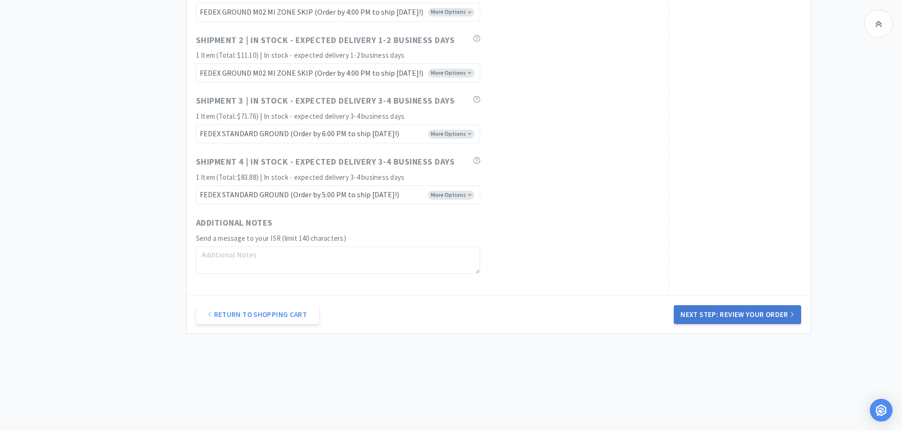
click at [726, 312] on button "Next Step: Review Your Order" at bounding box center [737, 314] width 127 height 19
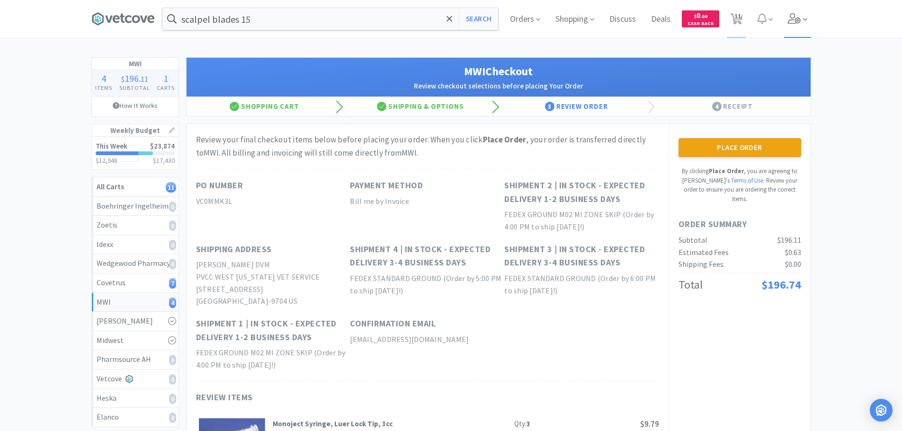
click at [793, 12] on span at bounding box center [797, 19] width 27 height 38
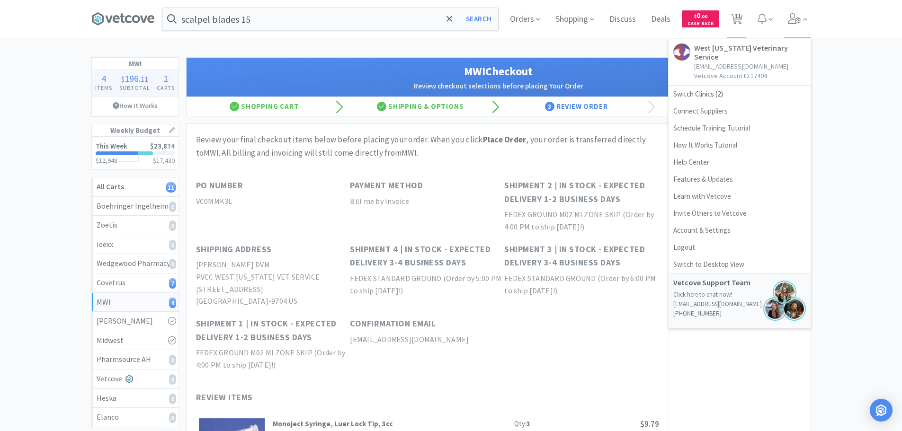
click at [856, 83] on div "MWI 4 Items $ 196 . 11 Subtotal 1 Carts How It Works Weekly Budget This Week $2…" at bounding box center [451, 361] width 902 height 608
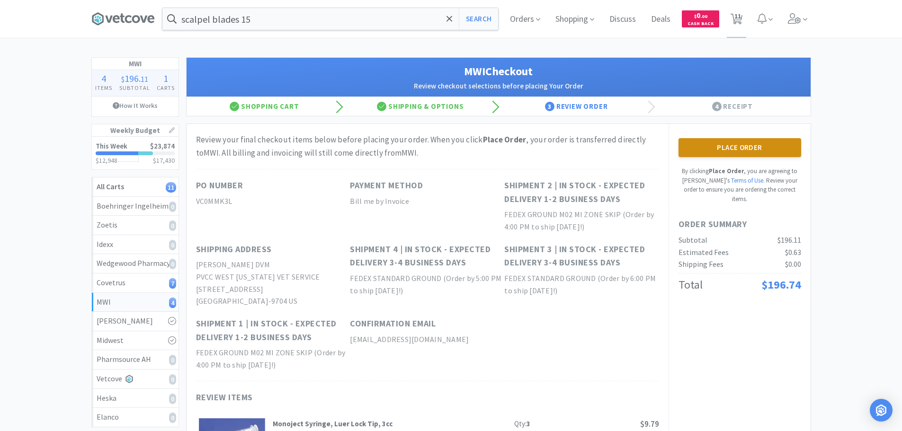
click at [772, 152] on button "Place Order" at bounding box center [740, 147] width 123 height 19
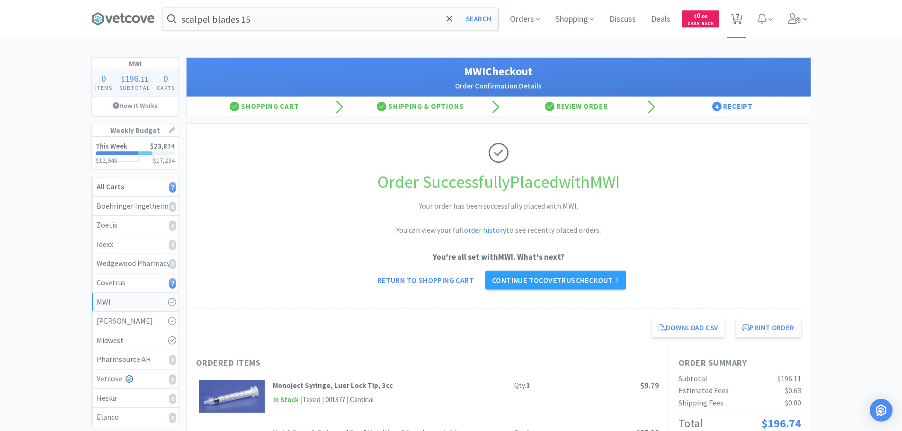
click at [745, 12] on span "7" at bounding box center [736, 19] width 19 height 38
select select "3"
select select "1"
select select "4"
select select "2"
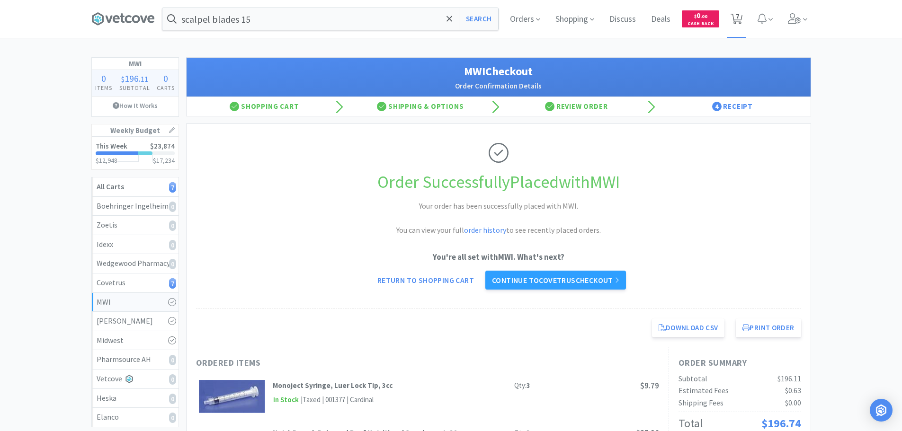
select select "4"
select select "2"
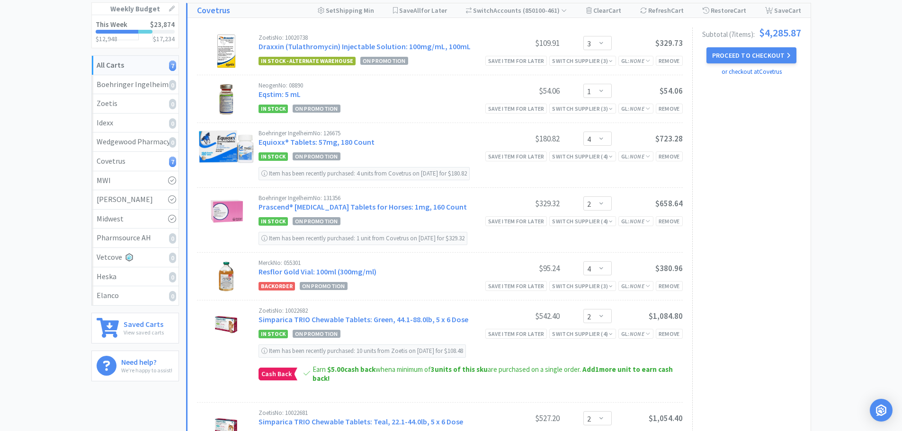
scroll to position [80, 0]
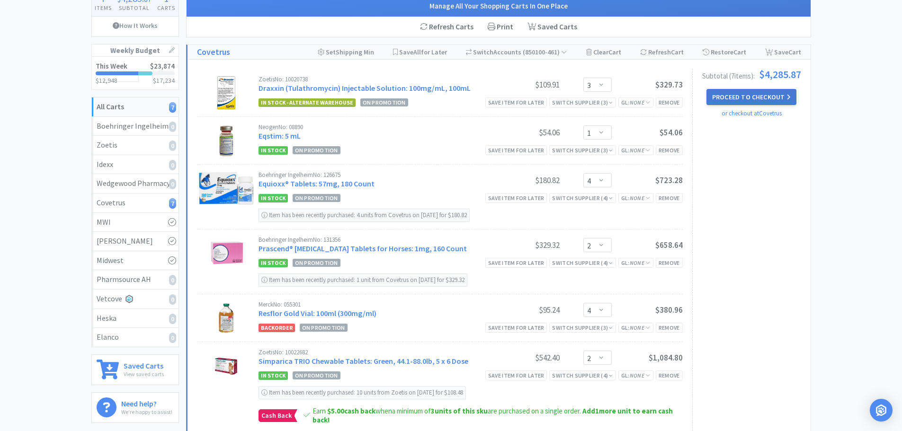
click at [734, 102] on button "Proceed to Checkout" at bounding box center [751, 97] width 90 height 16
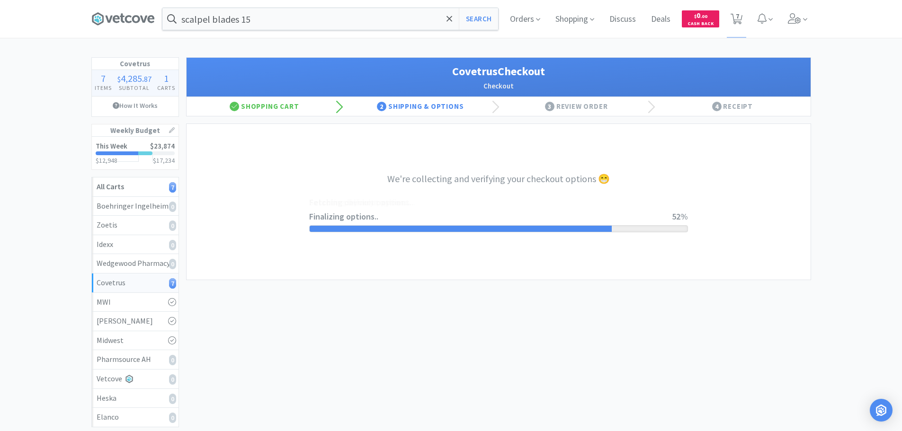
select select "ACCOUNT"
select select "cvt-standard-net"
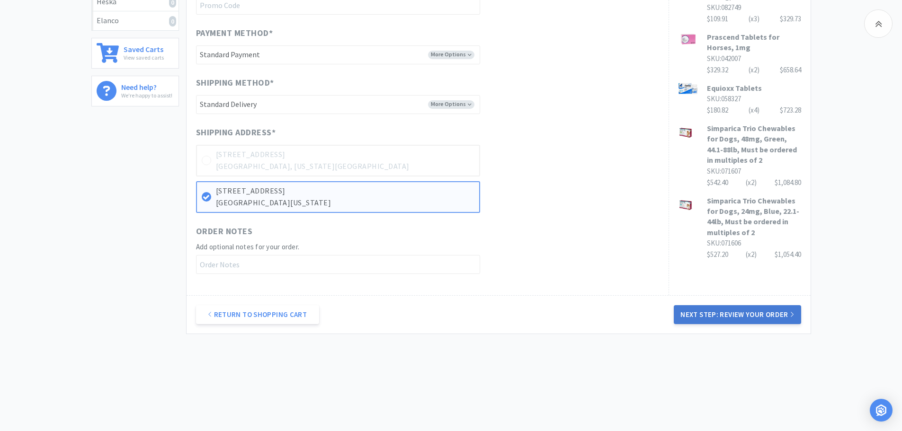
click at [718, 315] on button "Next Step: Review Your Order" at bounding box center [737, 314] width 127 height 19
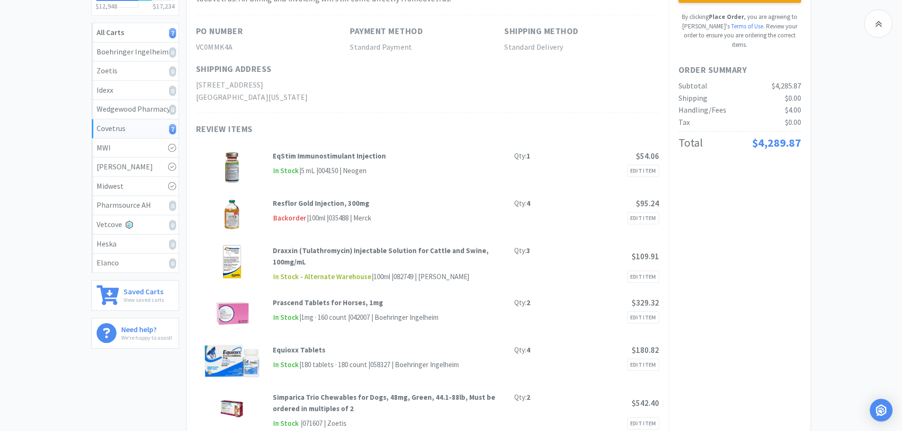
scroll to position [95, 0]
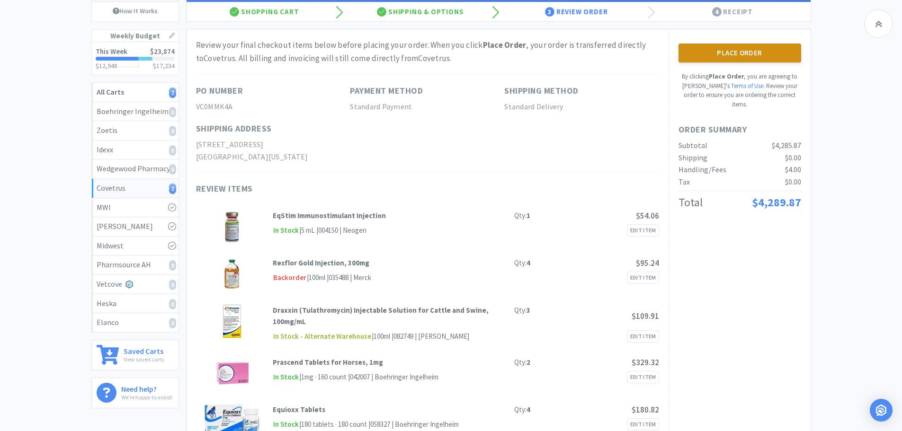
click at [746, 55] on button "Place Order" at bounding box center [740, 53] width 123 height 19
